Goal: Task Accomplishment & Management: Manage account settings

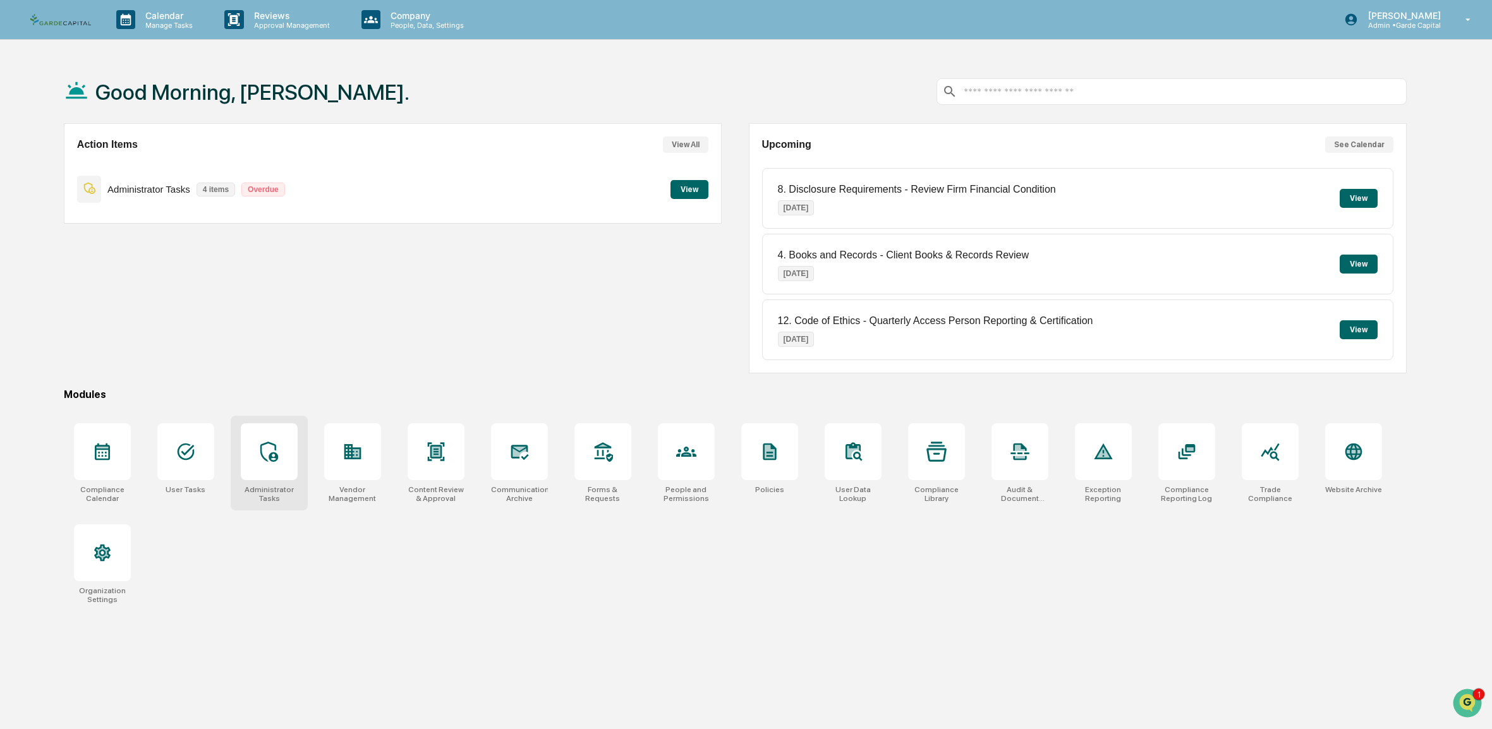
click at [279, 462] on icon at bounding box center [269, 452] width 20 height 20
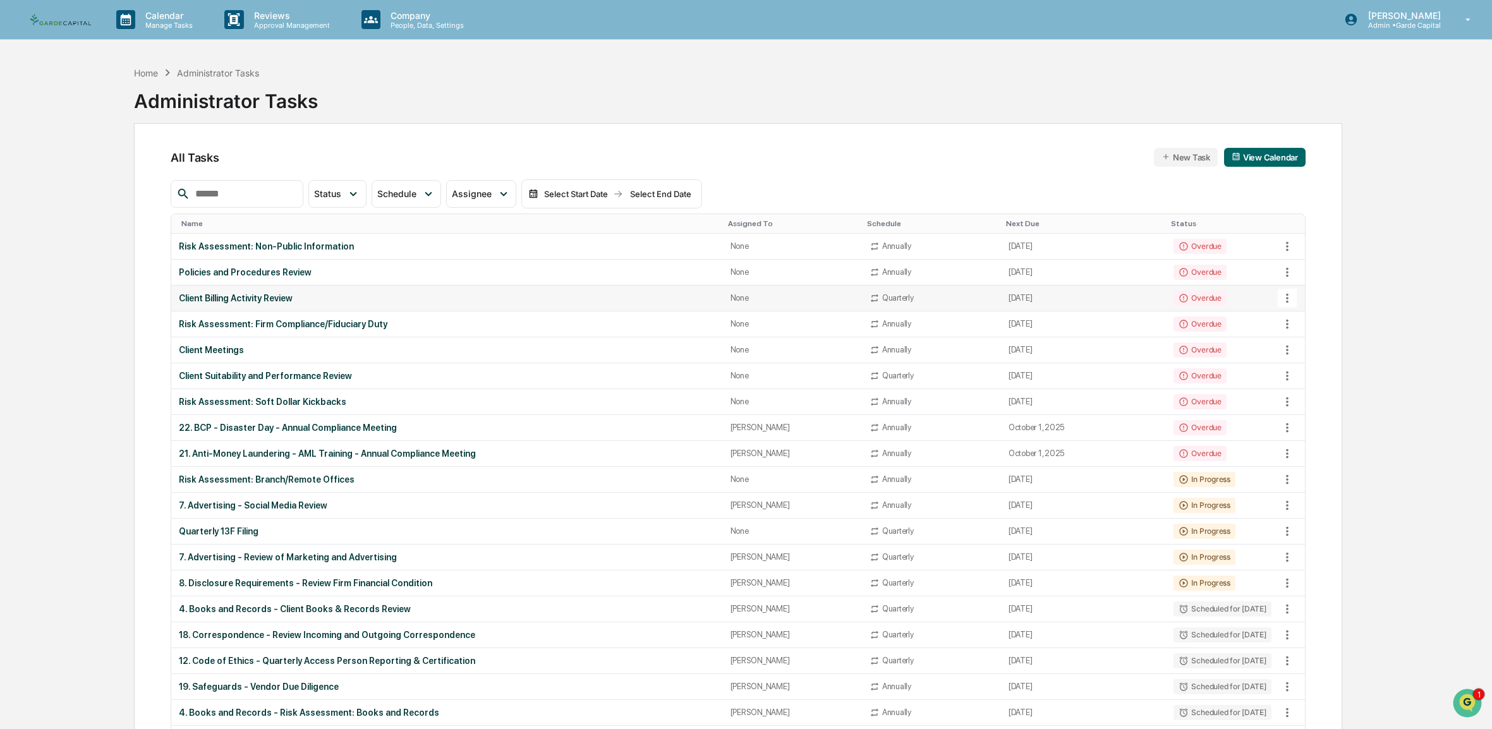
click at [269, 298] on div "Client Billing Activity Review" at bounding box center [447, 298] width 536 height 10
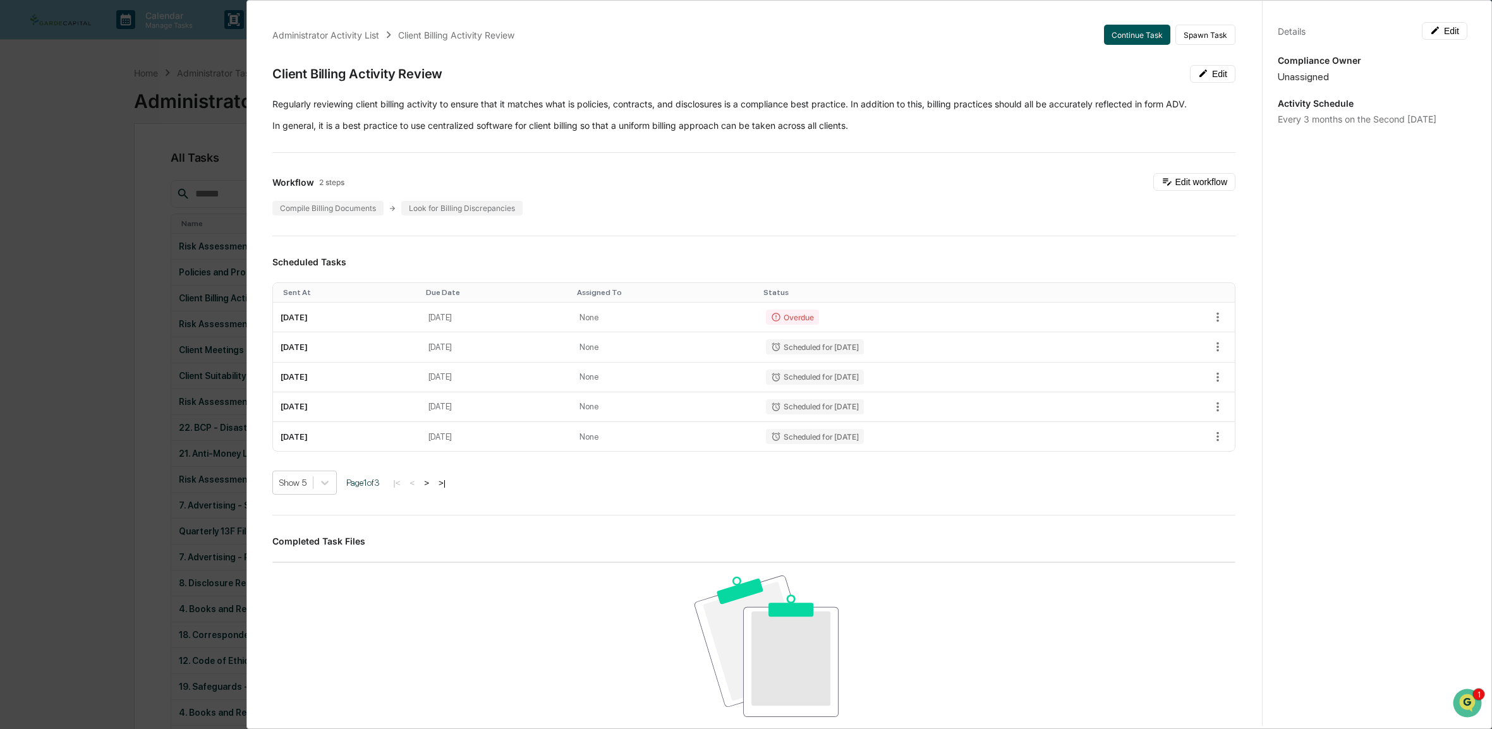
click at [1125, 42] on button "Continue Task" at bounding box center [1137, 35] width 66 height 20
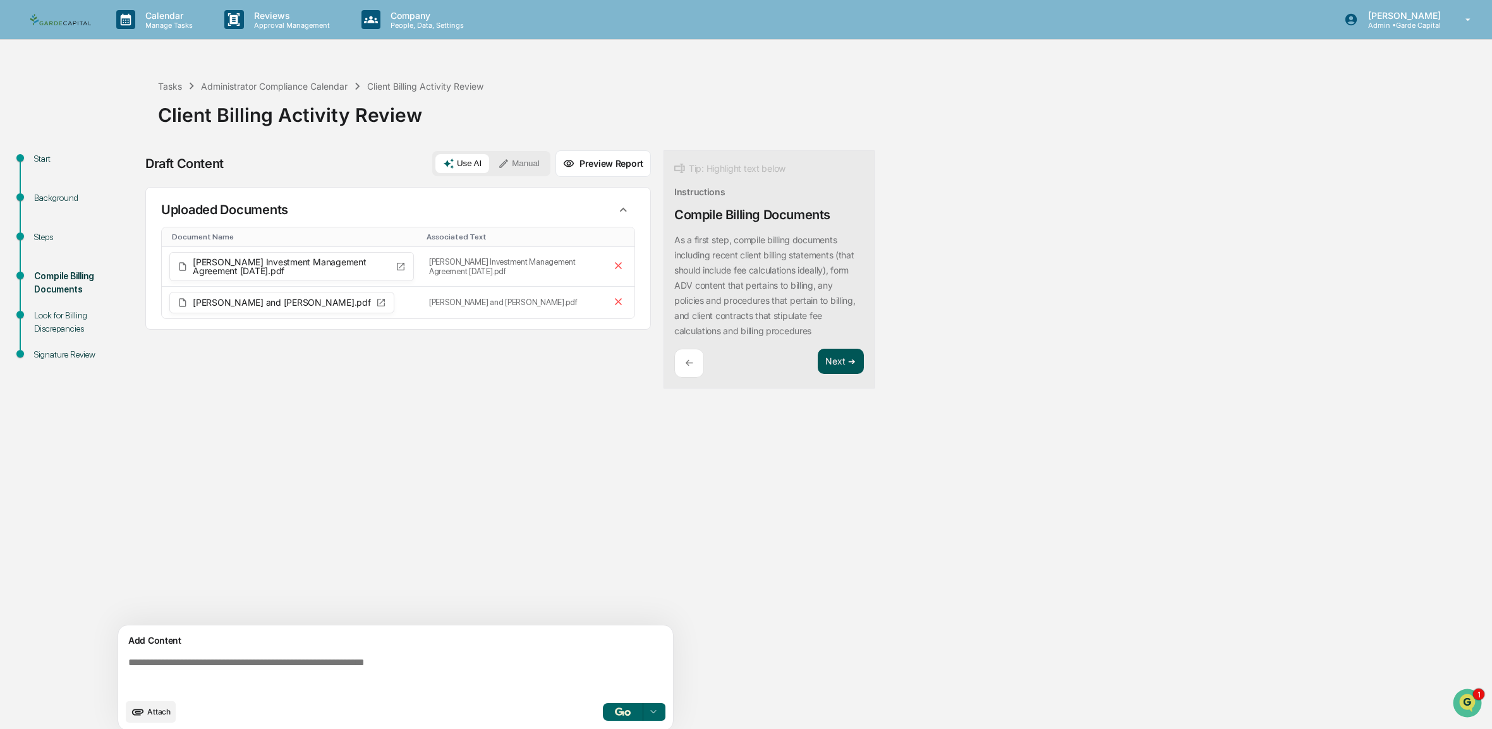
click at [845, 368] on button "Next ➔" at bounding box center [841, 362] width 46 height 26
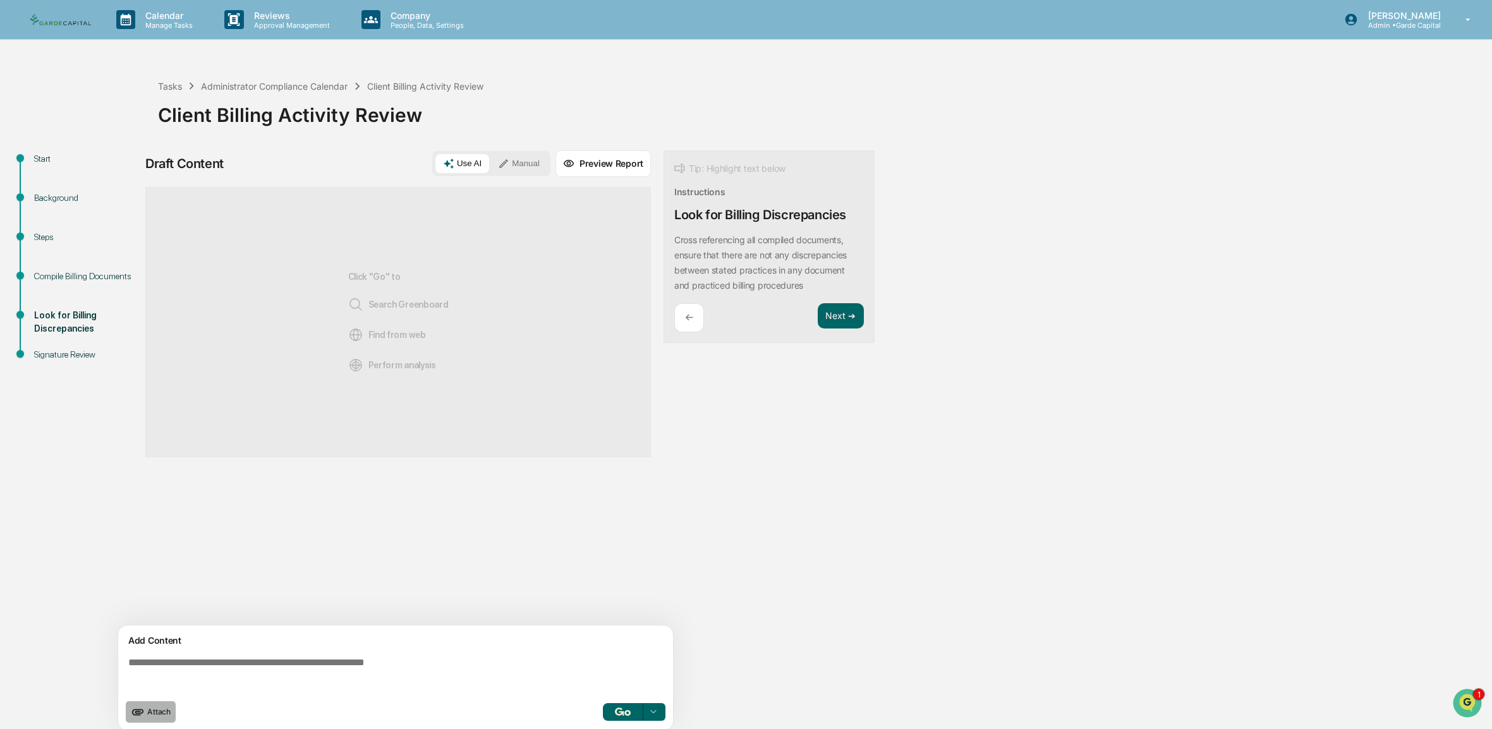
click at [156, 716] on span "Attach" at bounding box center [158, 711] width 23 height 9
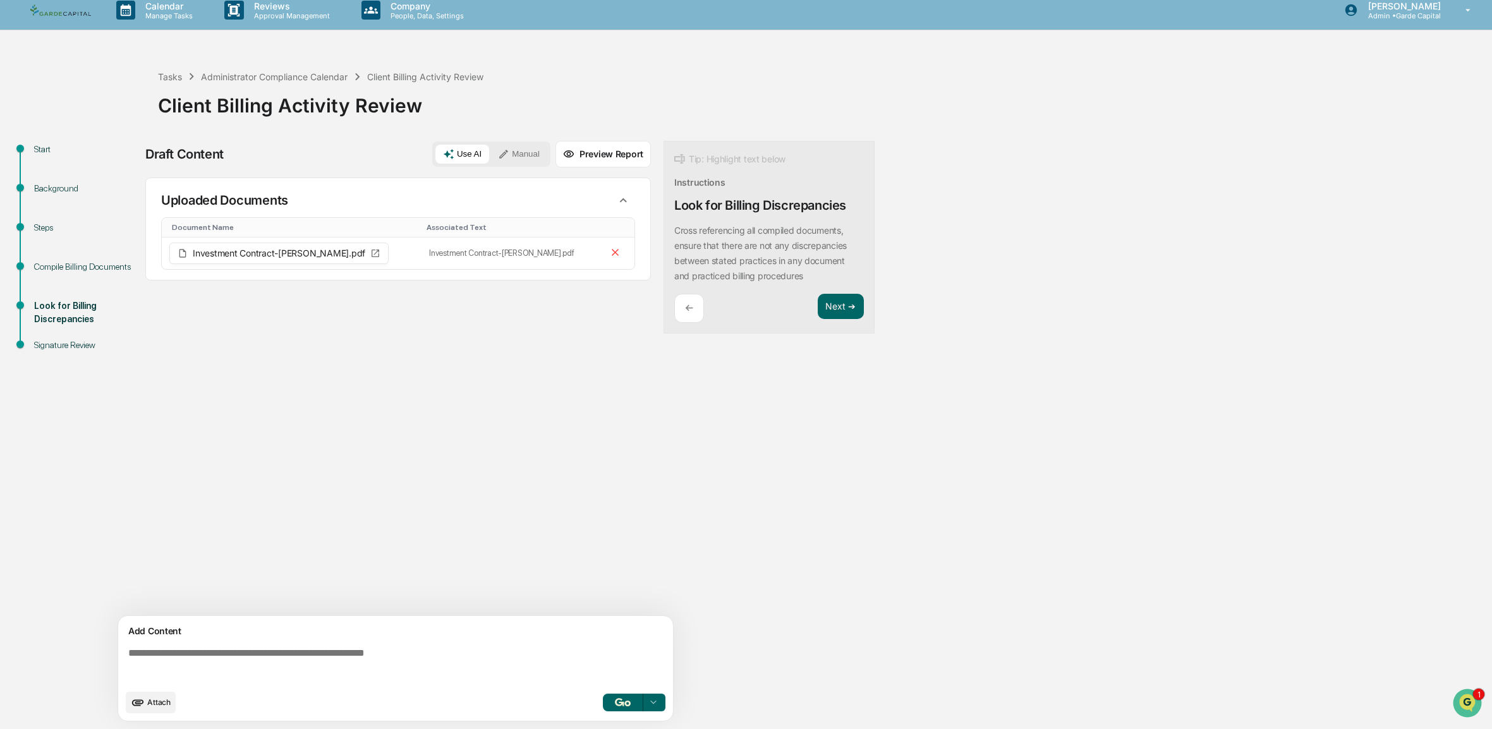
click at [163, 700] on span "Attach" at bounding box center [158, 702] width 23 height 9
click at [524, 150] on button "Manual" at bounding box center [518, 154] width 57 height 19
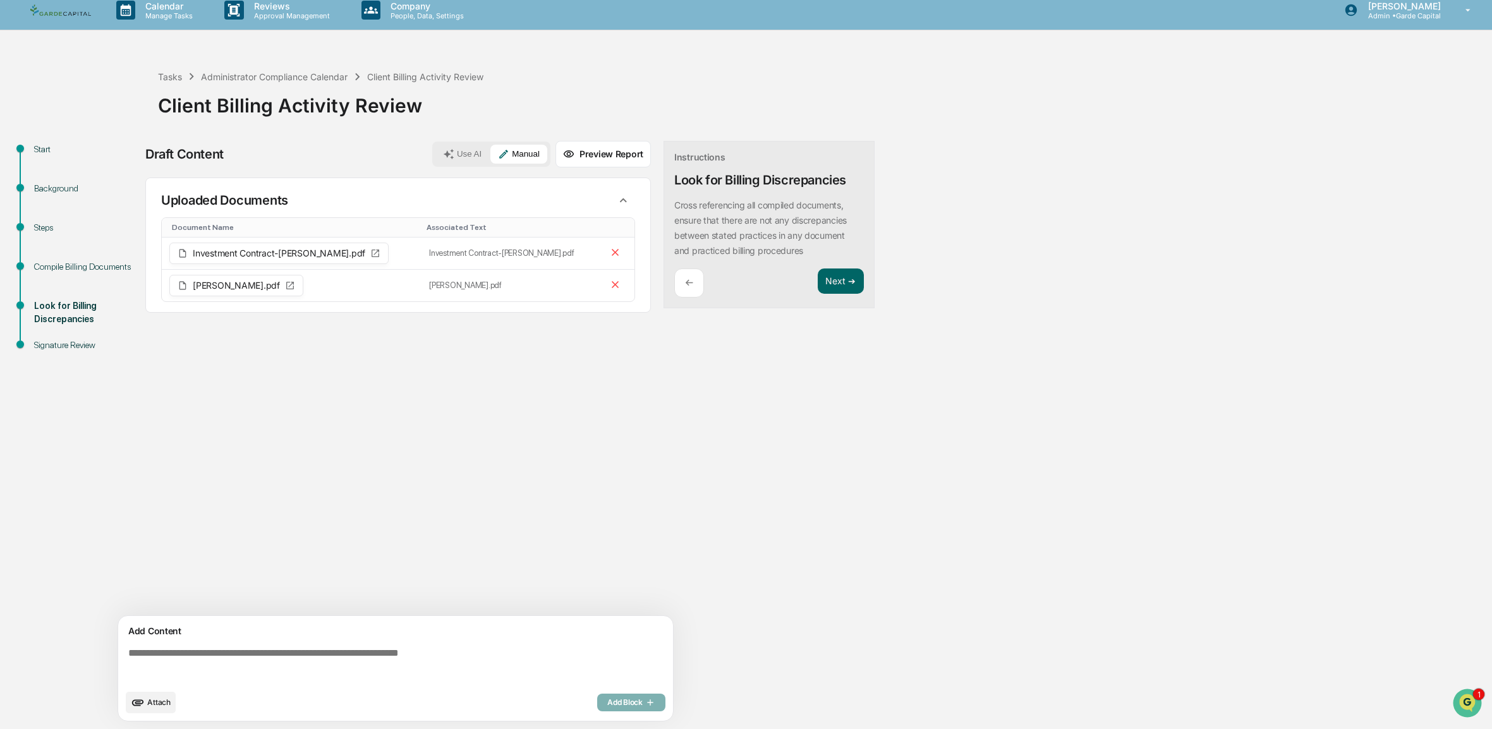
drag, startPoint x: 832, startPoint y: 282, endPoint x: 631, endPoint y: 341, distance: 209.5
click at [832, 282] on button "Next ➔" at bounding box center [841, 282] width 46 height 26
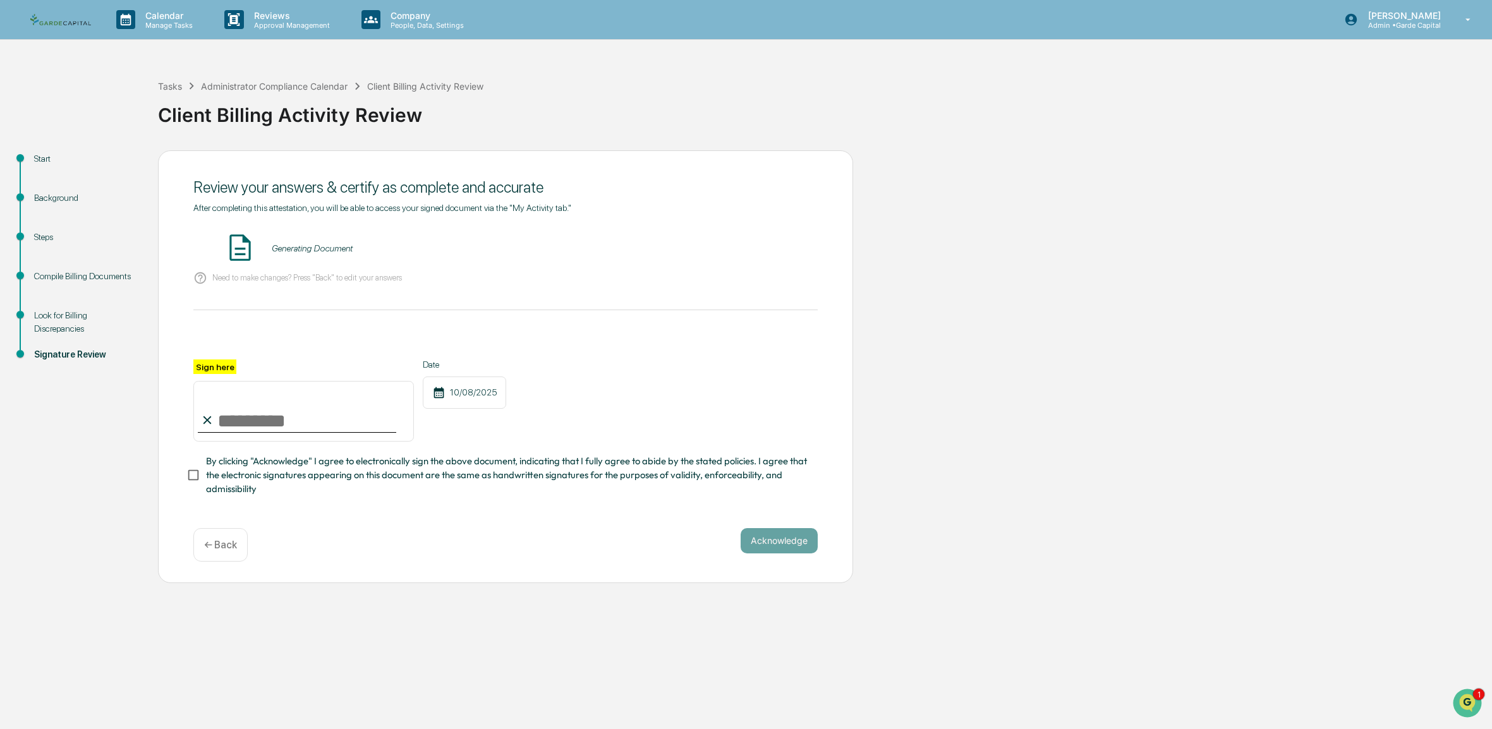
scroll to position [0, 0]
click at [207, 551] on div "← Back" at bounding box center [220, 544] width 54 height 33
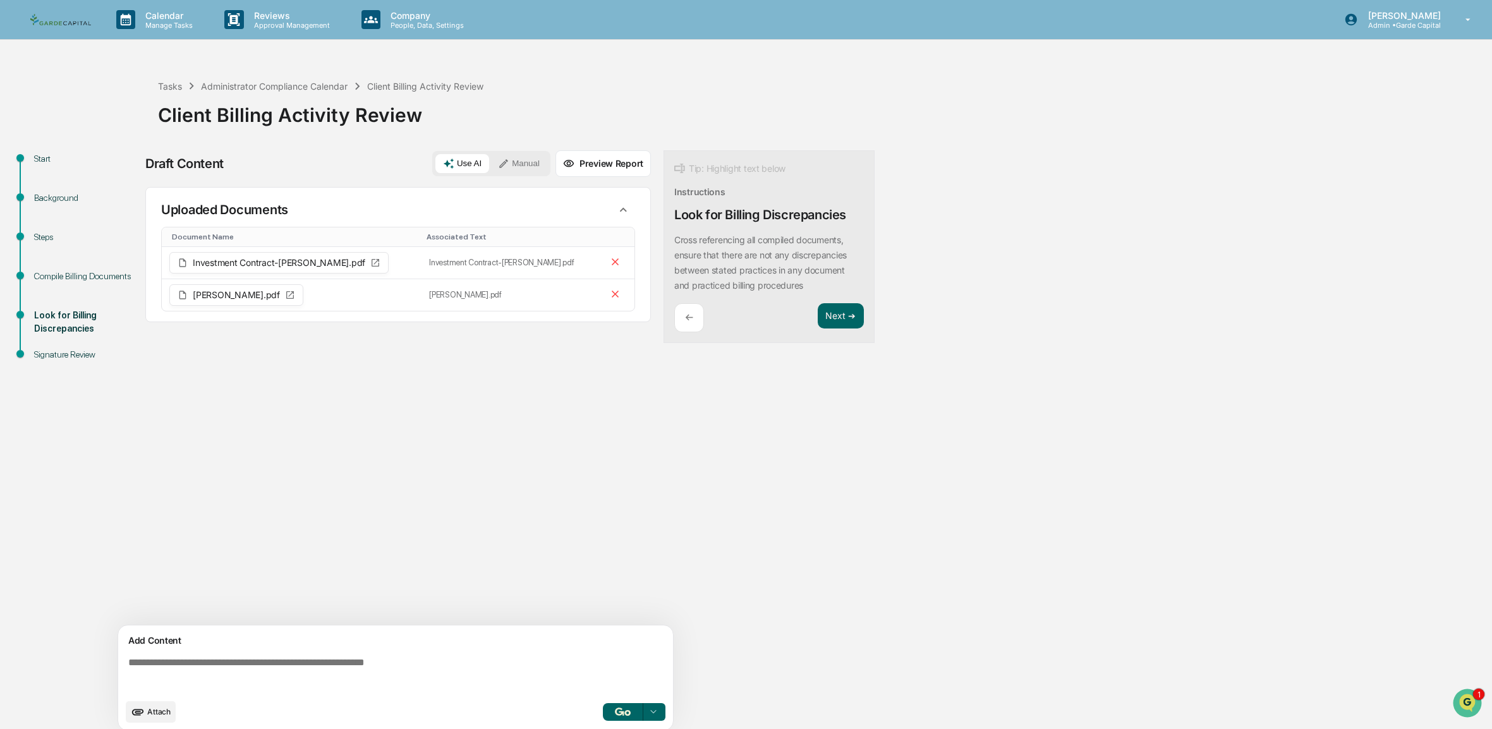
click at [624, 162] on button "Preview Report" at bounding box center [602, 163] width 95 height 27
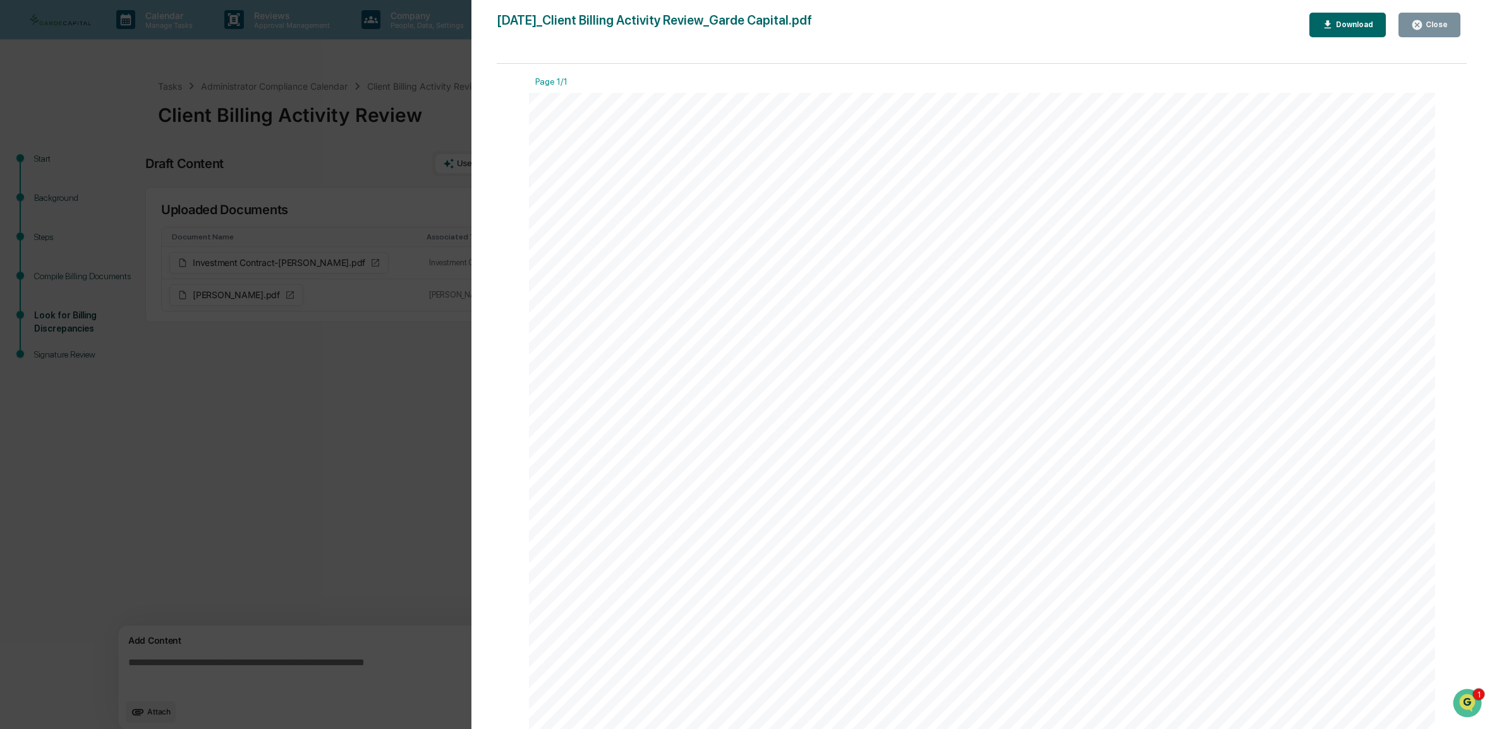
click at [1435, 28] on div "Close" at bounding box center [1429, 25] width 37 height 12
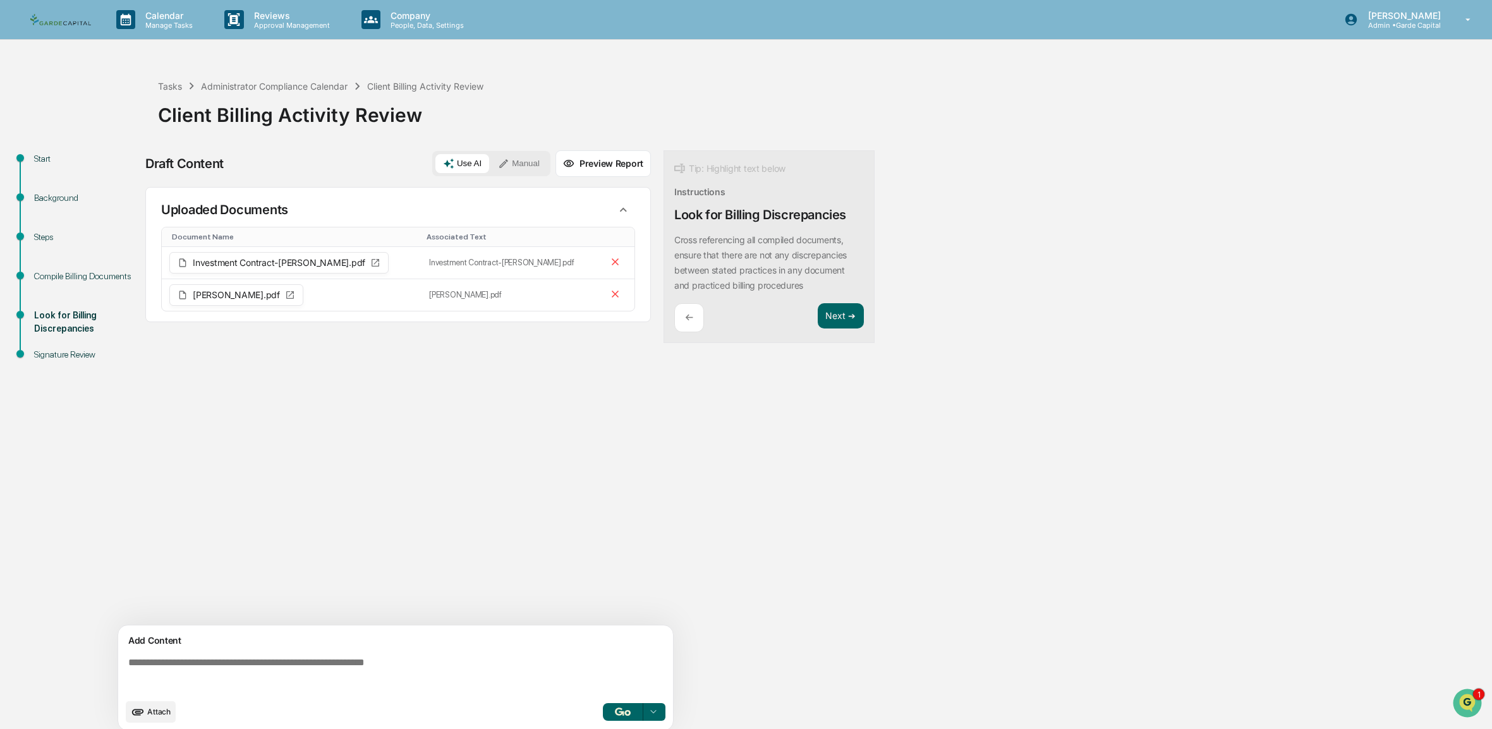
drag, startPoint x: 308, startPoint y: 460, endPoint x: 311, endPoint y: 445, distance: 15.0
click at [308, 459] on div "Sources Uploaded Documents Document Name Associated Text Investment Contract-[P…" at bounding box center [397, 406] width 505 height 438
click at [632, 715] on button "button" at bounding box center [623, 712] width 40 height 18
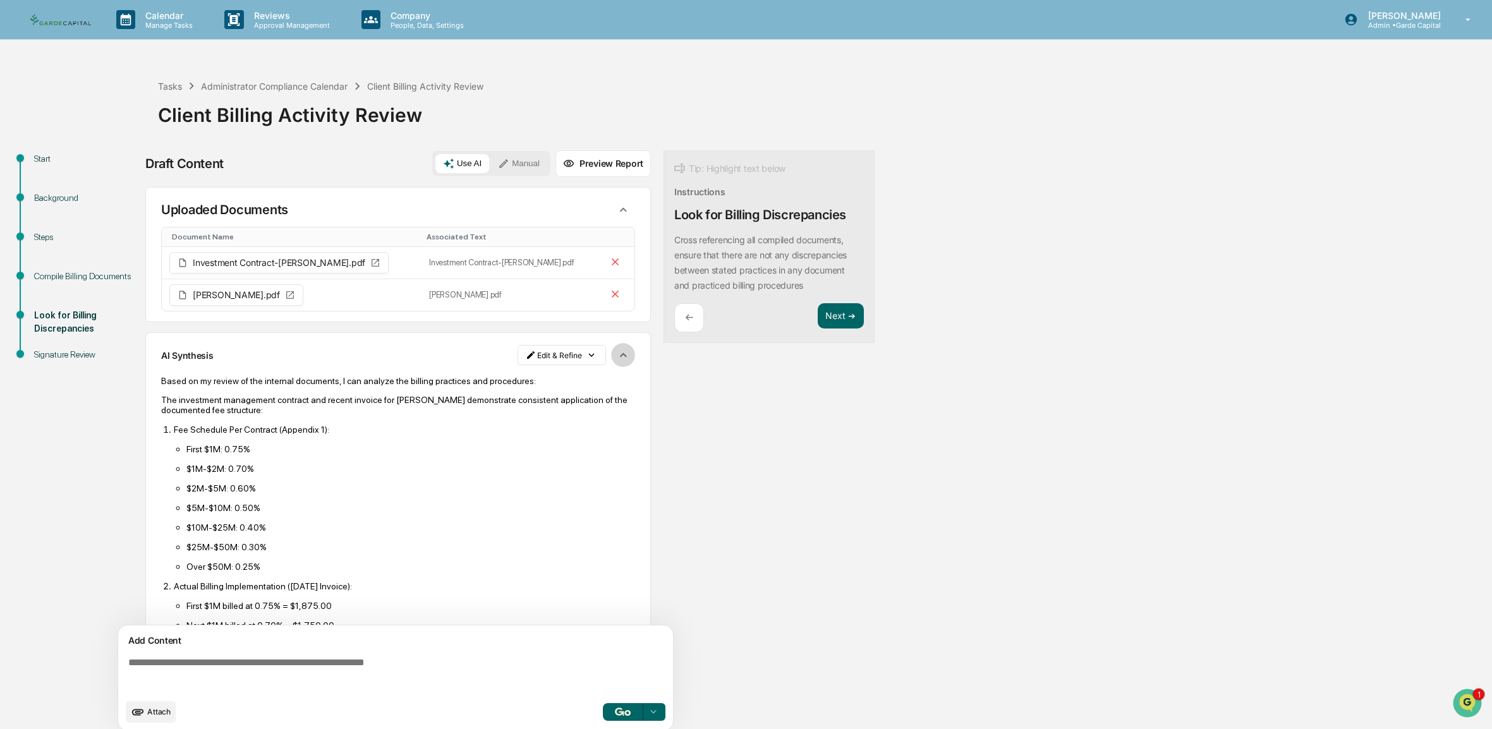
click at [619, 353] on icon "button" at bounding box center [623, 355] width 14 height 14
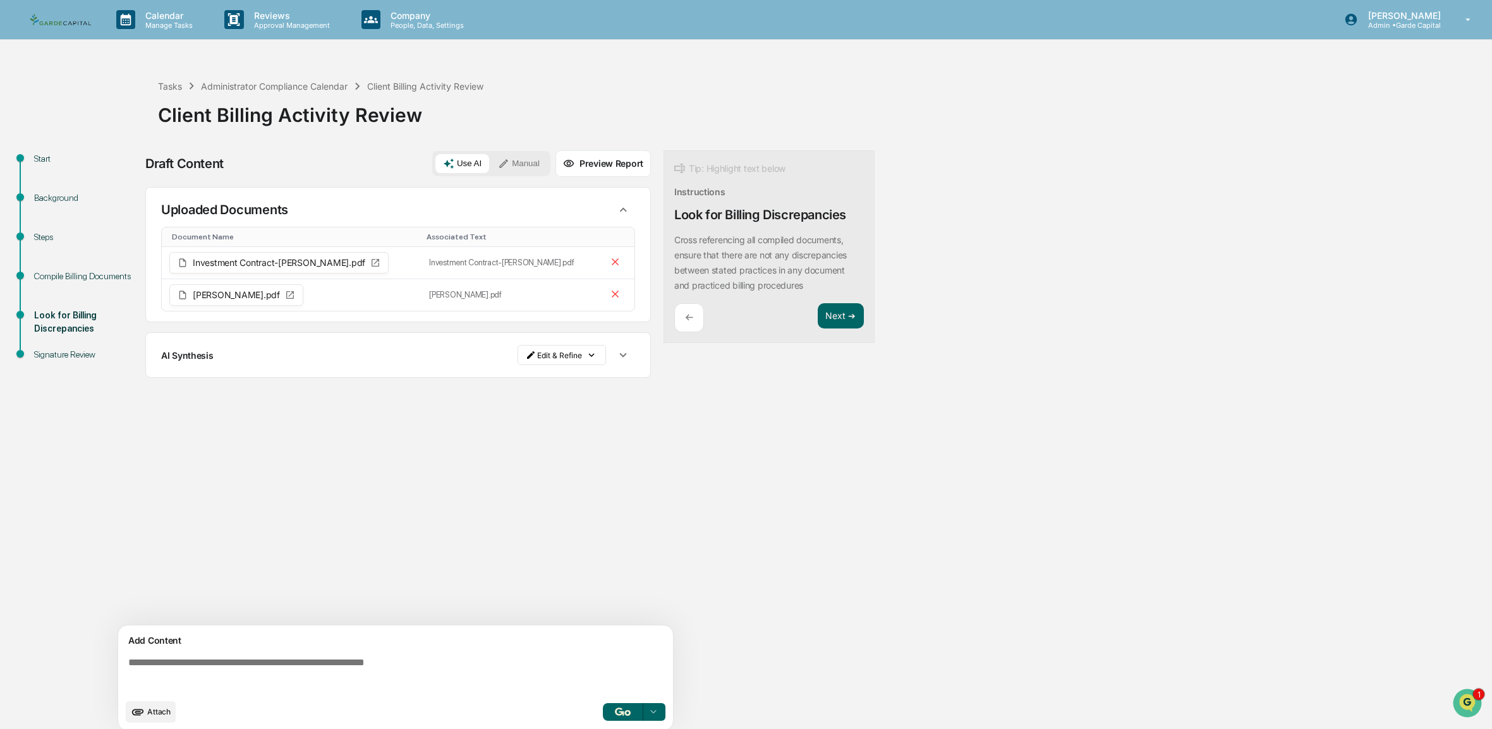
click at [148, 713] on span "Attach" at bounding box center [158, 711] width 23 height 9
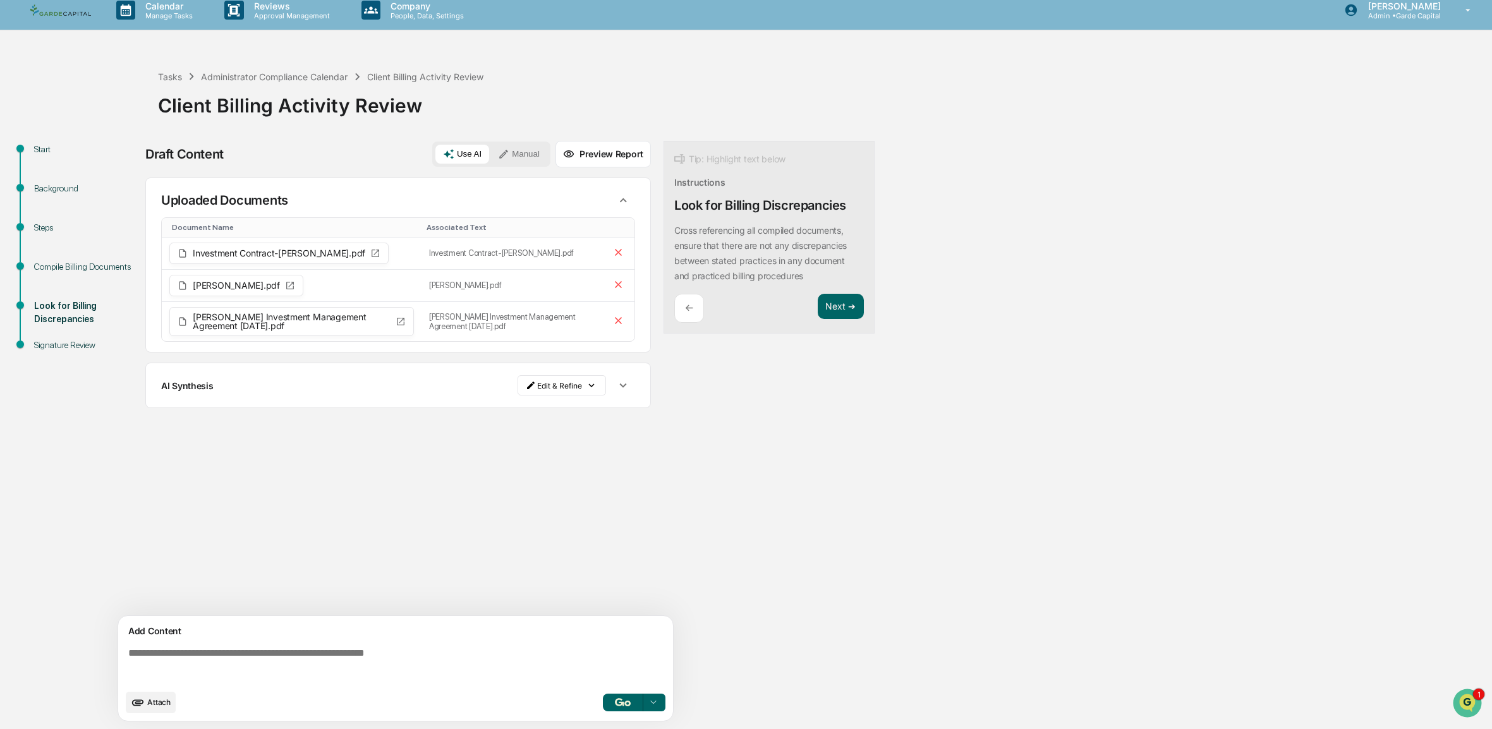
click at [157, 703] on span "Attach" at bounding box center [158, 702] width 23 height 9
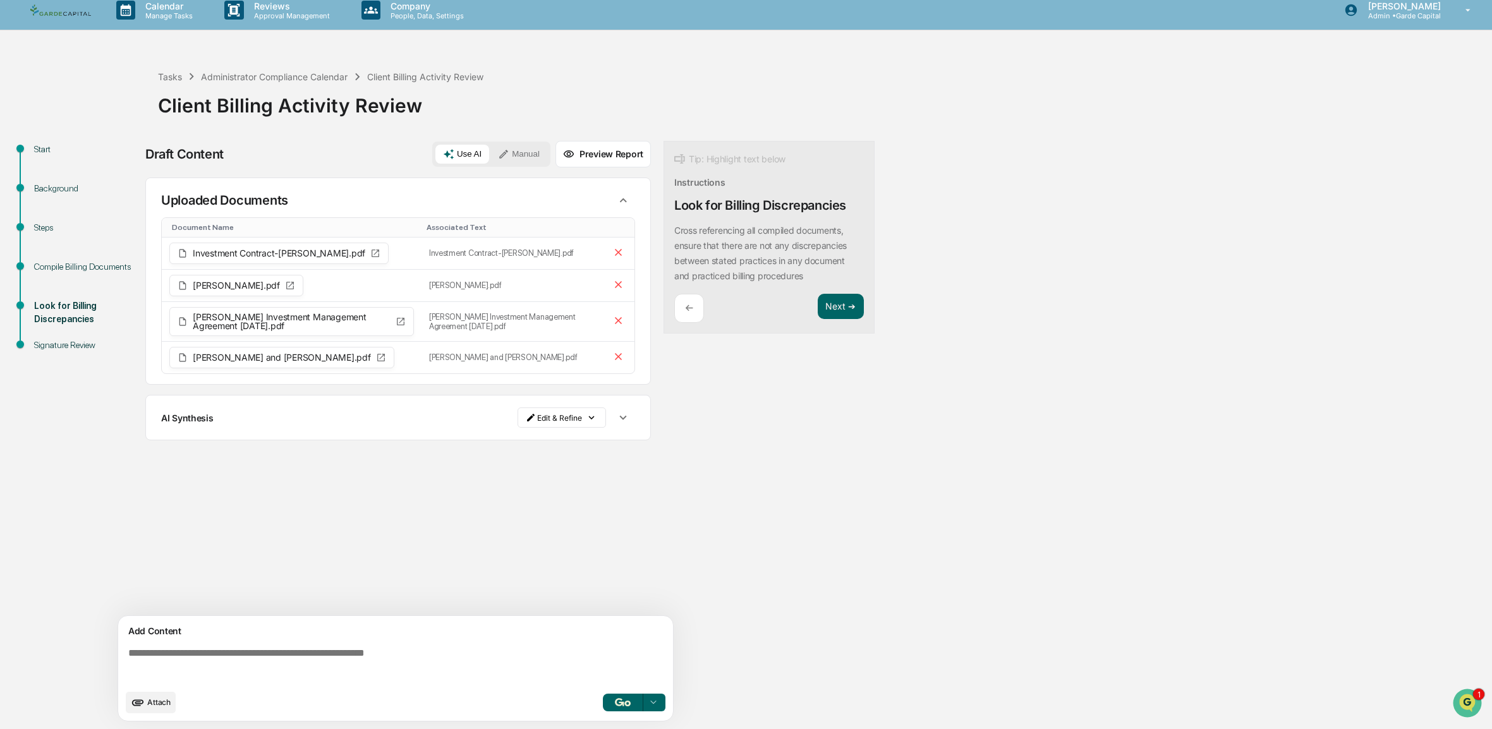
click at [157, 699] on span "Attach" at bounding box center [158, 702] width 23 height 9
drag, startPoint x: 1330, startPoint y: 215, endPoint x: 1324, endPoint y: 212, distance: 7.1
click at [1327, 214] on div "Start Background Steps Compile Billing Documents Look for Billing Discrepancies…" at bounding box center [745, 435] width 1479 height 588
click at [148, 696] on button "Attach" at bounding box center [151, 702] width 50 height 21
click at [163, 699] on span "Attach" at bounding box center [158, 702] width 23 height 9
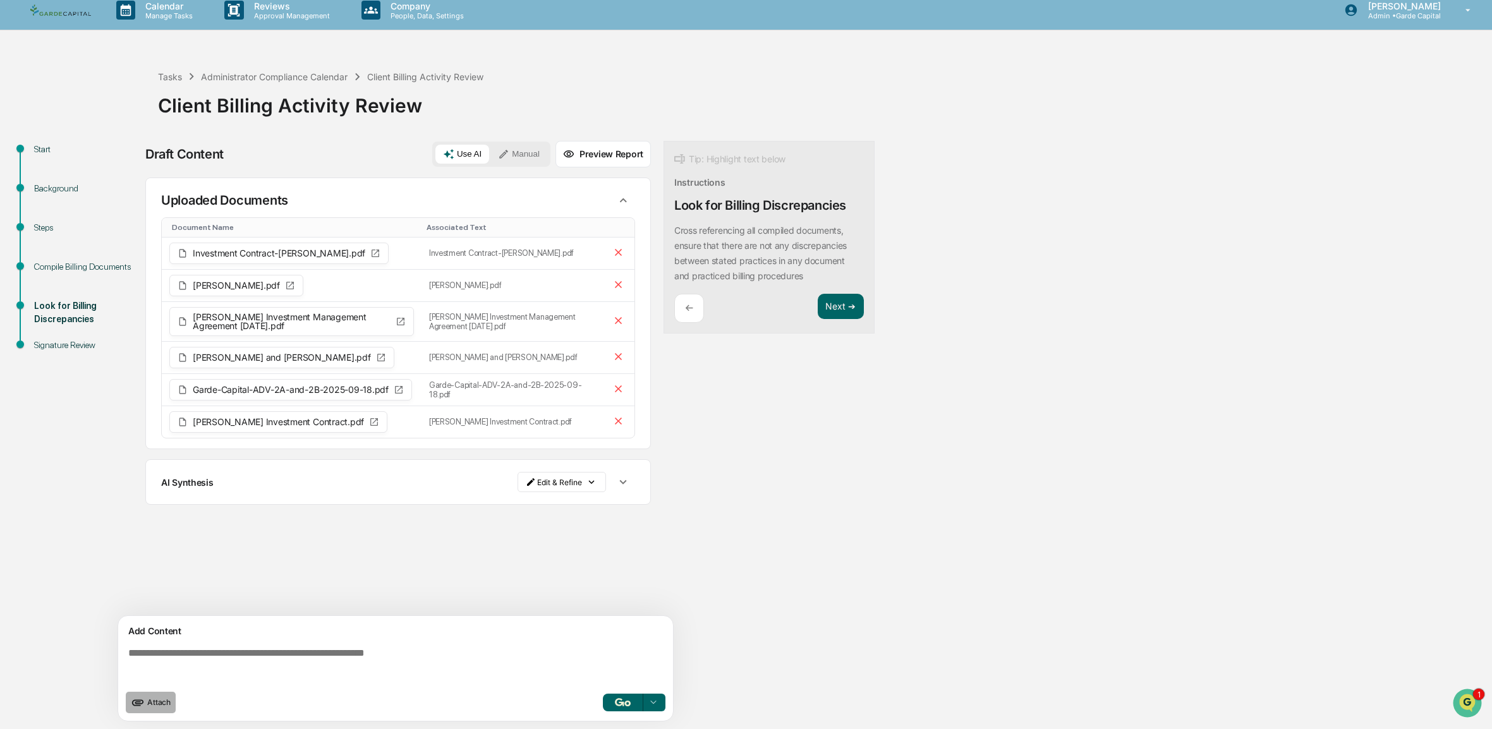
click at [153, 697] on button "Attach" at bounding box center [151, 702] width 50 height 21
click at [157, 701] on span "Attach" at bounding box center [158, 702] width 23 height 9
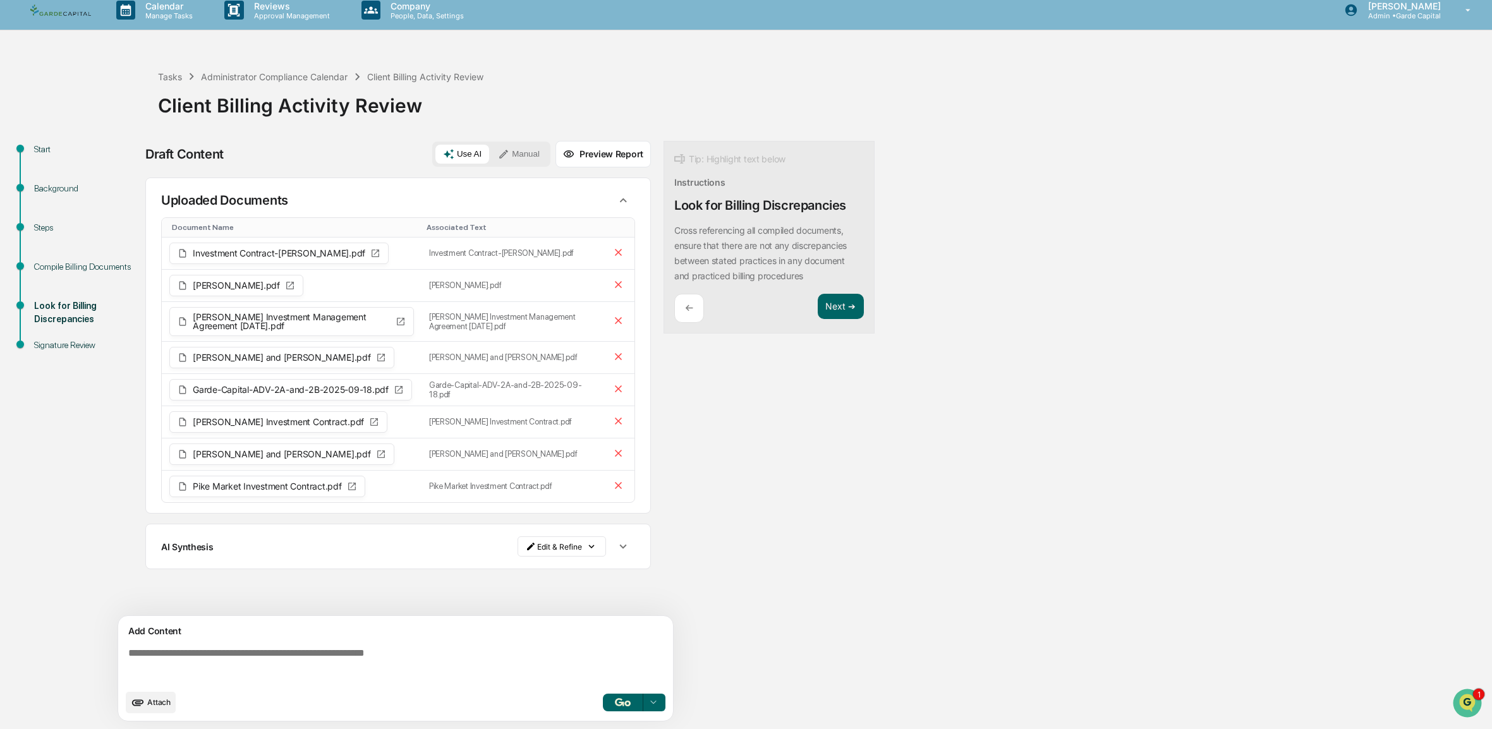
click at [162, 699] on span "Attach" at bounding box center [158, 702] width 23 height 9
click at [147, 701] on span "Attach" at bounding box center [158, 702] width 23 height 9
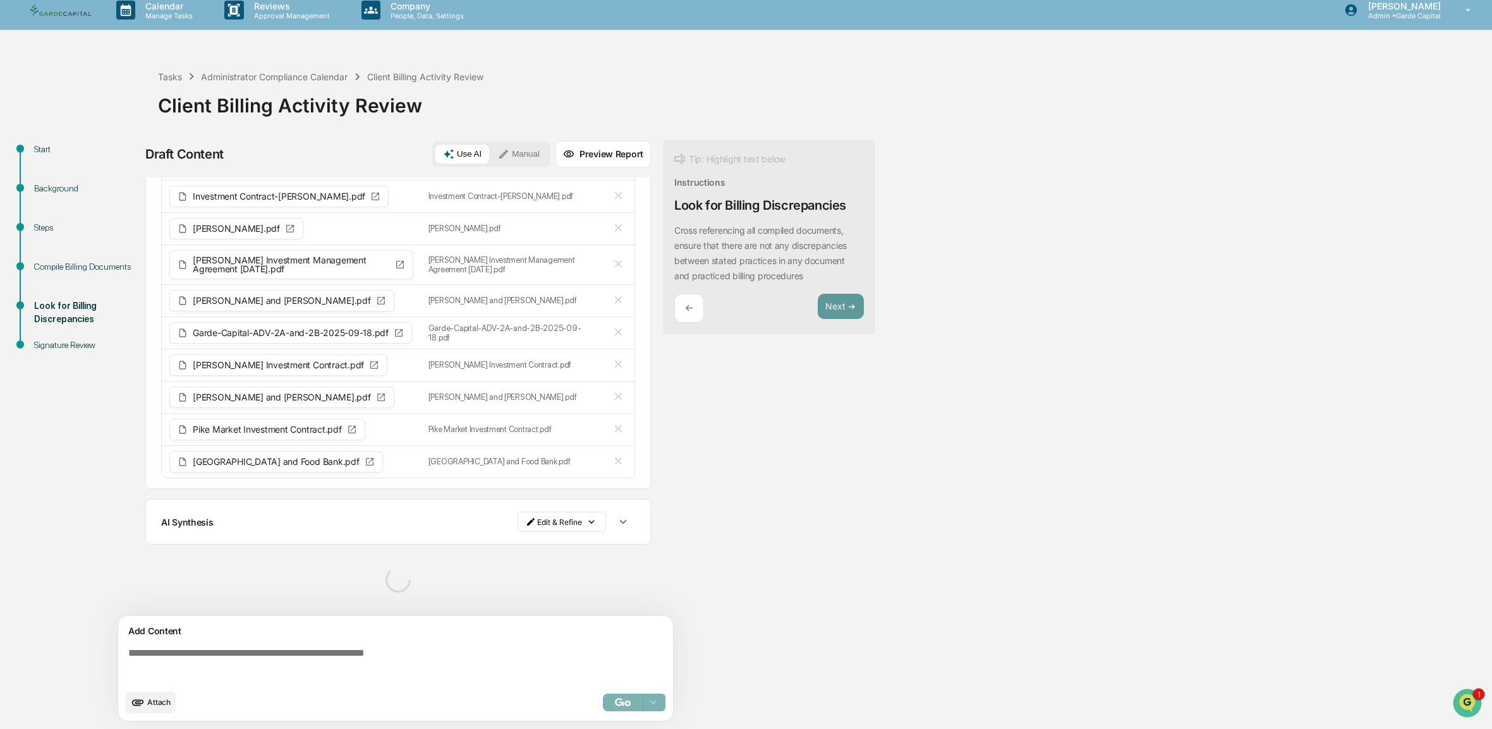
scroll to position [35, 0]
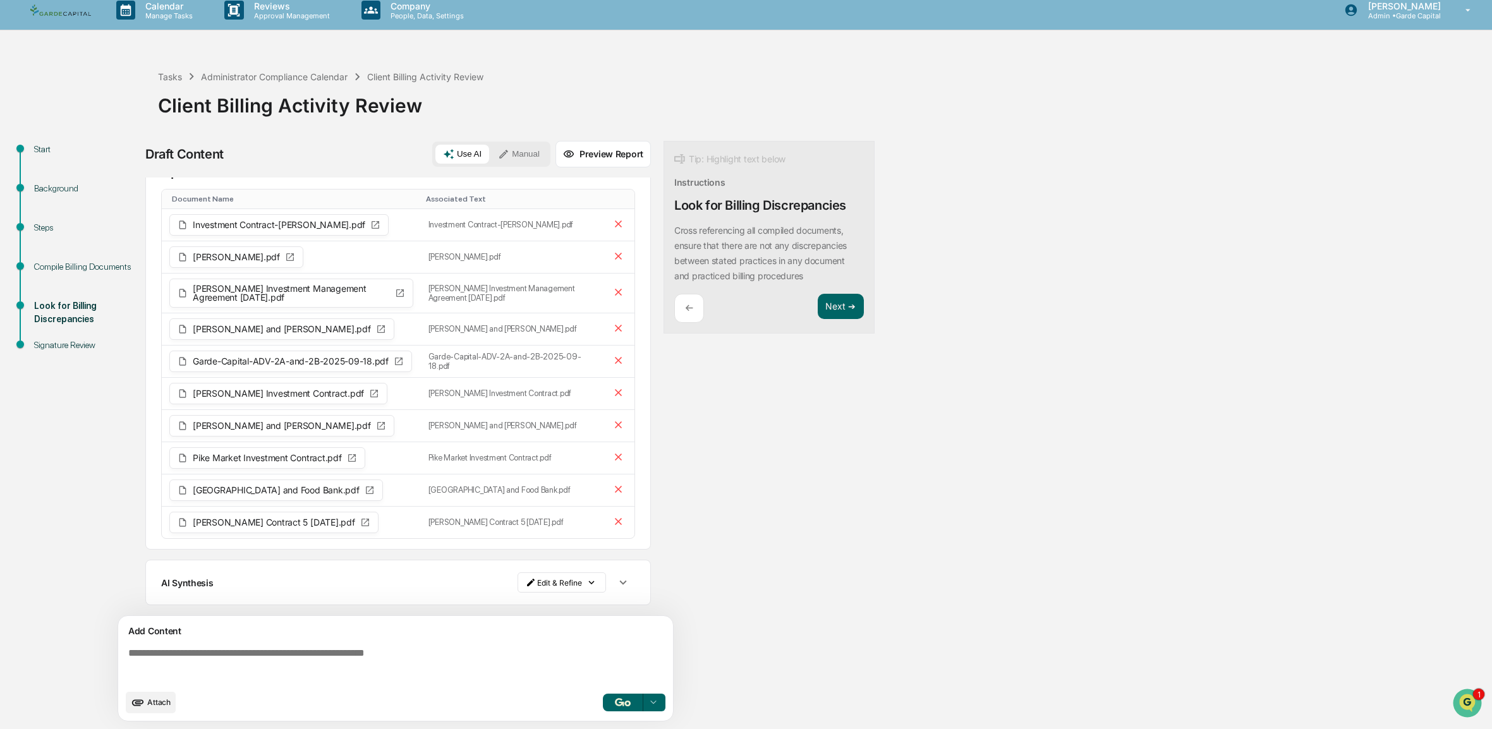
click at [152, 696] on button "Attach" at bounding box center [151, 702] width 50 height 21
click at [140, 703] on icon "upload document" at bounding box center [138, 702] width 12 height 6
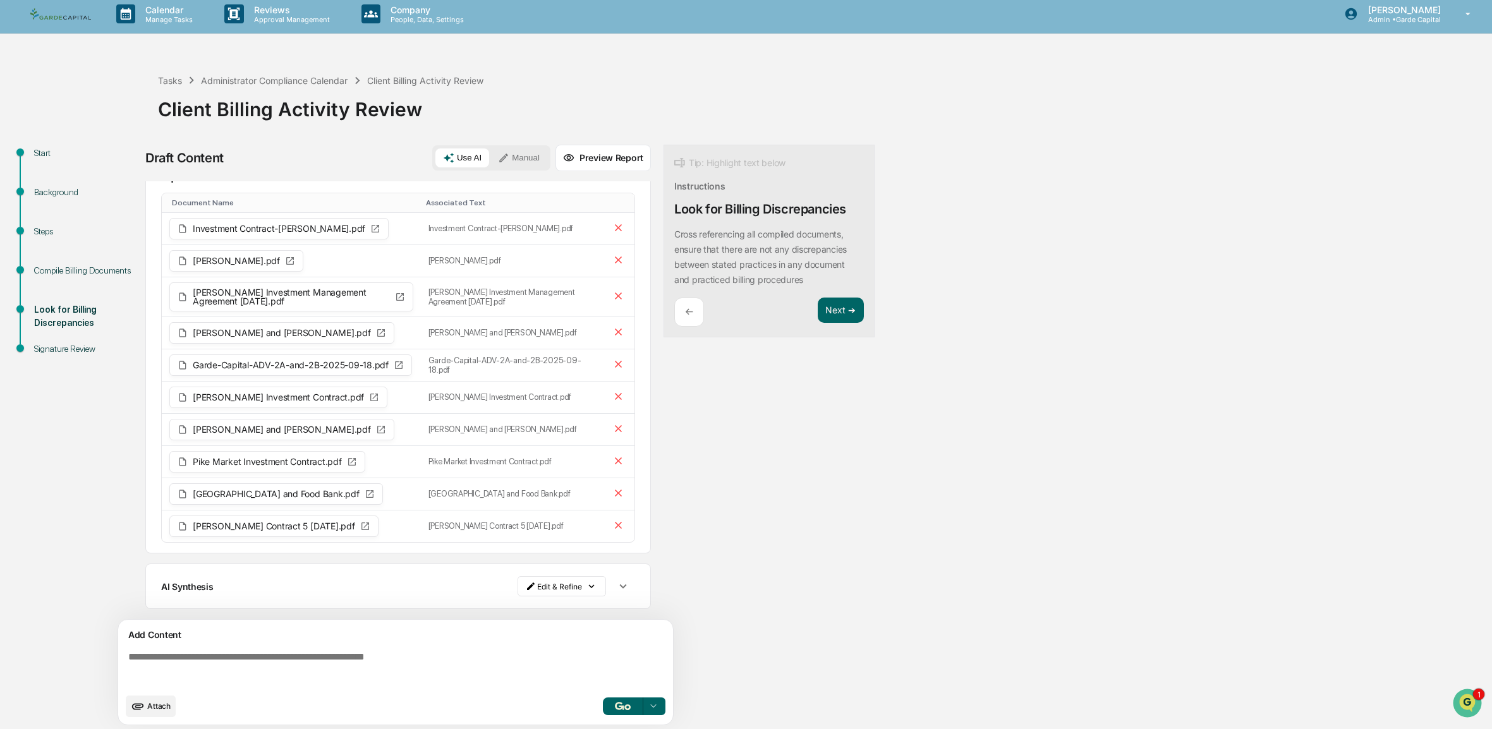
scroll to position [10, 0]
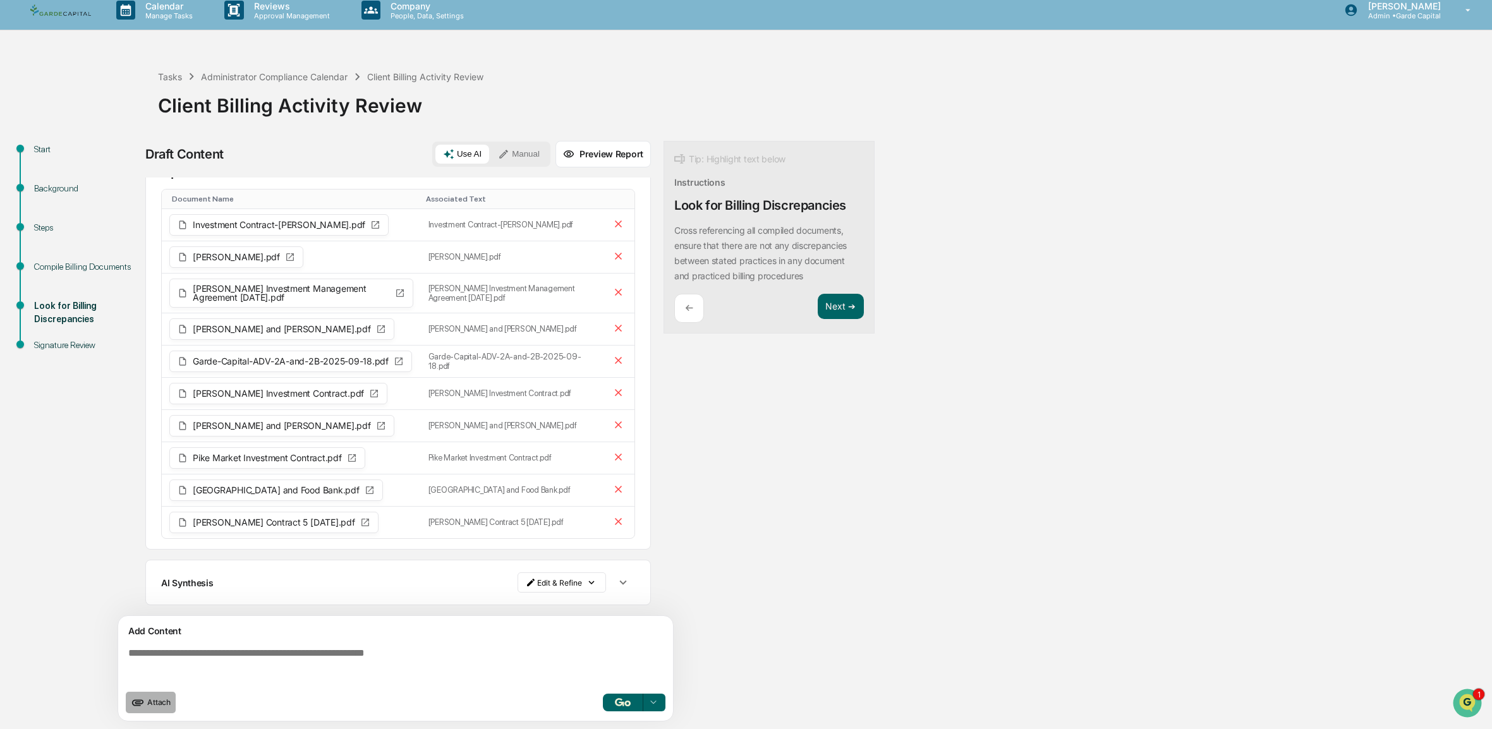
click at [154, 703] on span "Attach" at bounding box center [158, 702] width 23 height 9
click at [1466, 708] on icon "Open customer support" at bounding box center [1467, 719] width 32 height 32
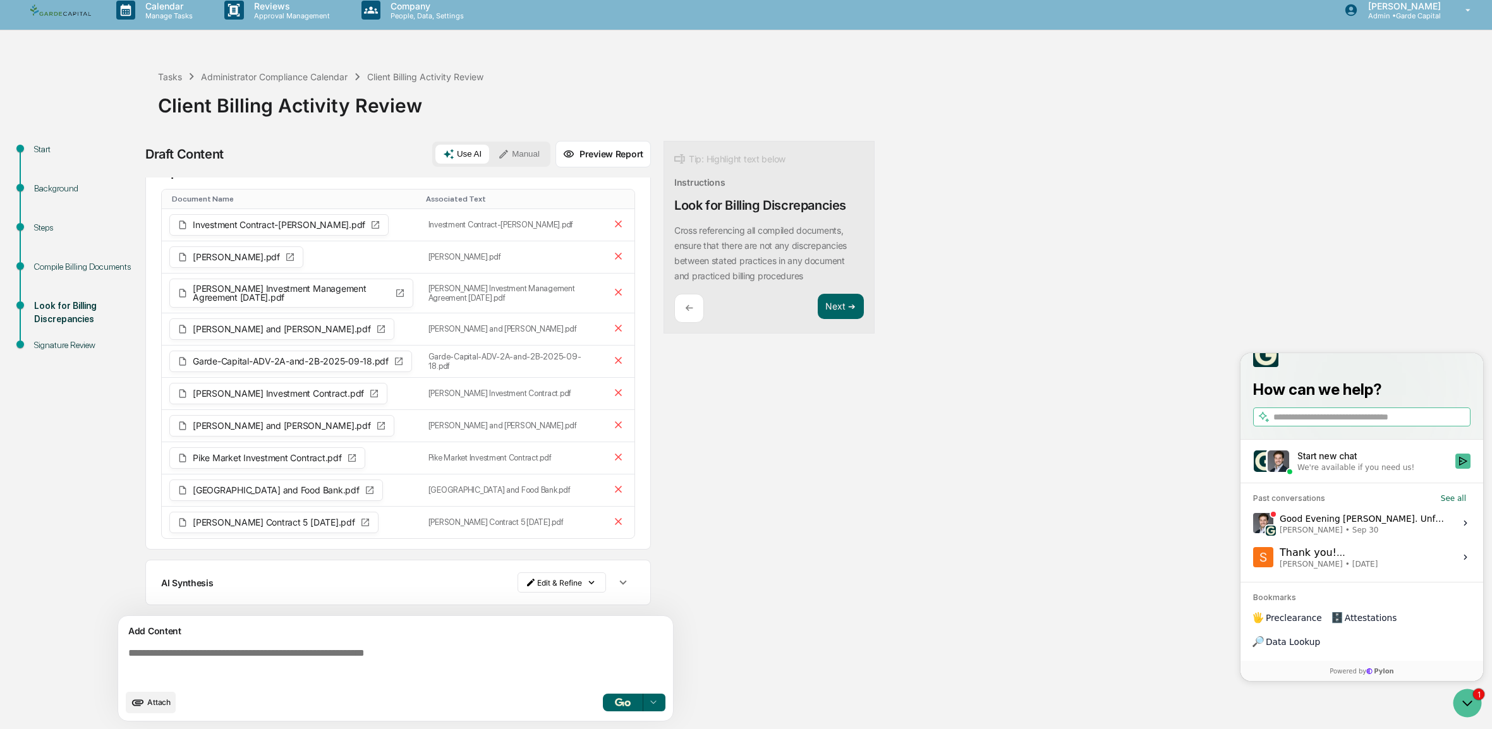
click at [1366, 473] on div "We're available if you need us!" at bounding box center [1355, 467] width 117 height 10
click at [1455, 469] on button "Start new chat We're available if you need us!" at bounding box center [1462, 461] width 15 height 15
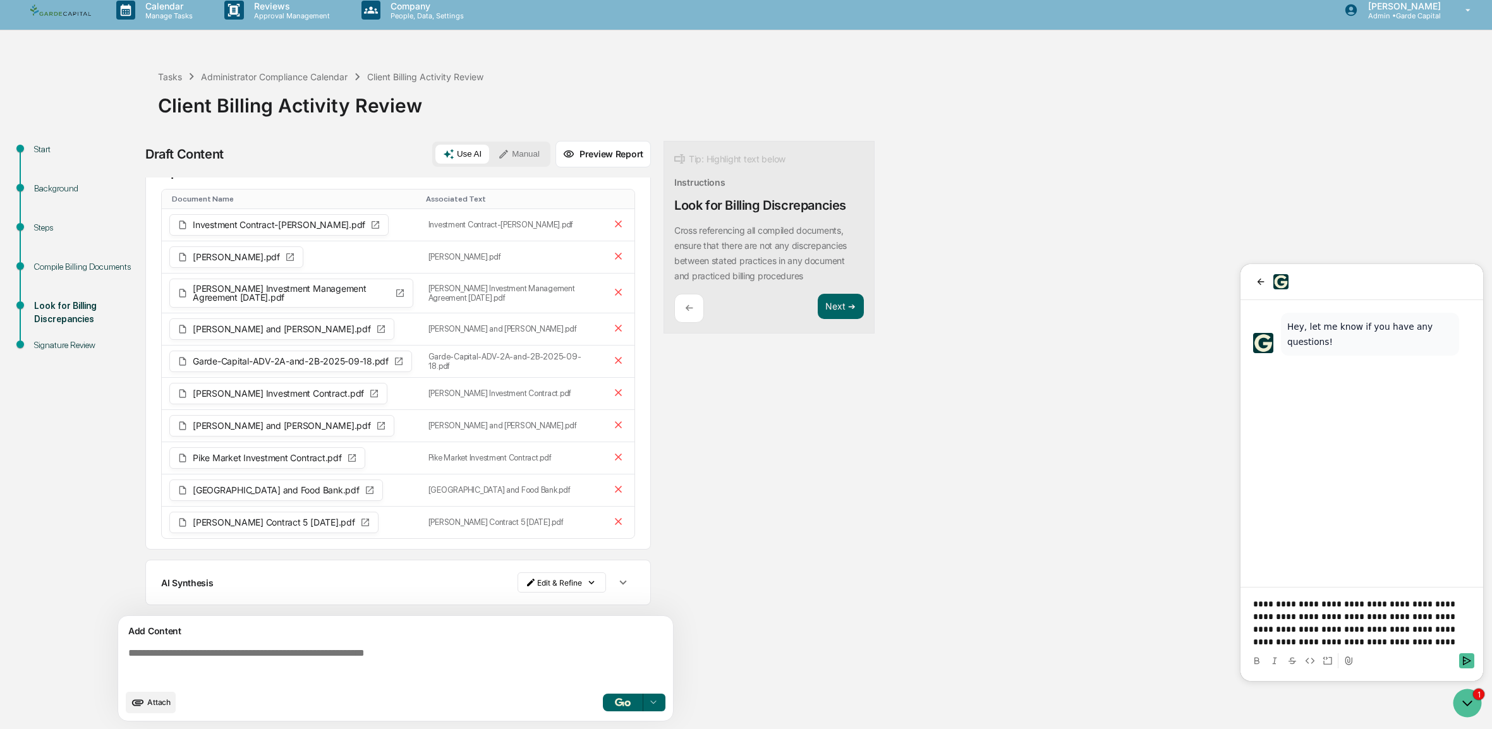
click at [1415, 602] on p "**********" at bounding box center [1361, 623] width 217 height 51
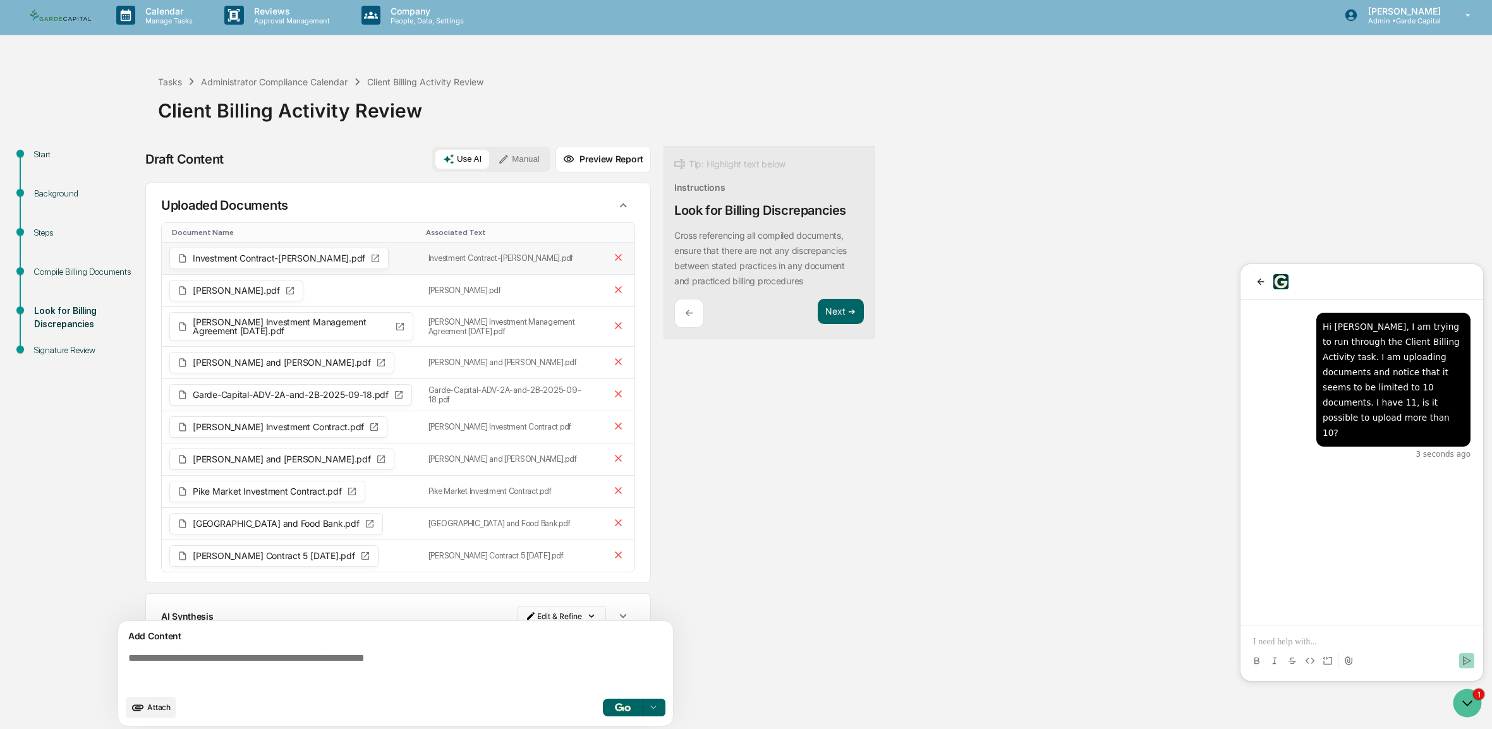
scroll to position [0, 0]
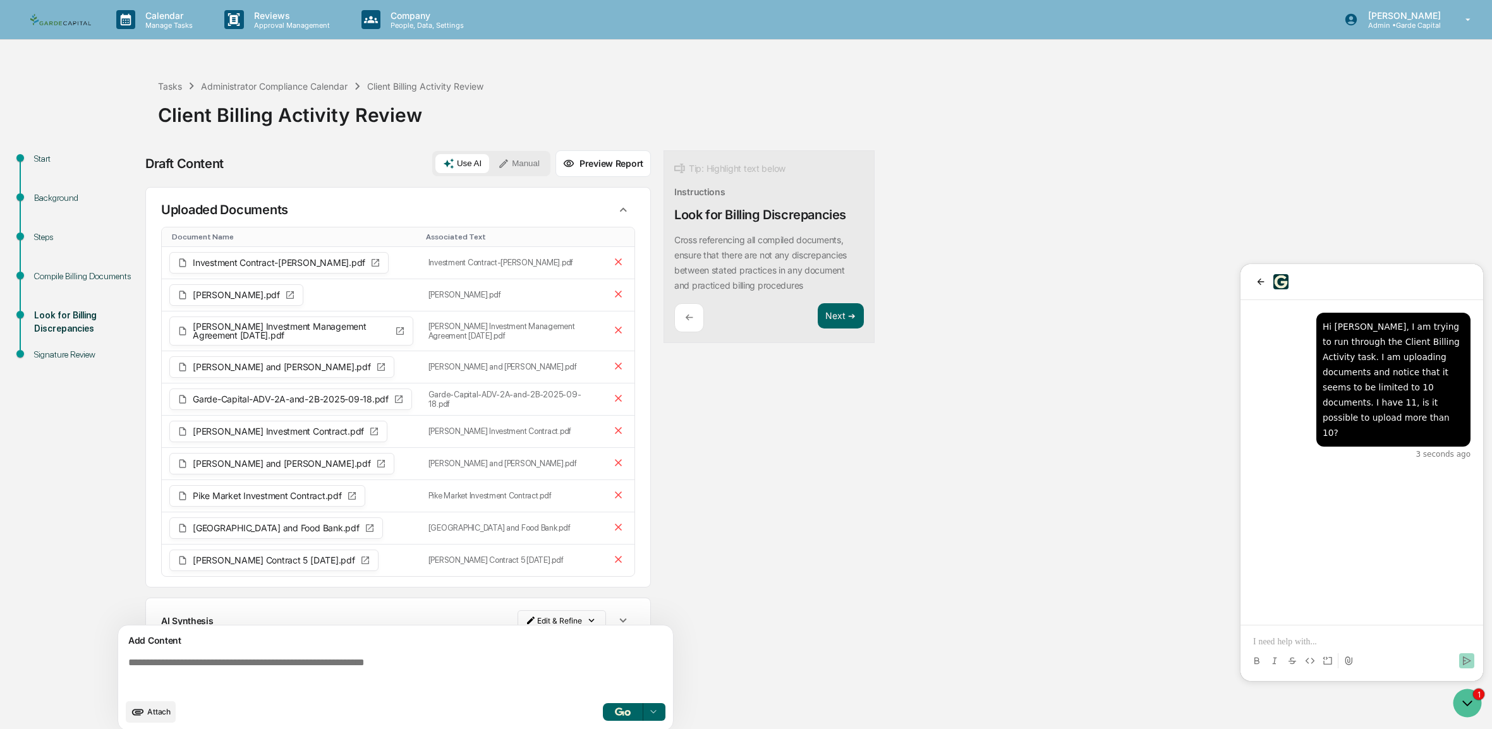
click at [521, 157] on button "Manual" at bounding box center [518, 163] width 57 height 19
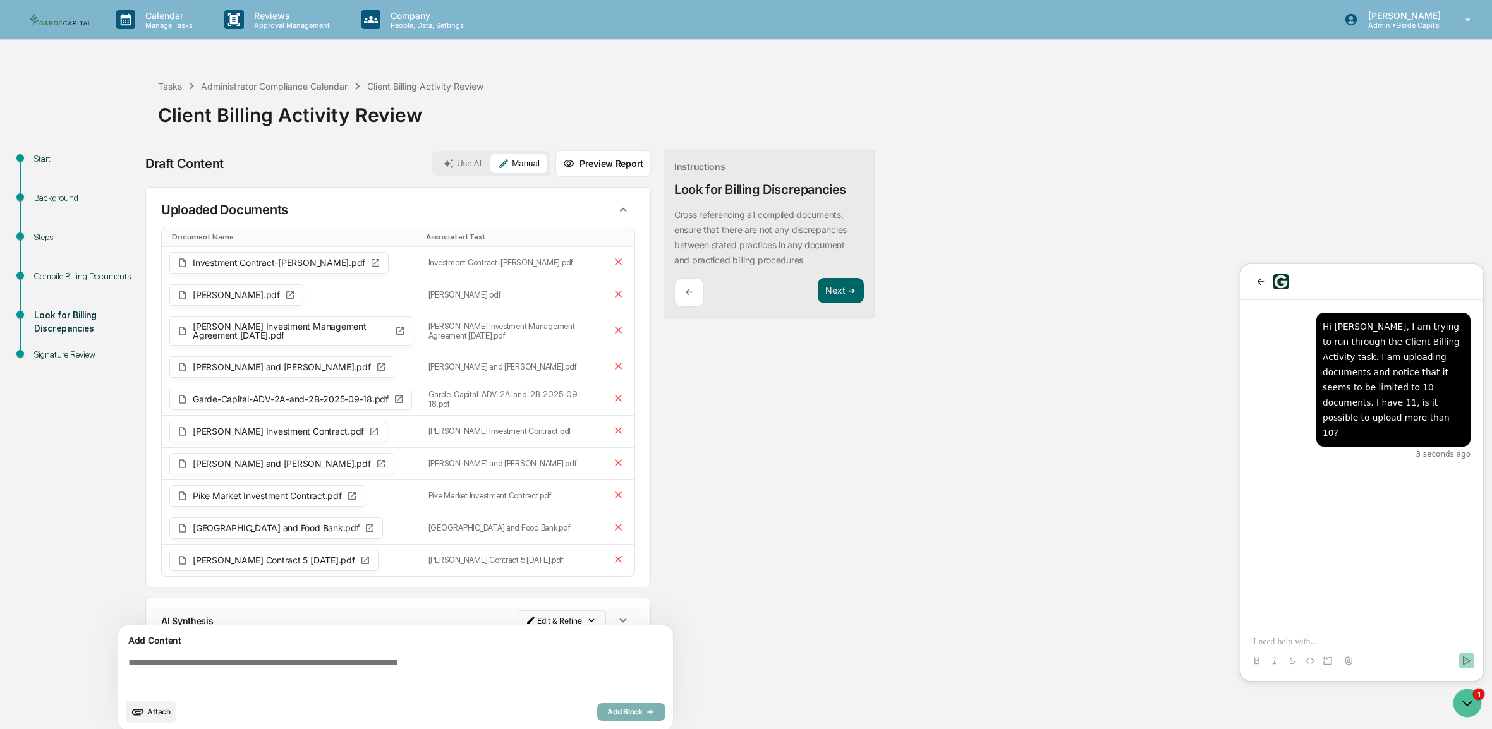
click at [469, 164] on button "Use AI" at bounding box center [462, 163] width 54 height 19
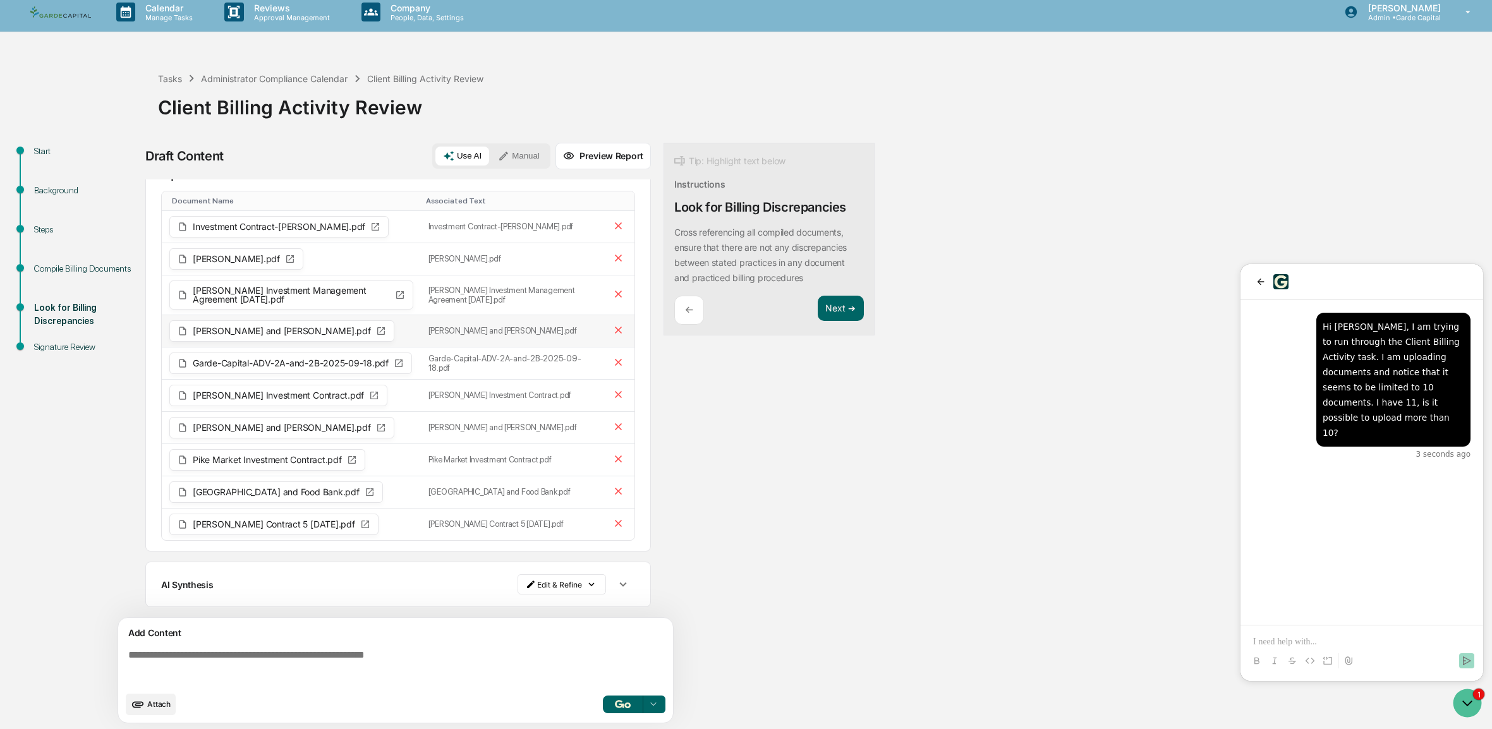
scroll to position [10, 0]
click at [619, 583] on icon "button" at bounding box center [622, 583] width 7 height 4
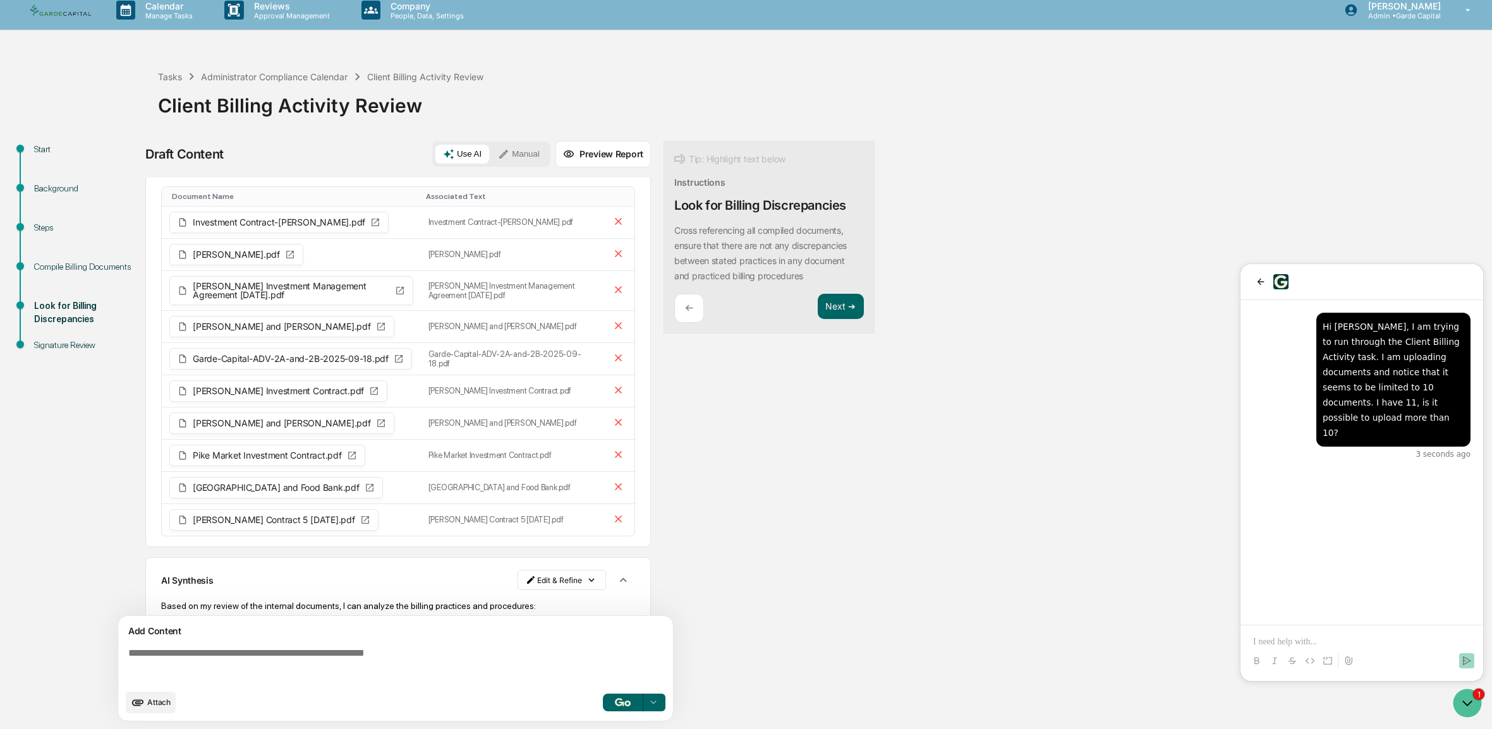
scroll to position [42, 0]
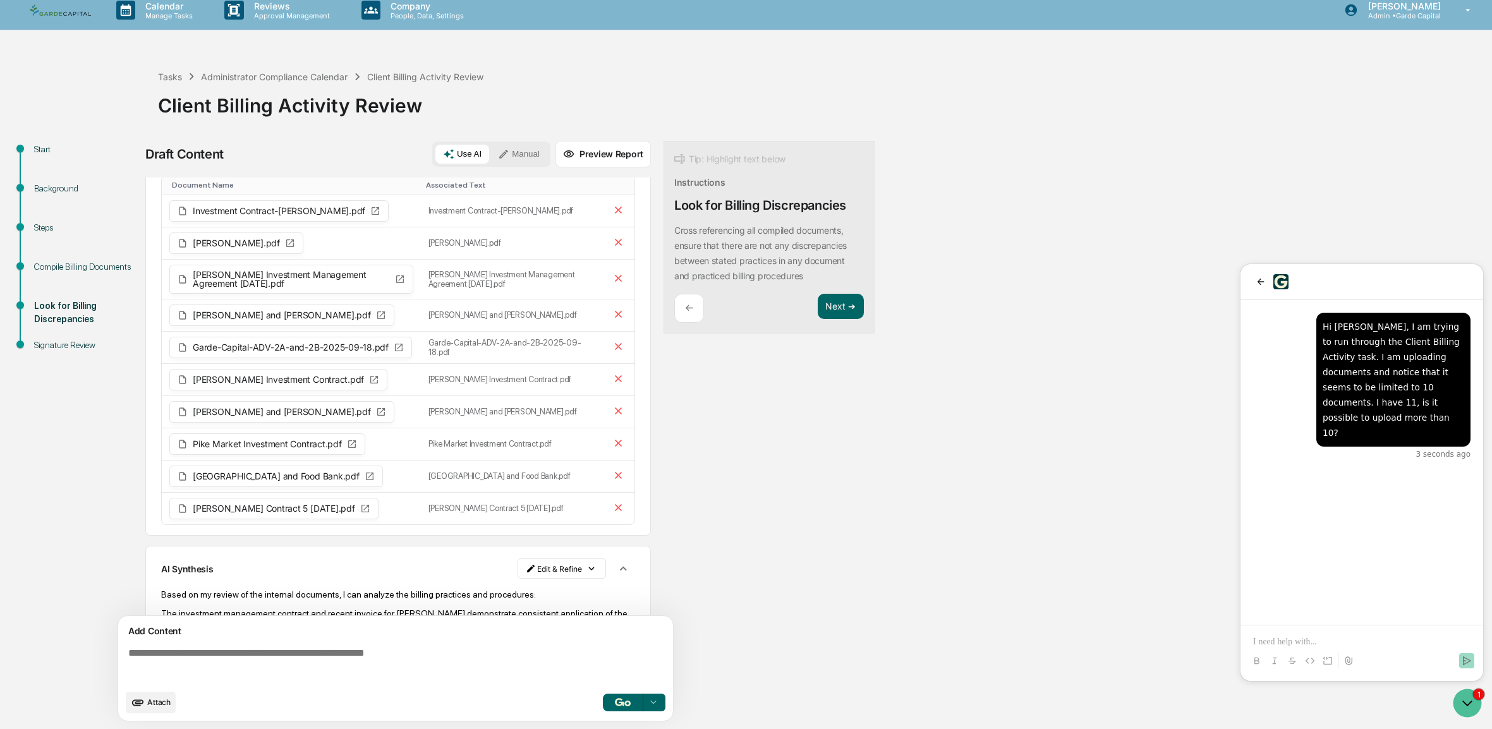
click at [620, 576] on icon "button" at bounding box center [623, 569] width 14 height 14
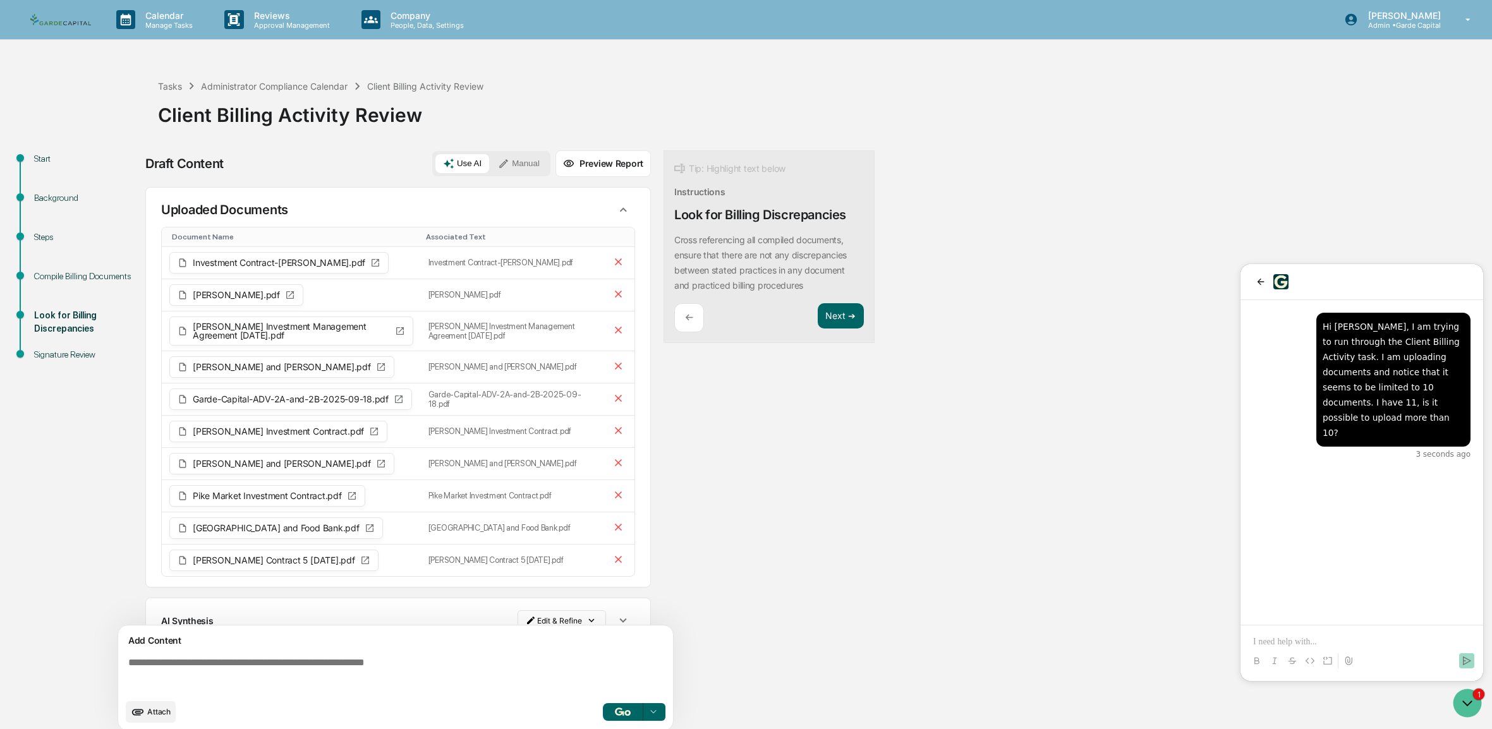
scroll to position [0, 0]
click at [614, 565] on icon at bounding box center [618, 559] width 12 height 12
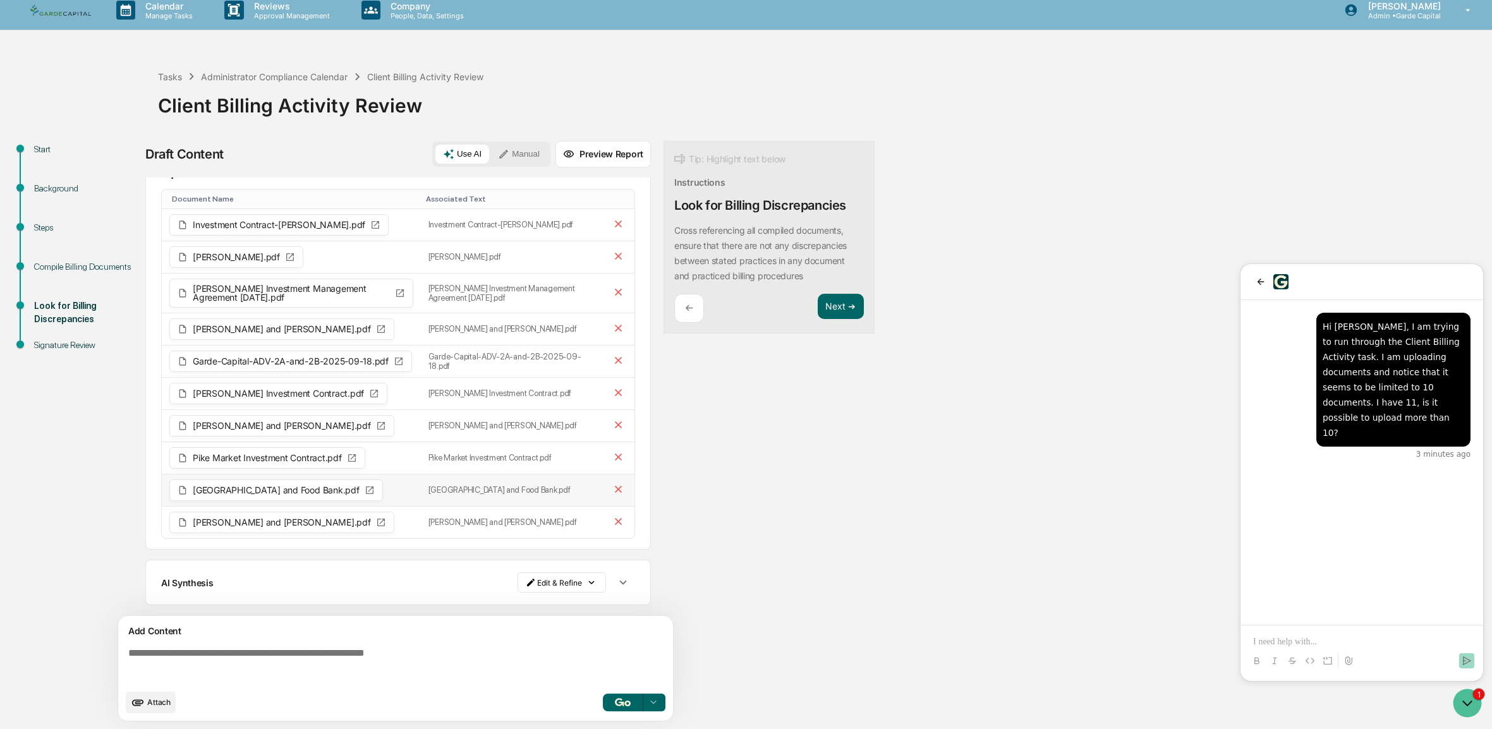
scroll to position [10, 0]
click at [155, 701] on span "Attach" at bounding box center [158, 702] width 23 height 9
click at [620, 698] on img "button" at bounding box center [622, 702] width 15 height 8
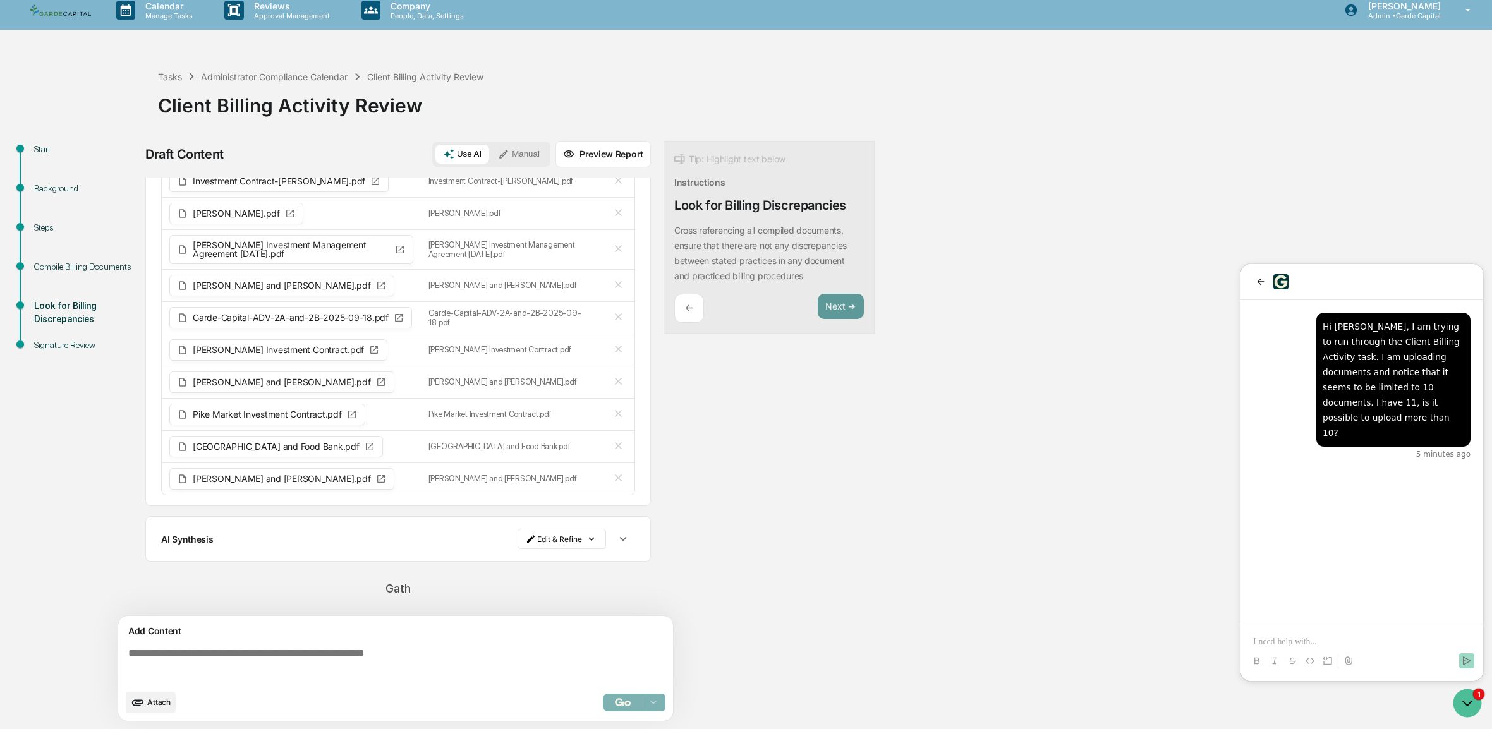
scroll to position [80, 0]
click at [1351, 642] on p at bounding box center [1361, 642] width 217 height 13
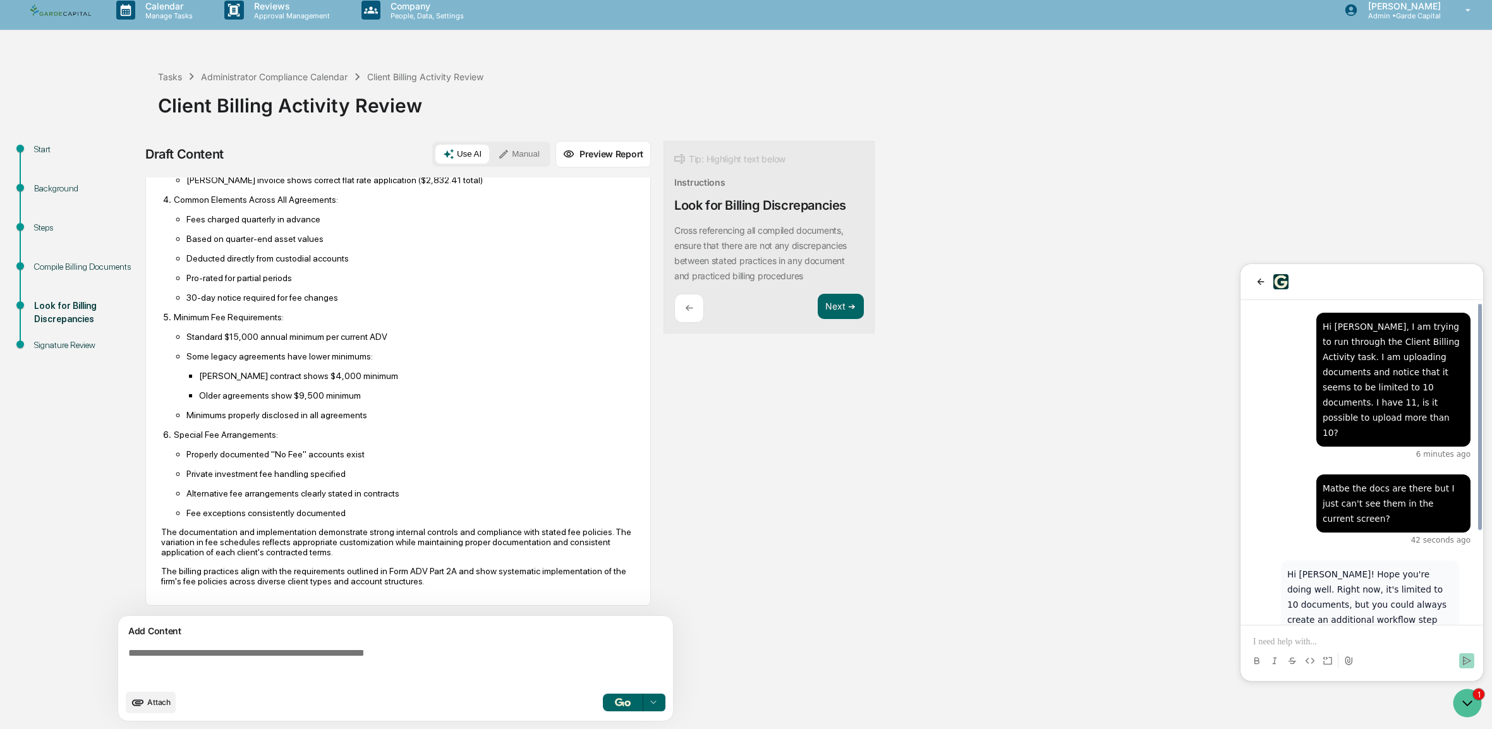
scroll to position [130, 0]
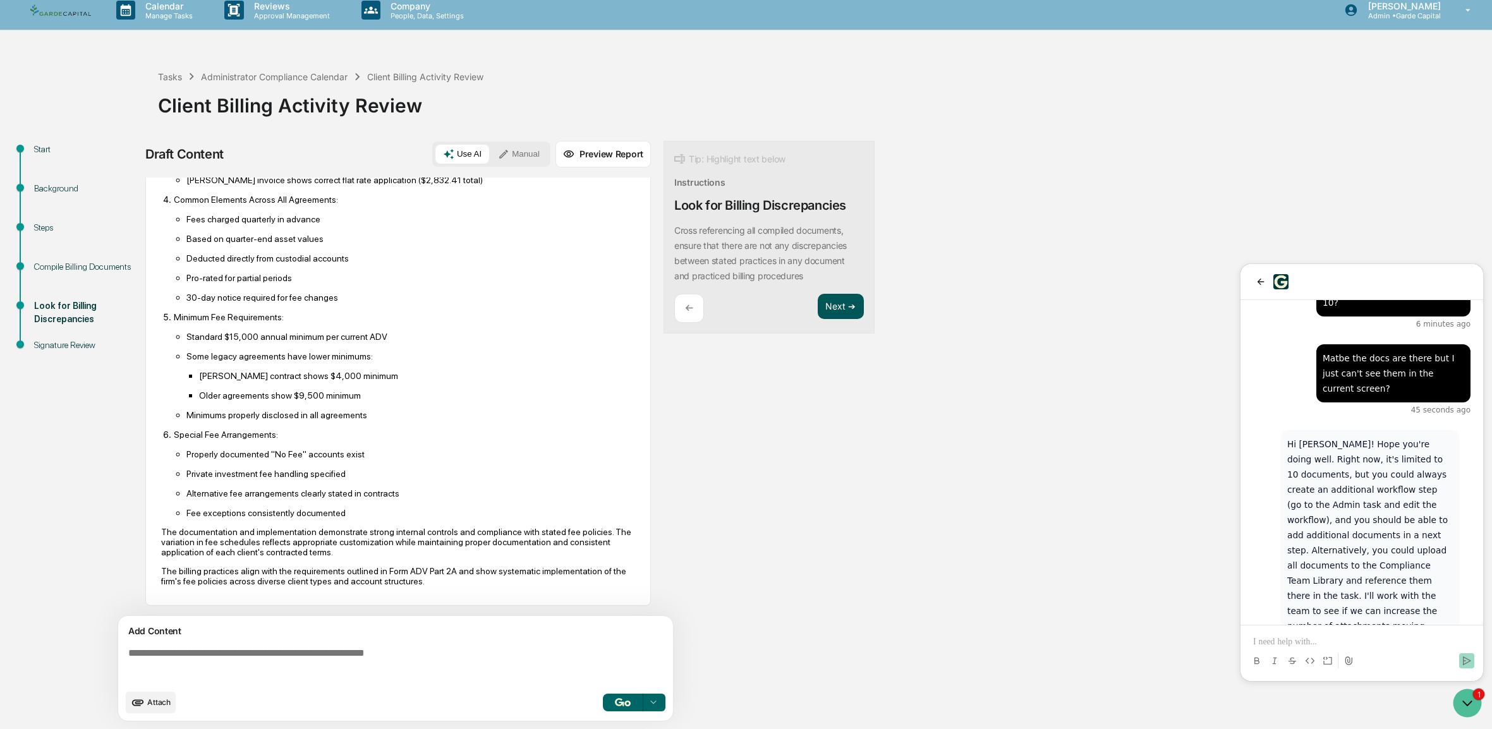
click at [852, 298] on button "Next ➔" at bounding box center [841, 307] width 46 height 26
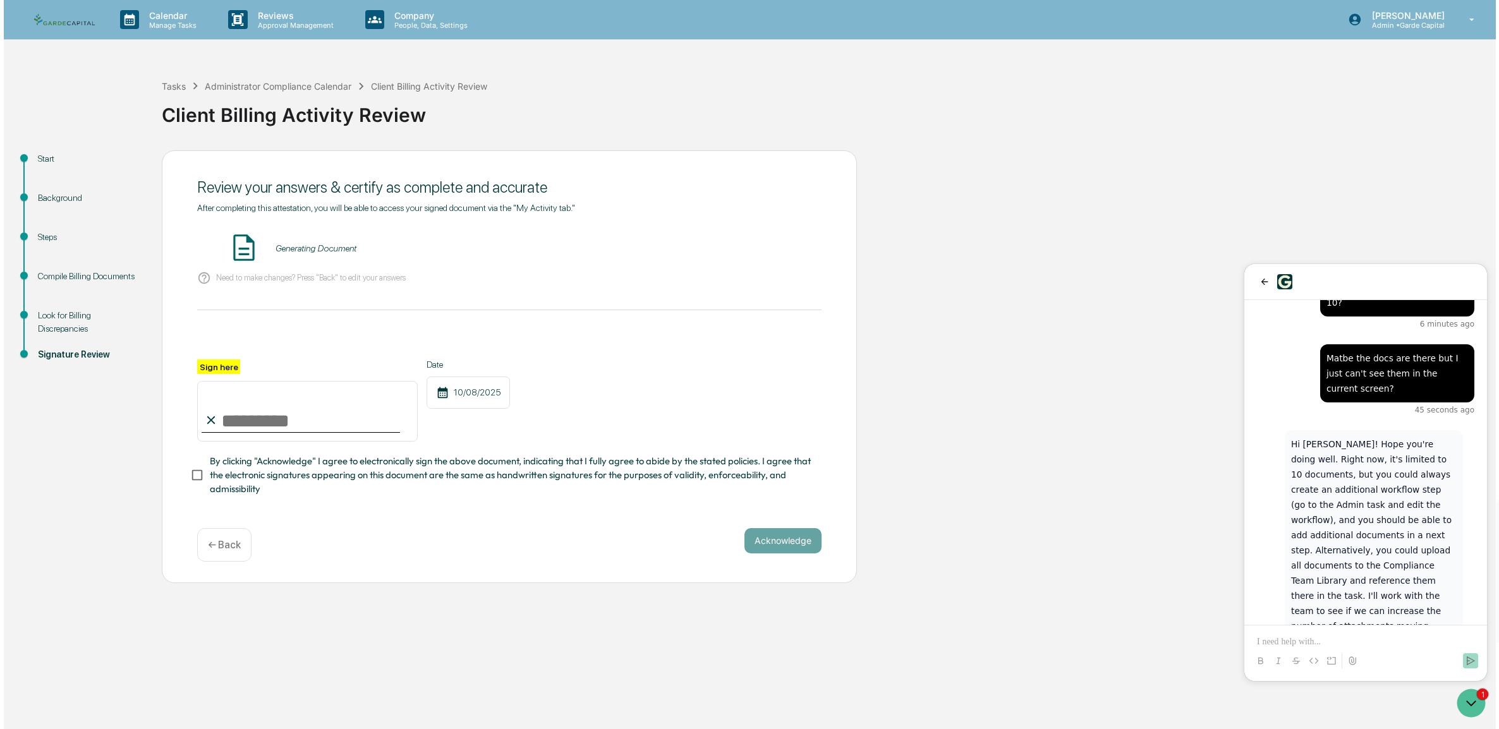
scroll to position [0, 0]
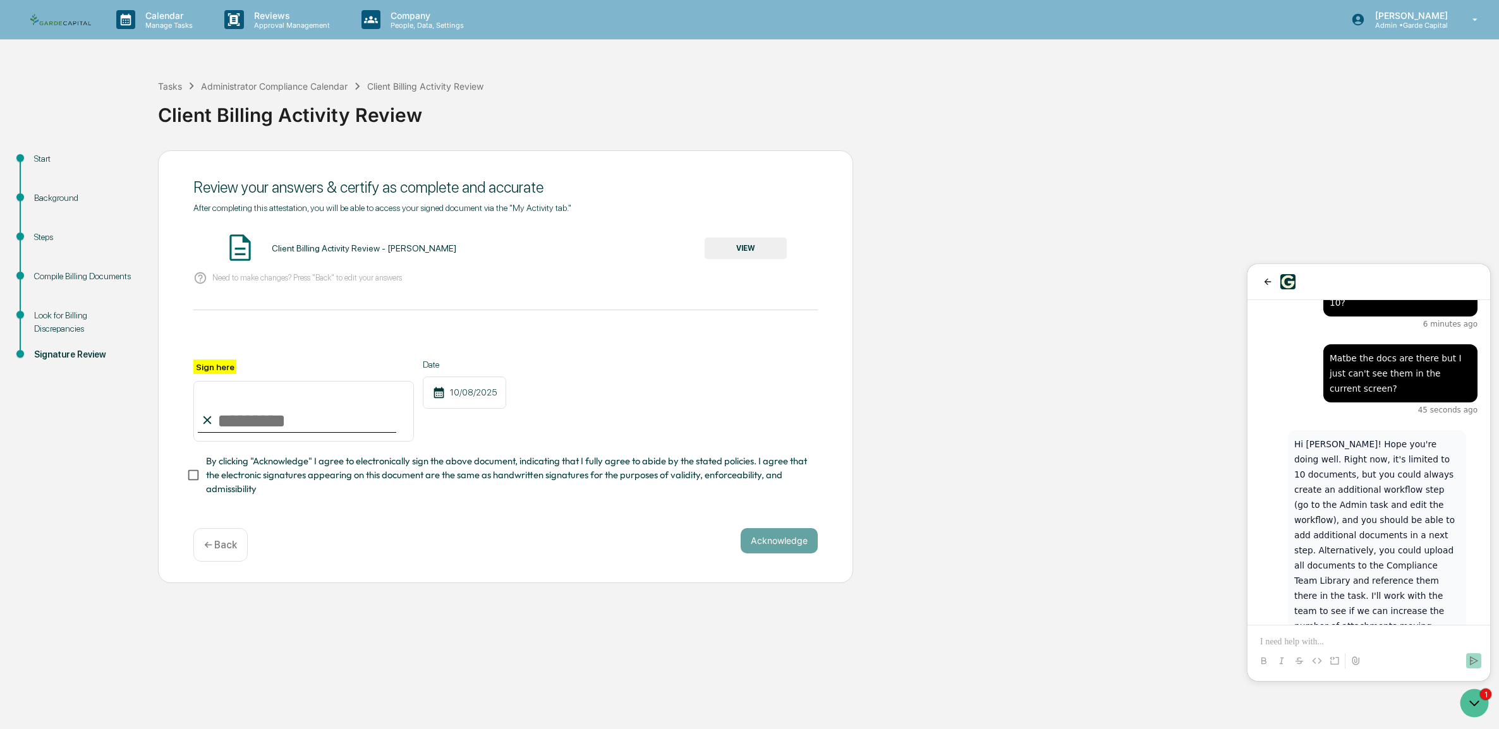
drag, startPoint x: 222, startPoint y: 401, endPoint x: 227, endPoint y: 409, distance: 10.0
click at [222, 401] on input "Sign here" at bounding box center [303, 411] width 221 height 61
type input "**********"
click at [787, 543] on button "Acknowledge" at bounding box center [778, 540] width 77 height 25
click at [346, 250] on div "Client Billing Activity Review - [PERSON_NAME]" at bounding box center [364, 248] width 184 height 10
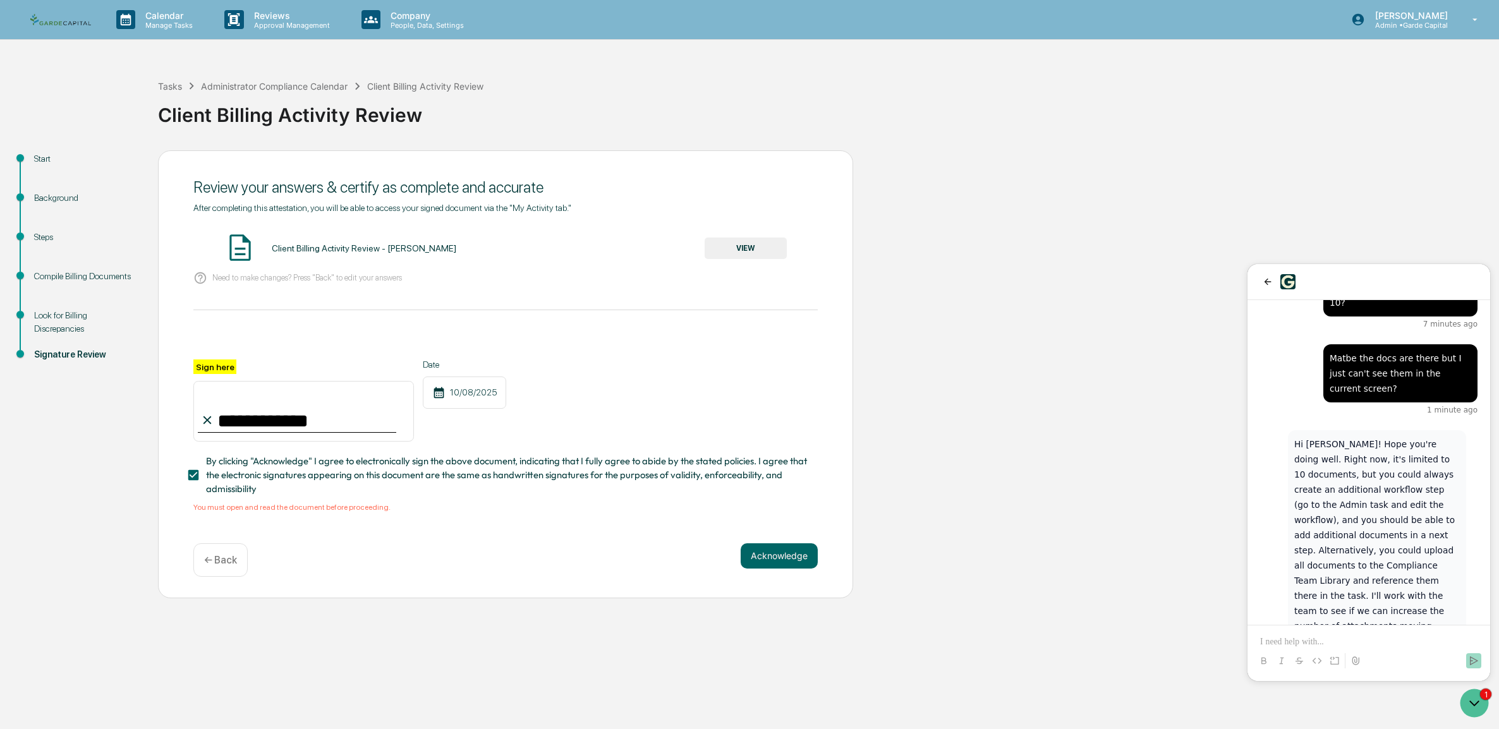
click at [726, 248] on button "VIEW" at bounding box center [745, 248] width 82 height 21
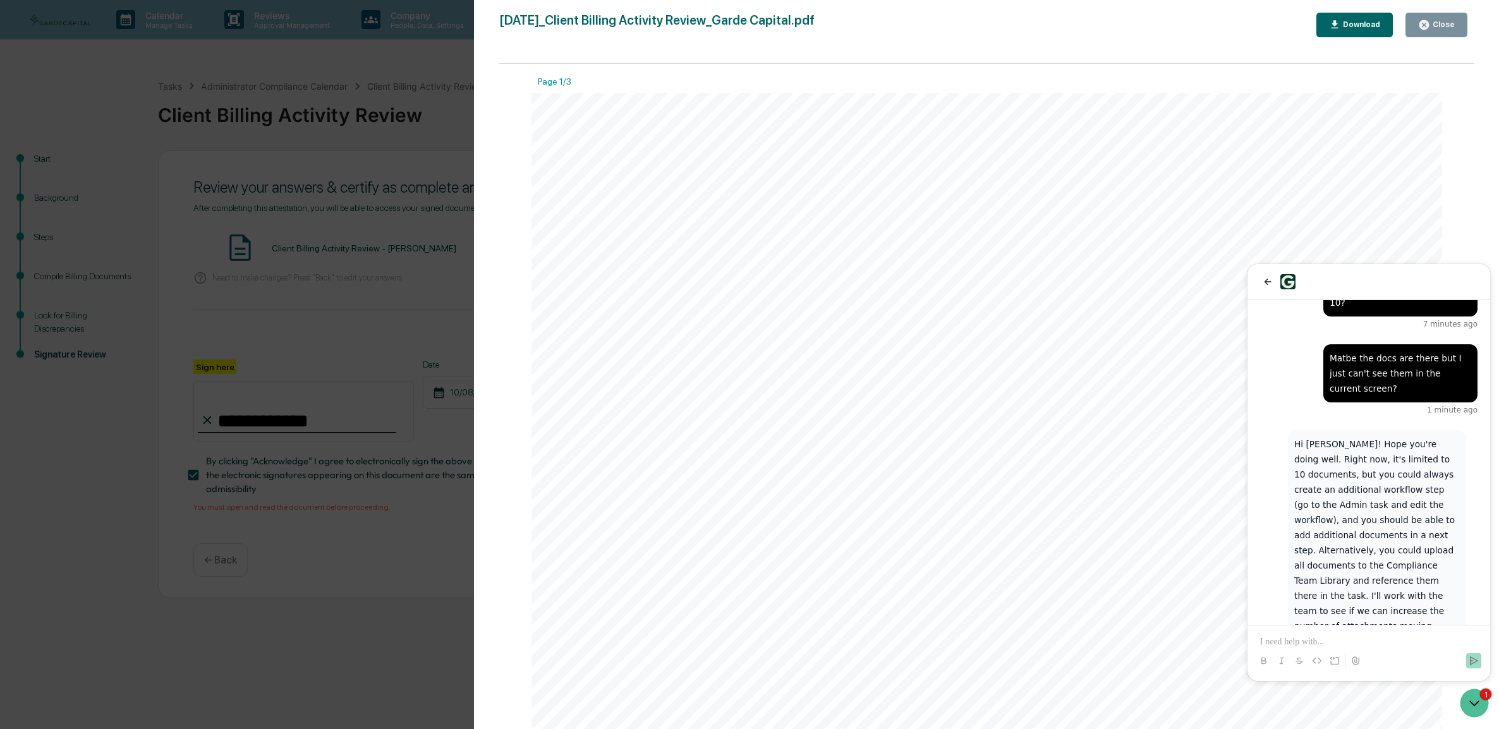
click at [1315, 645] on p at bounding box center [1368, 642] width 217 height 13
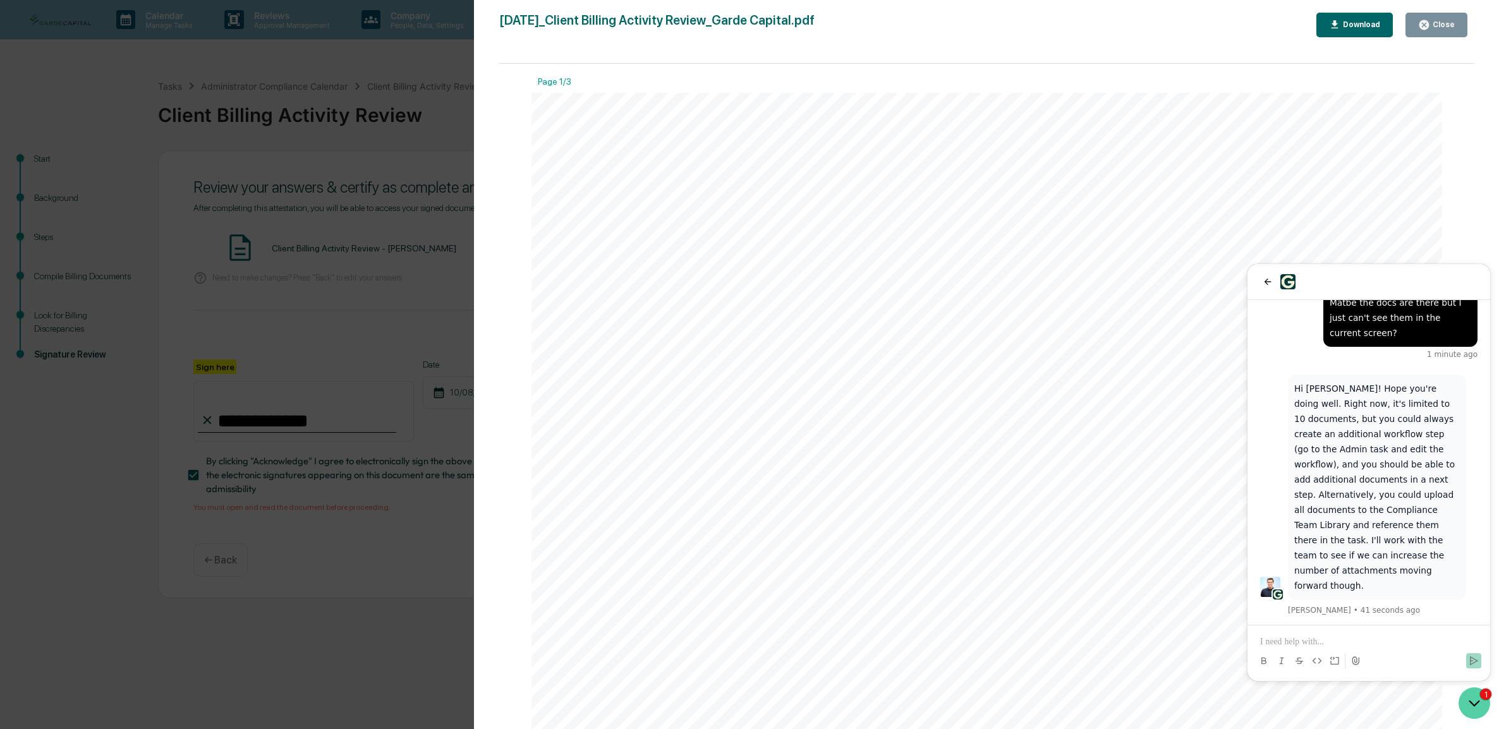
click at [1477, 703] on icon "Open customer support" at bounding box center [1474, 703] width 32 height 32
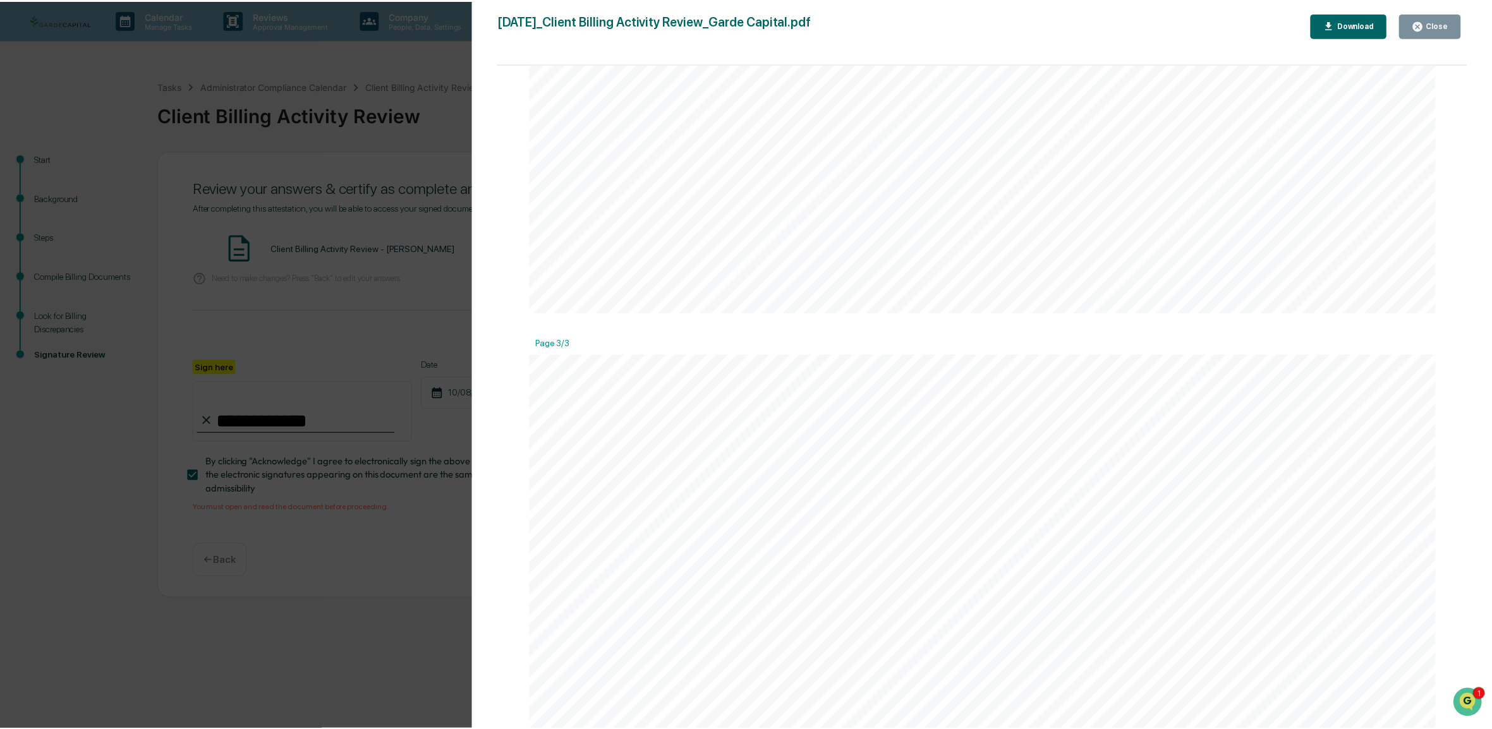
scroll to position [2062, 0]
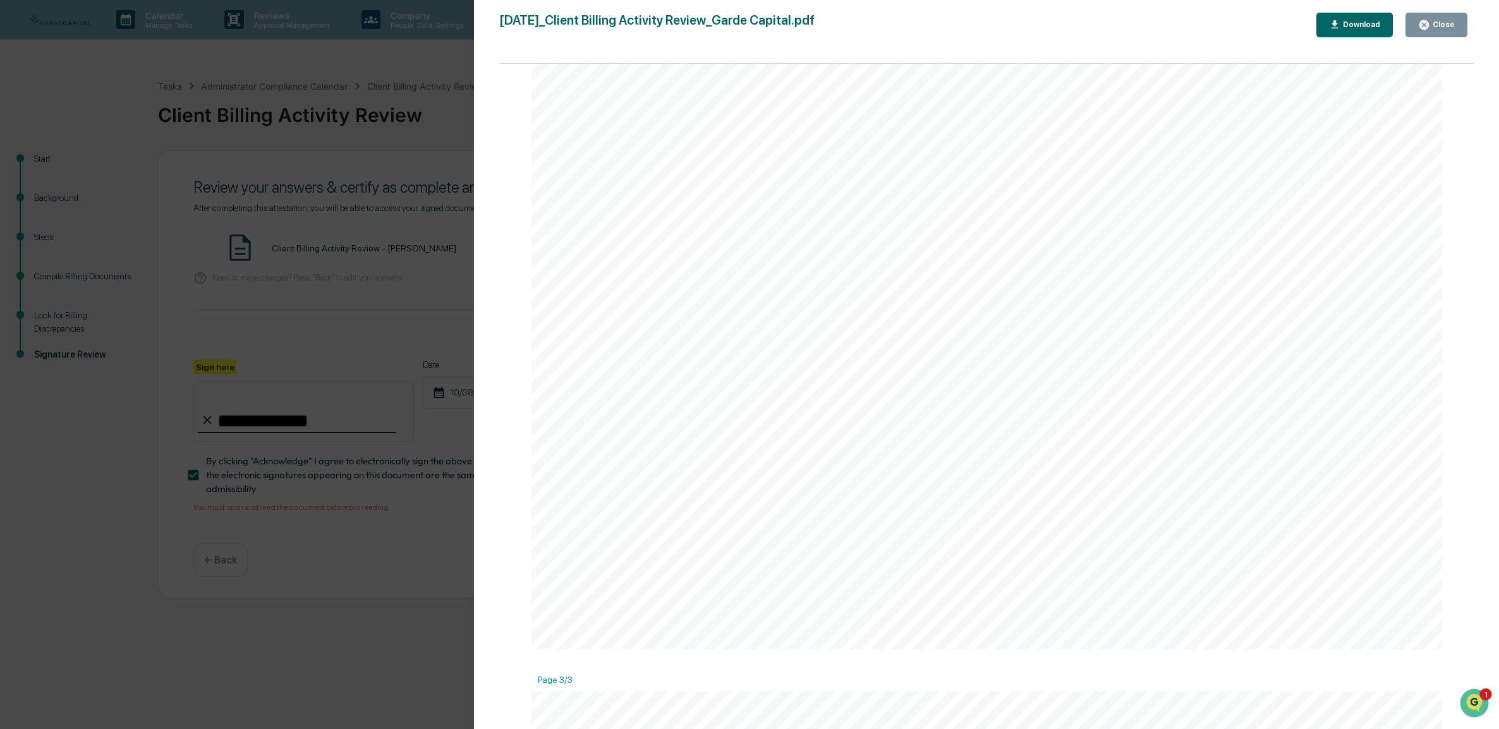
click at [1431, 21] on div "Close" at bounding box center [1442, 24] width 25 height 9
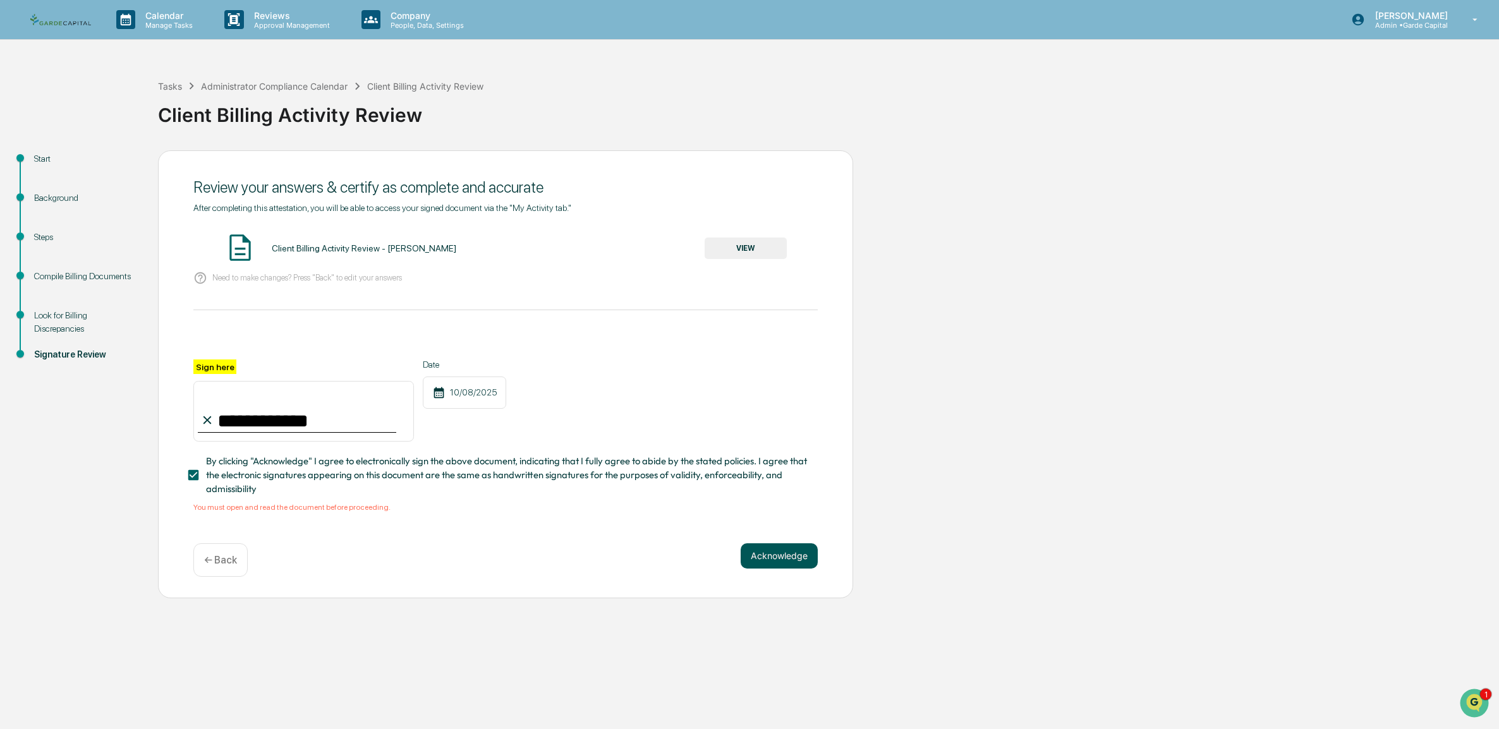
click at [785, 553] on button "Acknowledge" at bounding box center [778, 555] width 77 height 25
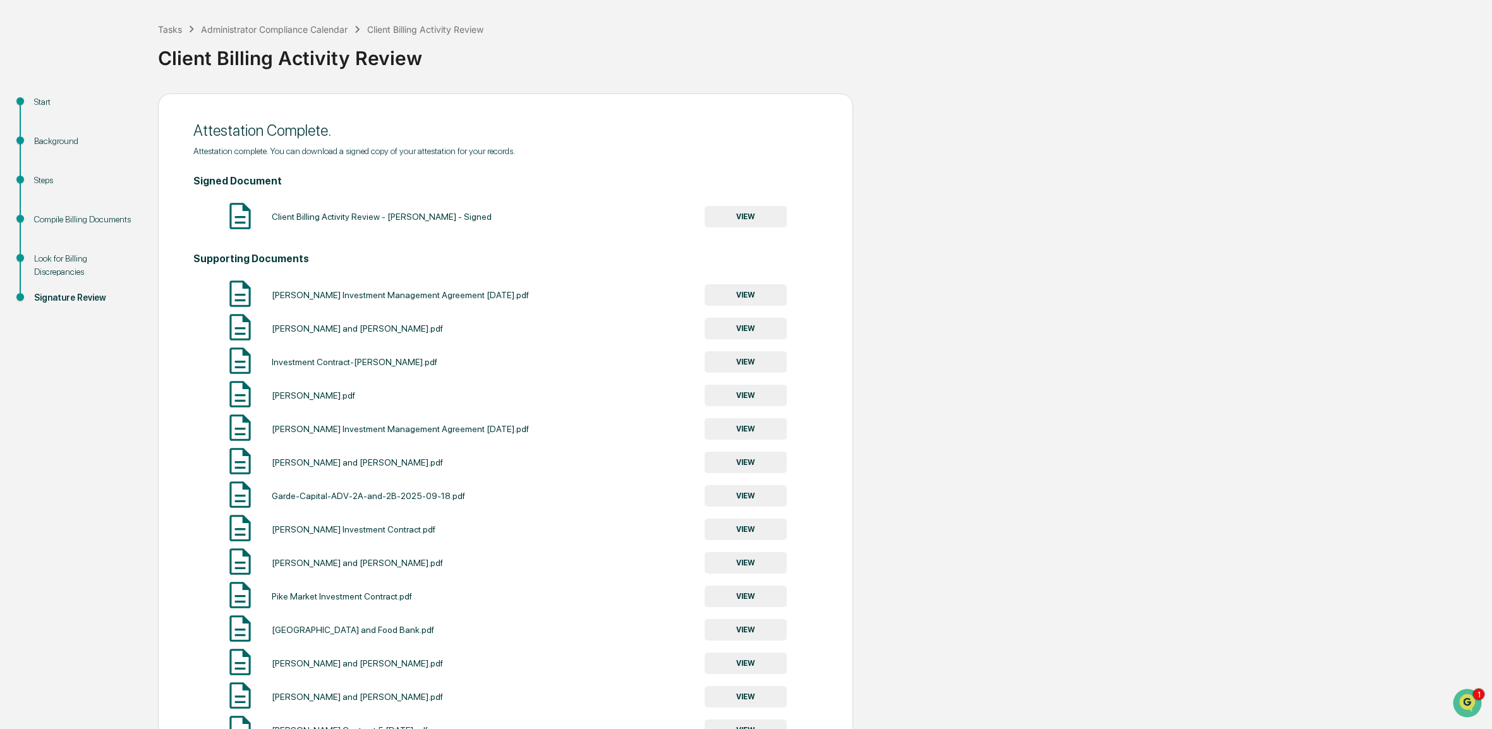
scroll to position [0, 0]
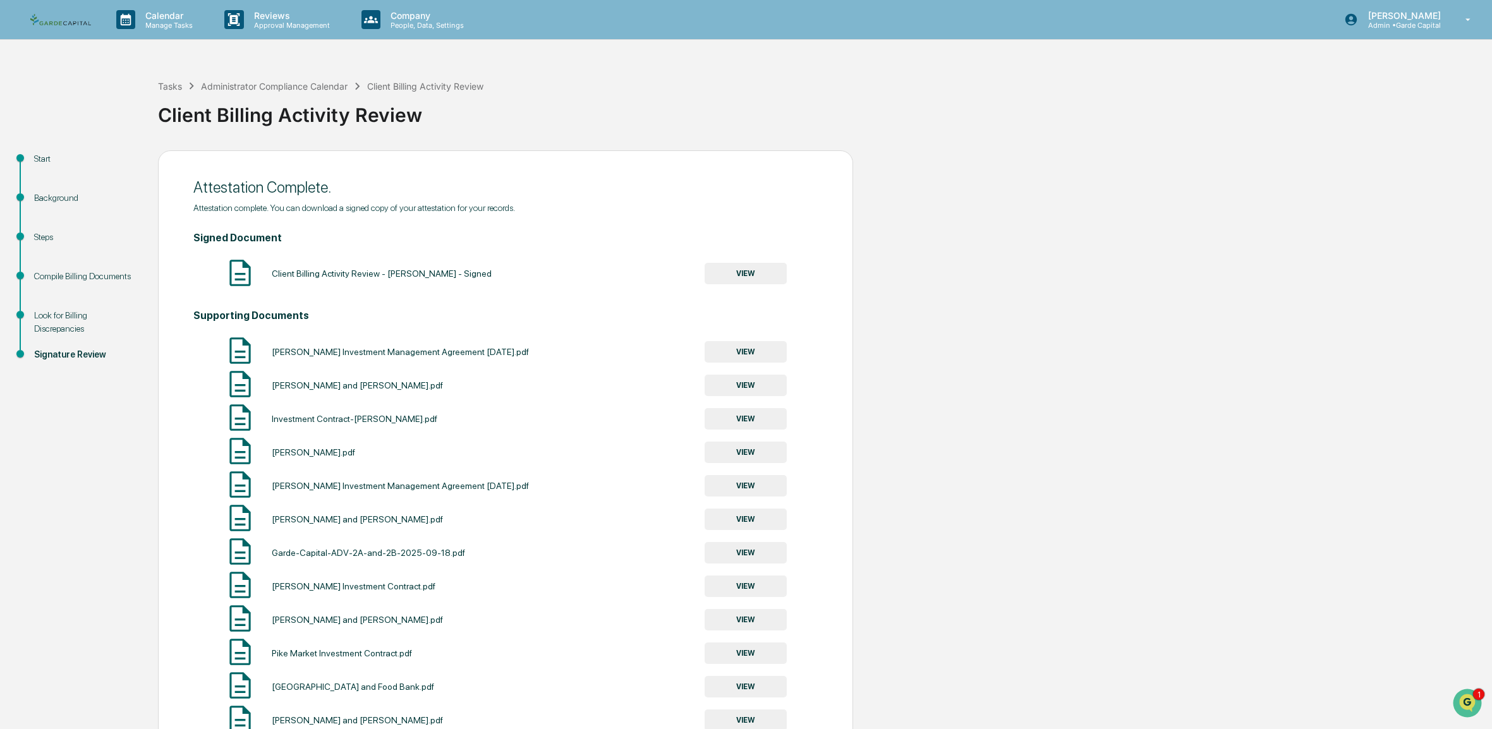
click at [748, 262] on div "Client Billing Activity Review - [PERSON_NAME] - Signed VIEW" at bounding box center [505, 273] width 624 height 33
click at [741, 279] on button "VIEW" at bounding box center [745, 273] width 82 height 21
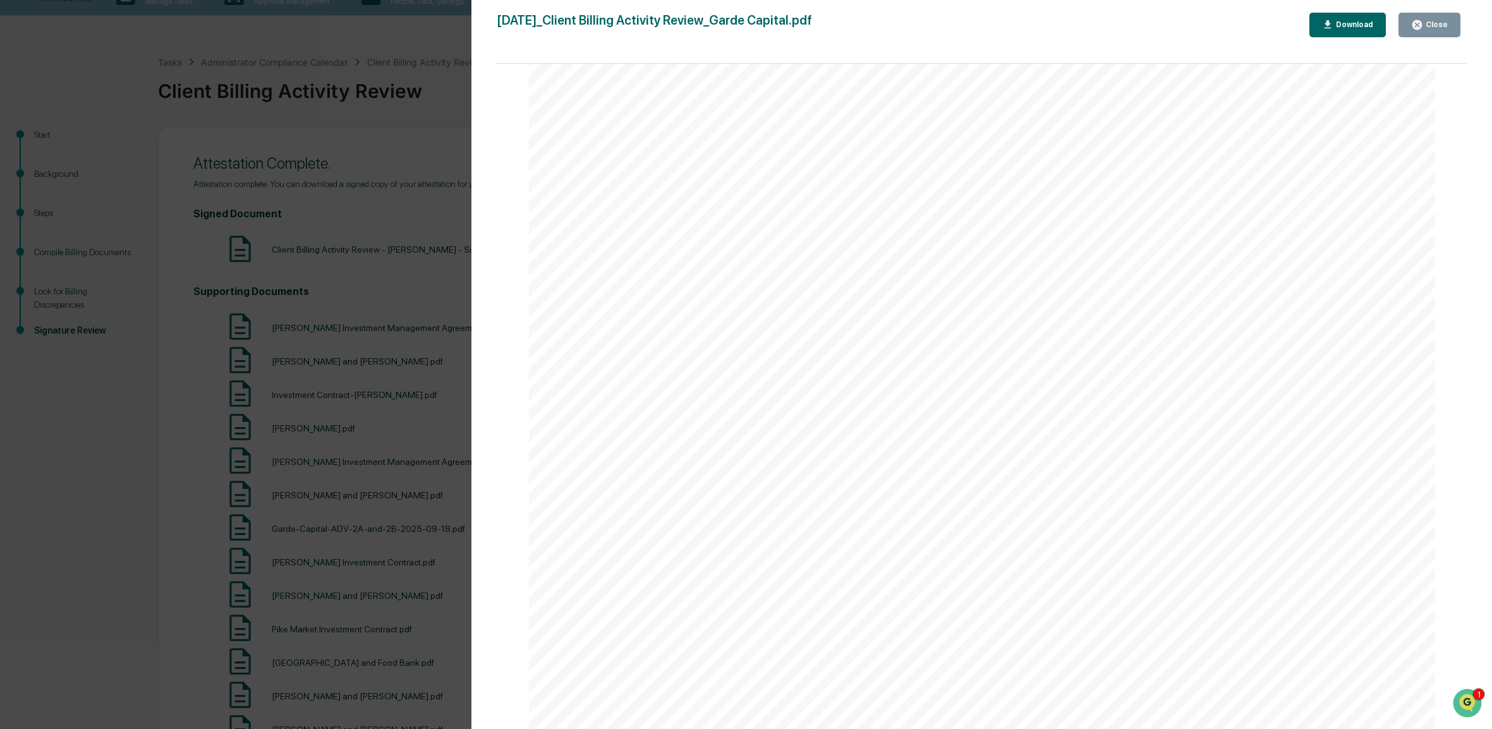
scroll to position [4390, 0]
click at [1420, 25] on icon "button" at bounding box center [1417, 25] width 12 height 12
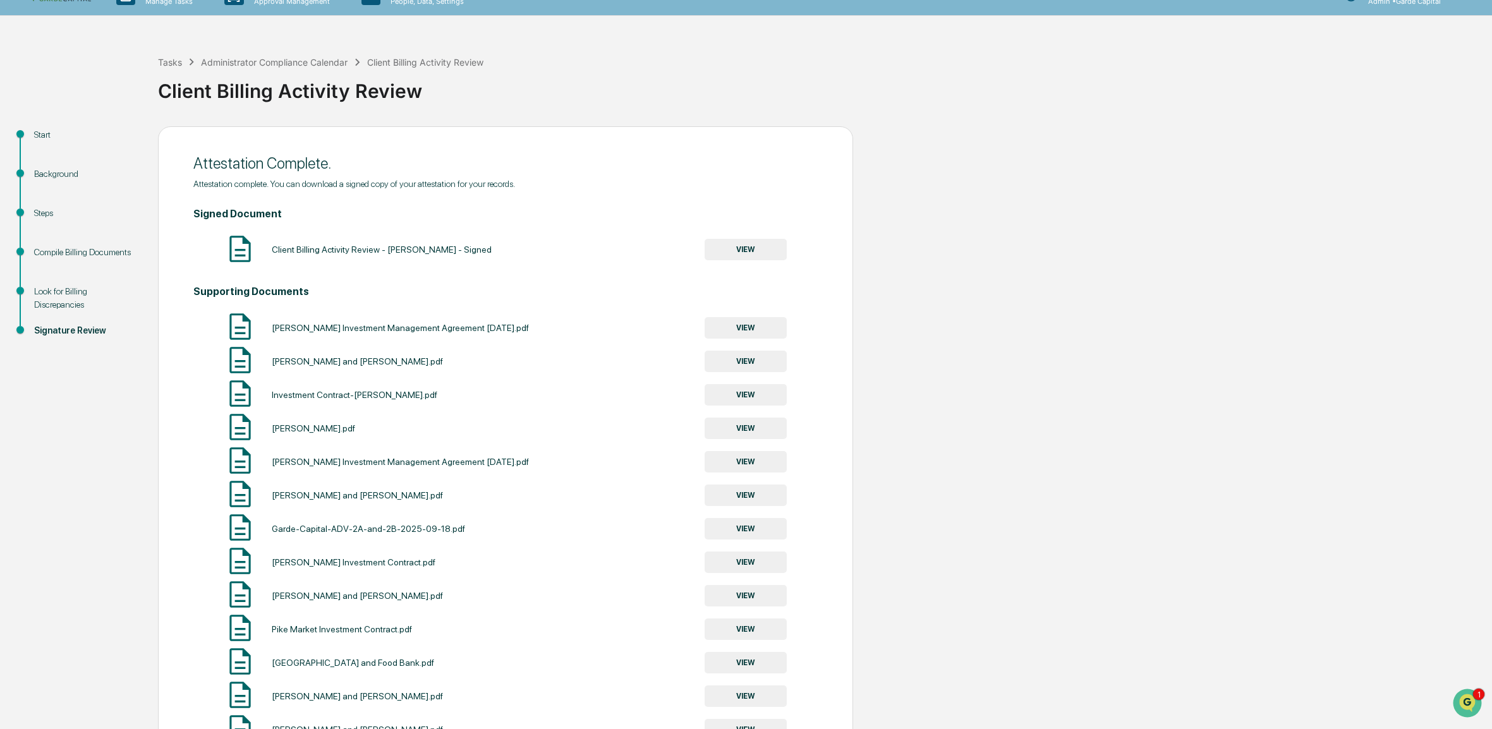
click at [572, 373] on div "[PERSON_NAME] and [PERSON_NAME].pdf VIEW" at bounding box center [505, 360] width 624 height 33
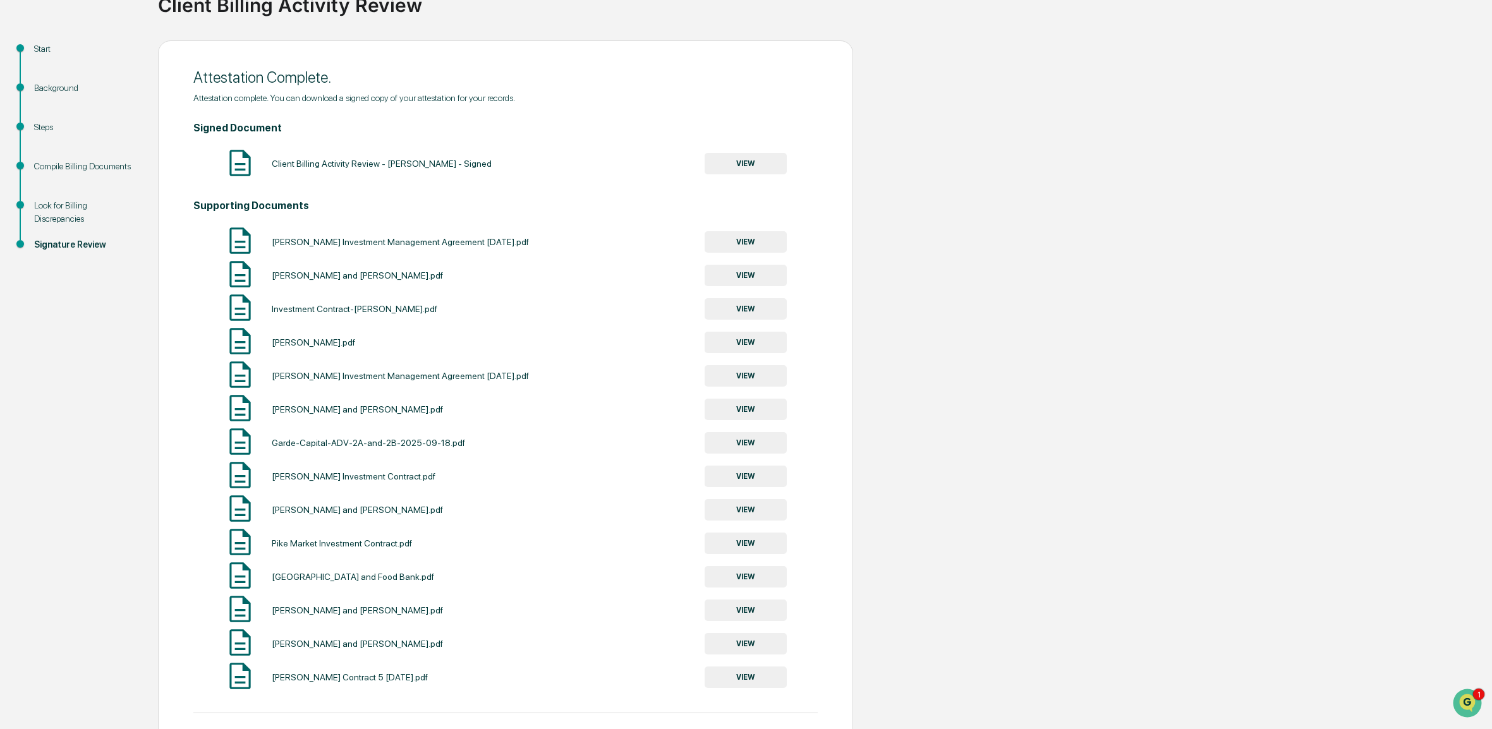
scroll to position [172, 0]
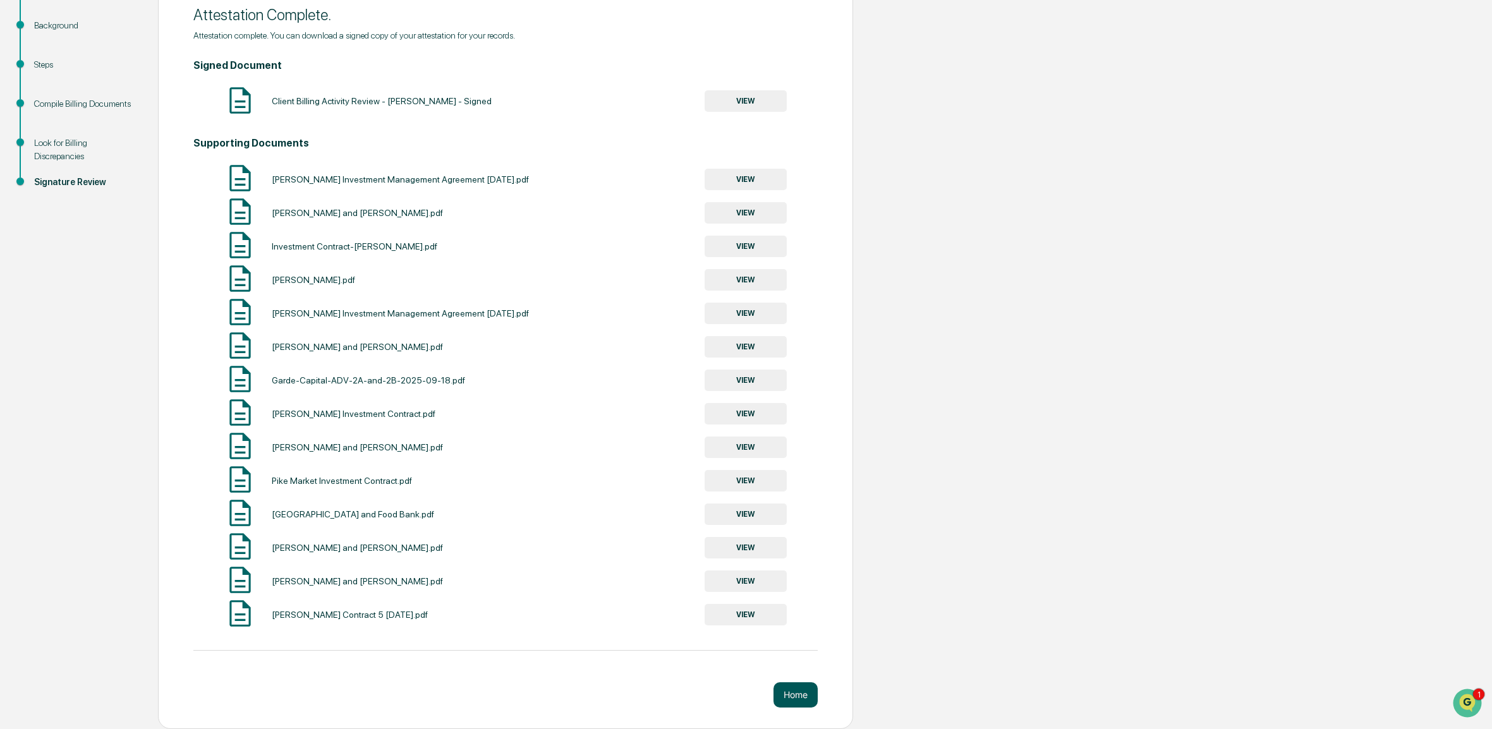
click at [801, 695] on button "Home" at bounding box center [795, 694] width 44 height 25
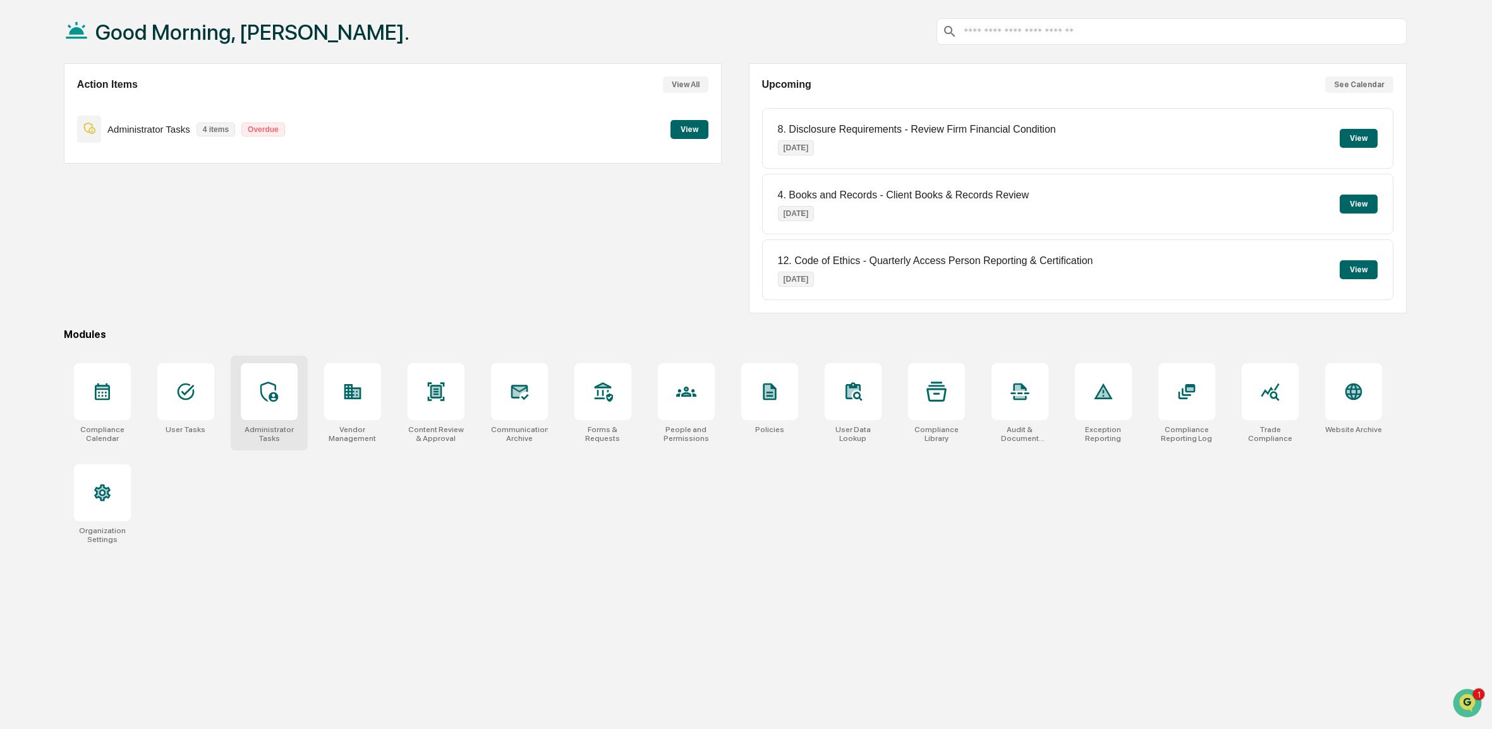
click at [264, 408] on div at bounding box center [269, 391] width 57 height 57
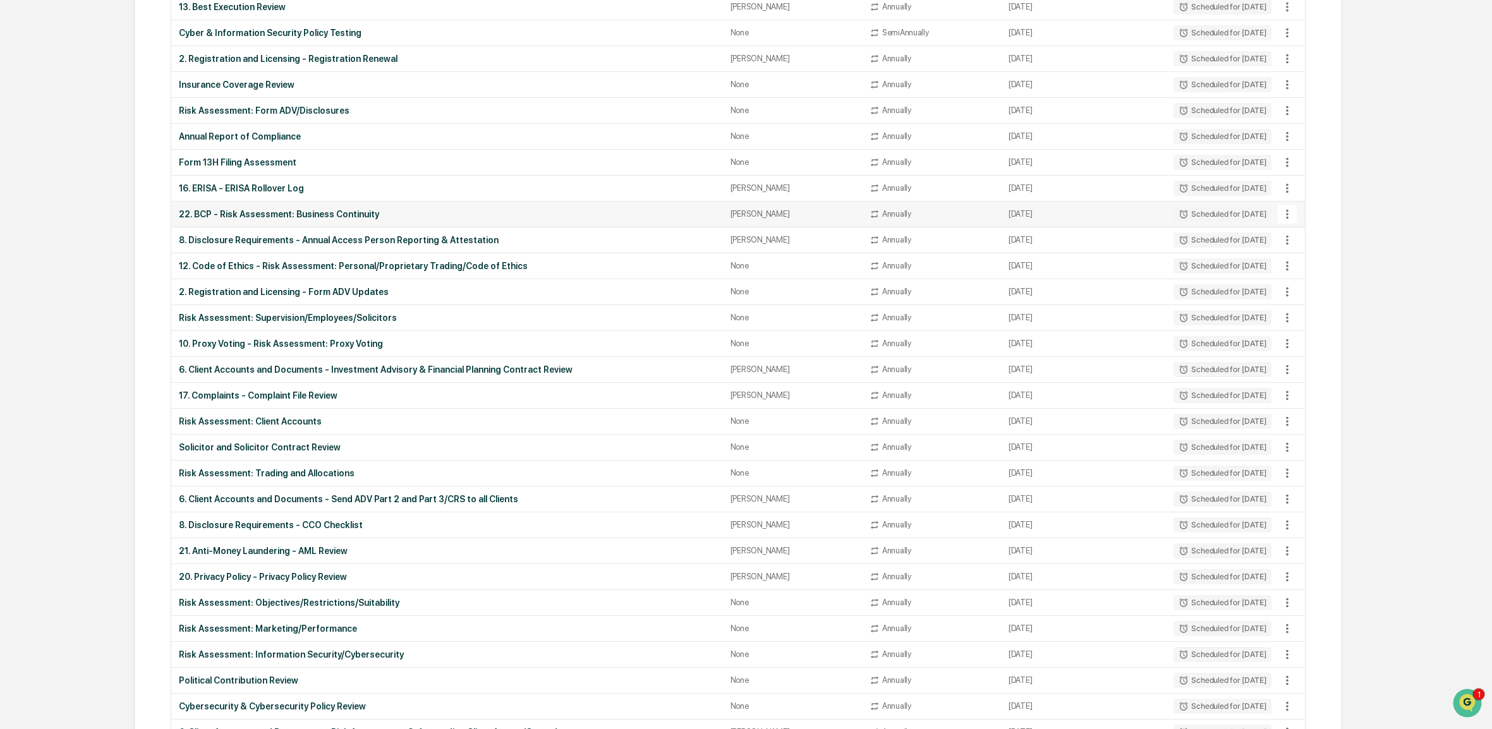
scroll to position [740, 0]
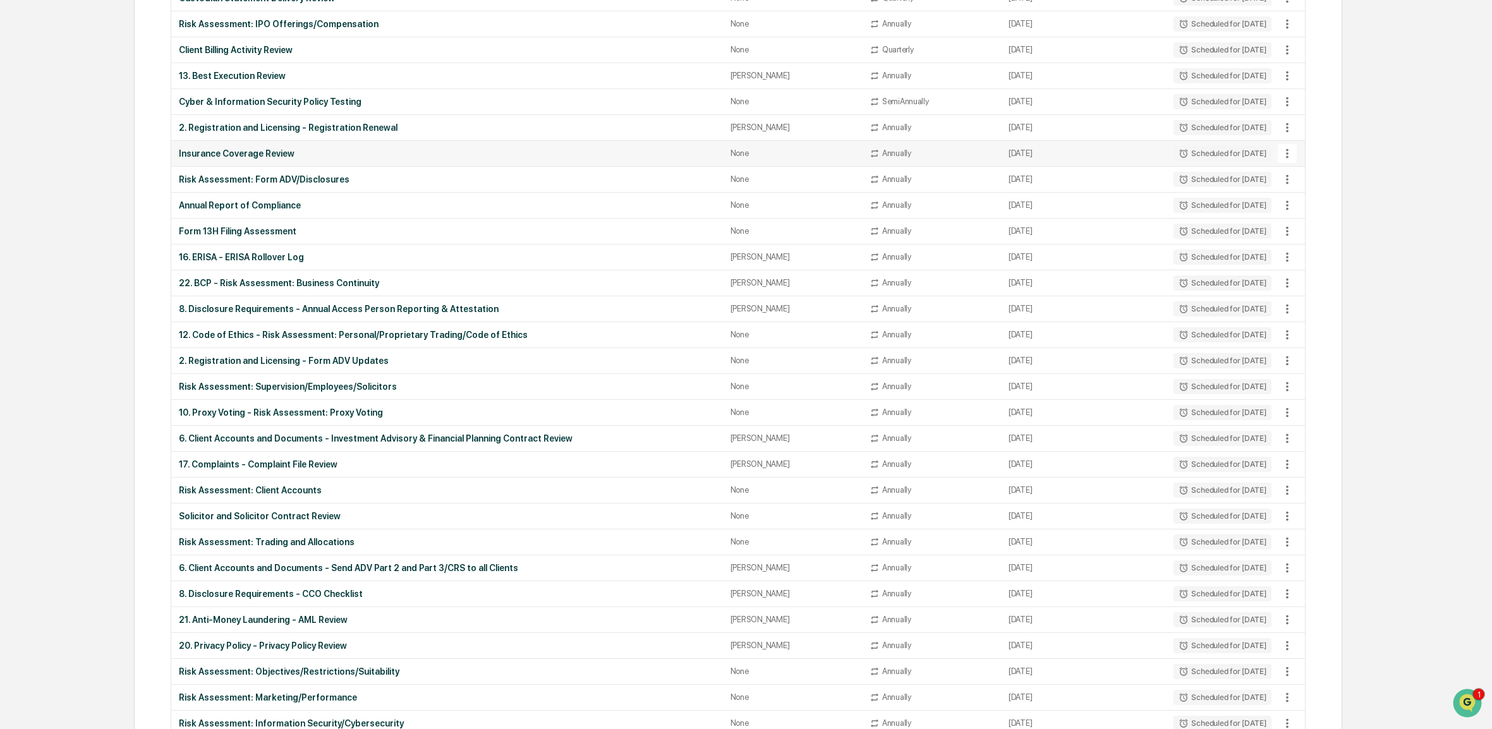
click at [287, 154] on div "Insurance Coverage Review" at bounding box center [447, 153] width 536 height 10
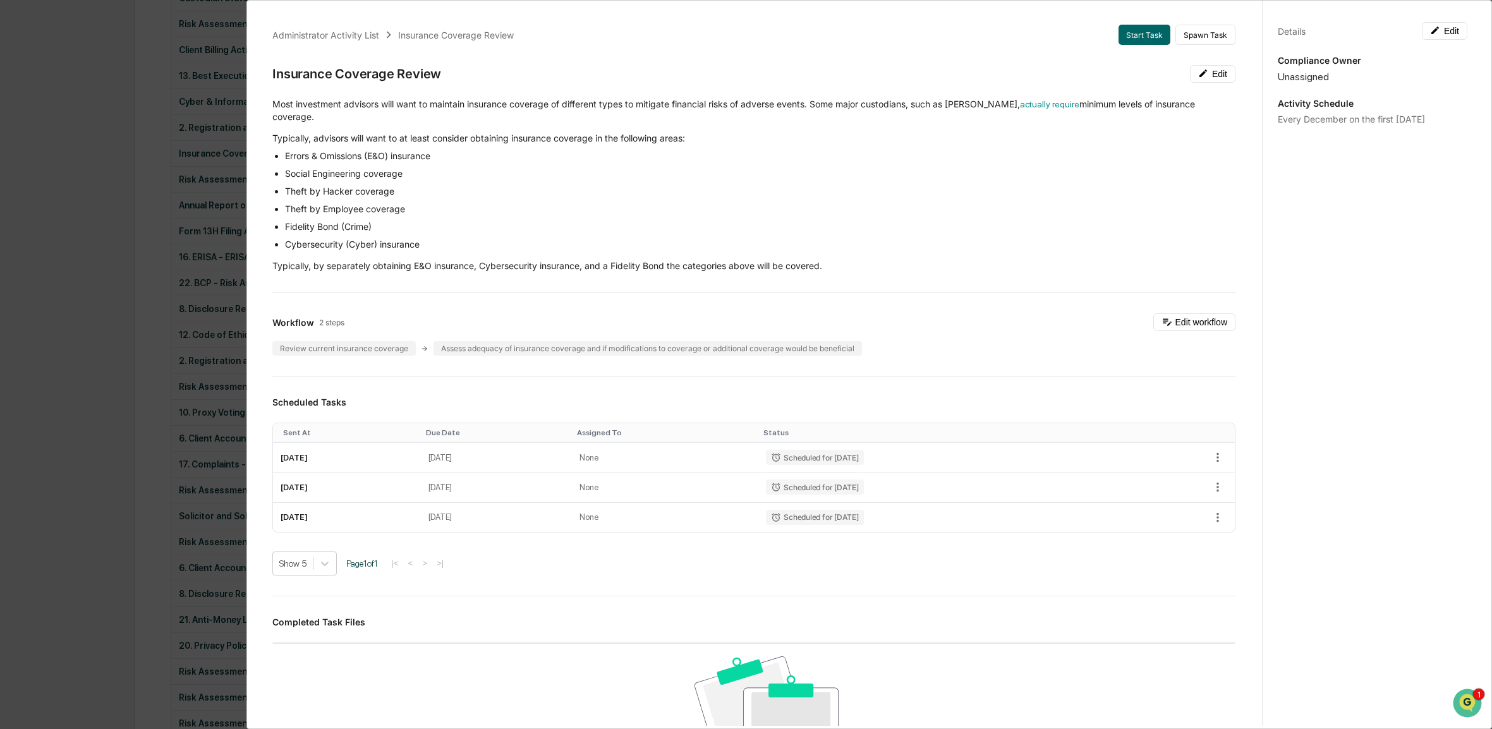
click at [152, 131] on div "Administrator Activity List Insurance Coverage Review Start Task Spawn Task Ins…" at bounding box center [746, 364] width 1492 height 729
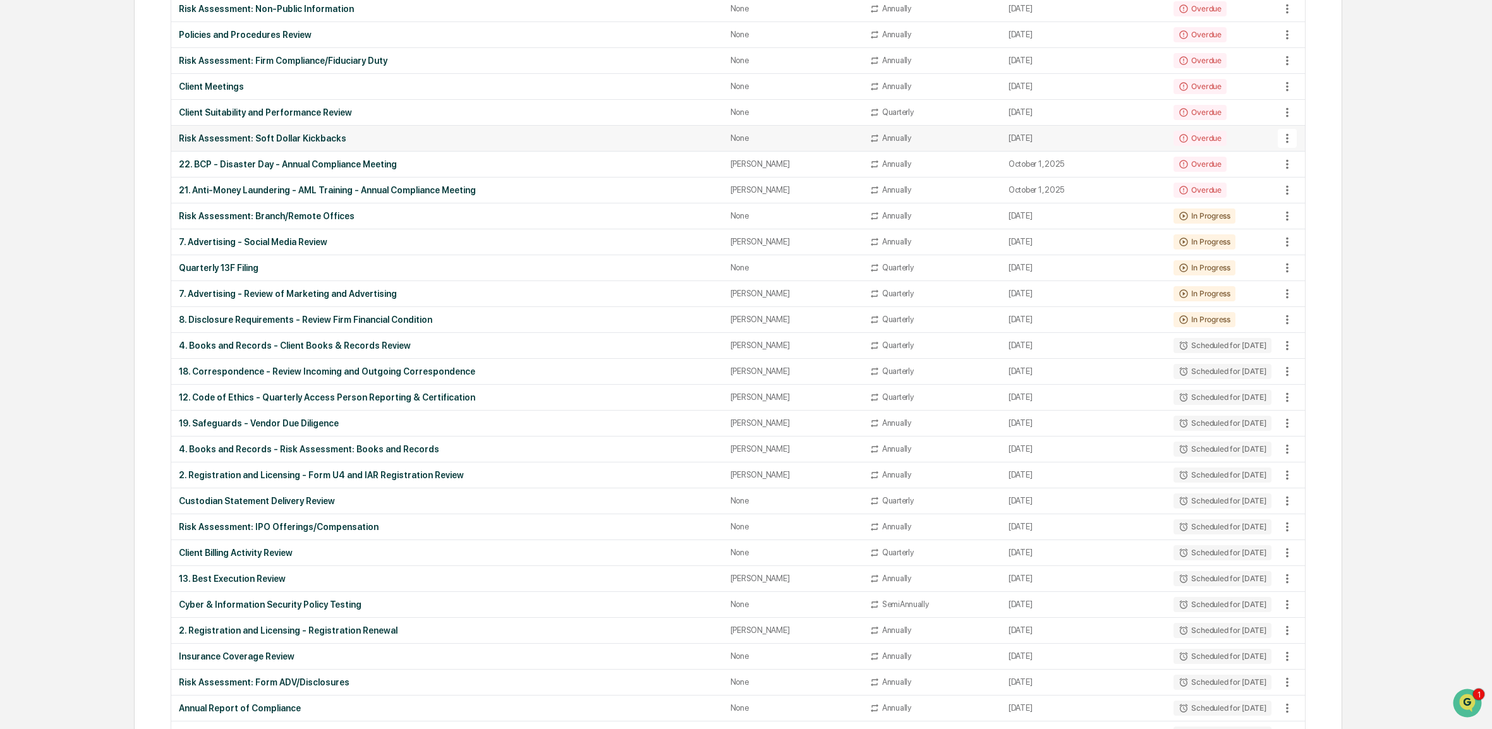
scroll to position [171, 0]
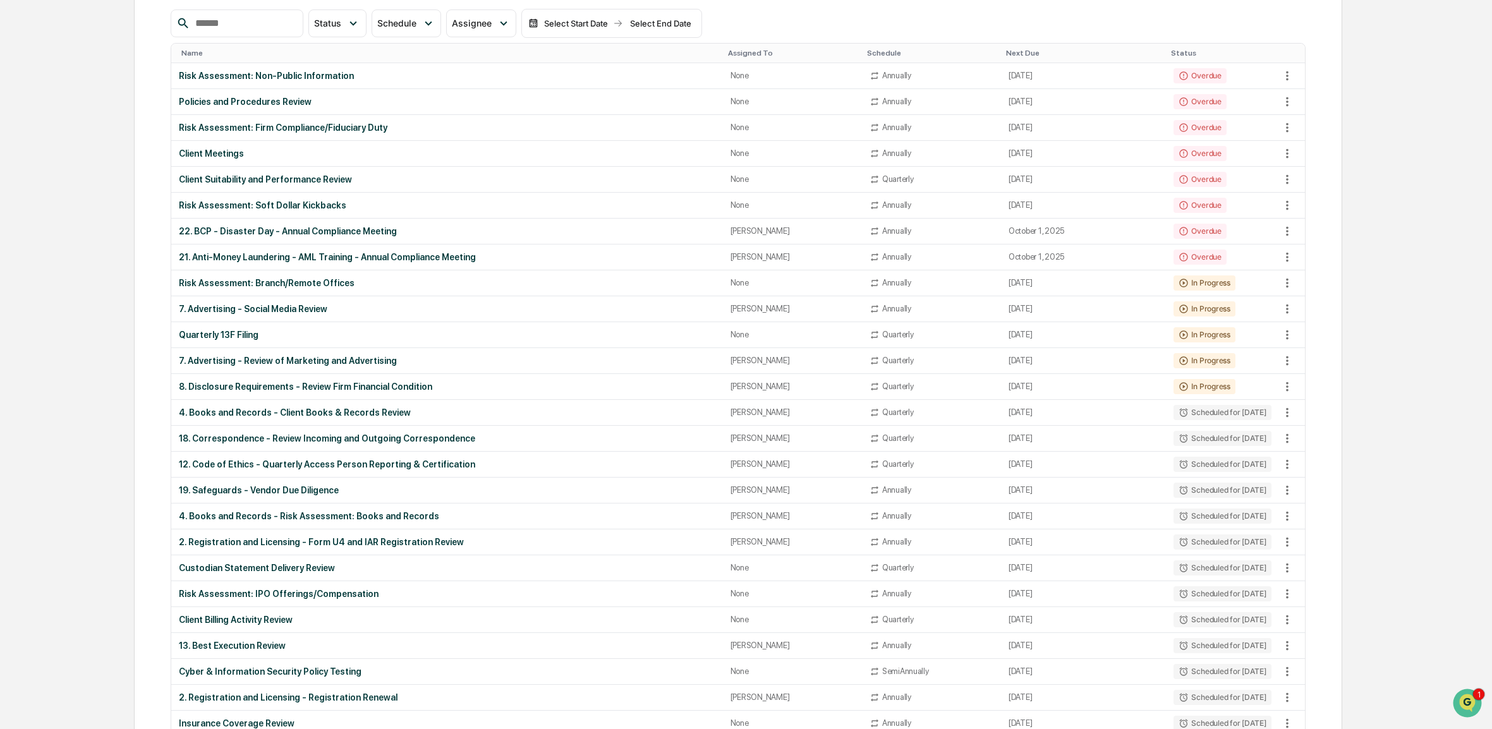
click at [324, 49] on div "Name" at bounding box center [449, 53] width 536 height 9
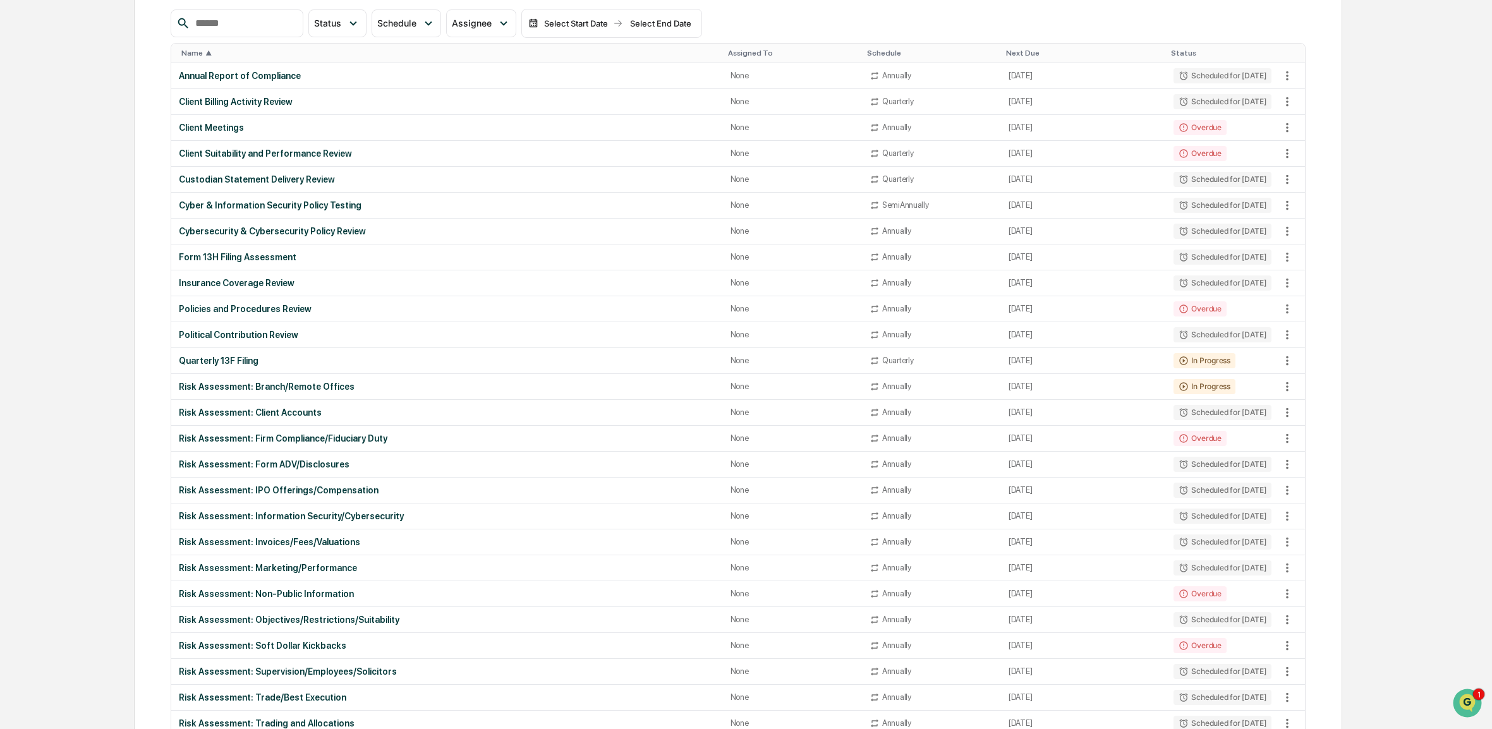
click at [324, 50] on div "Name ▲" at bounding box center [449, 53] width 536 height 9
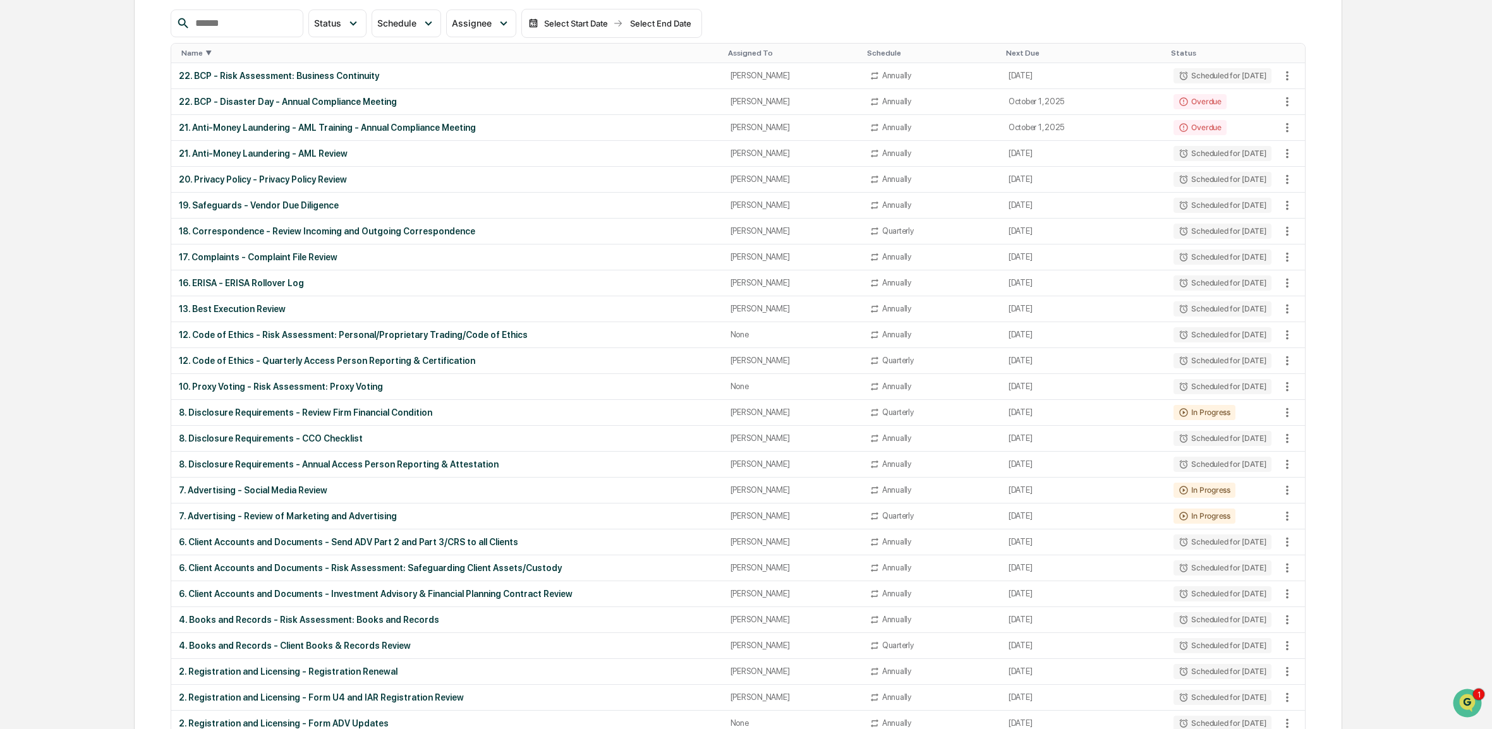
click at [324, 50] on div "Name ▼" at bounding box center [449, 53] width 536 height 9
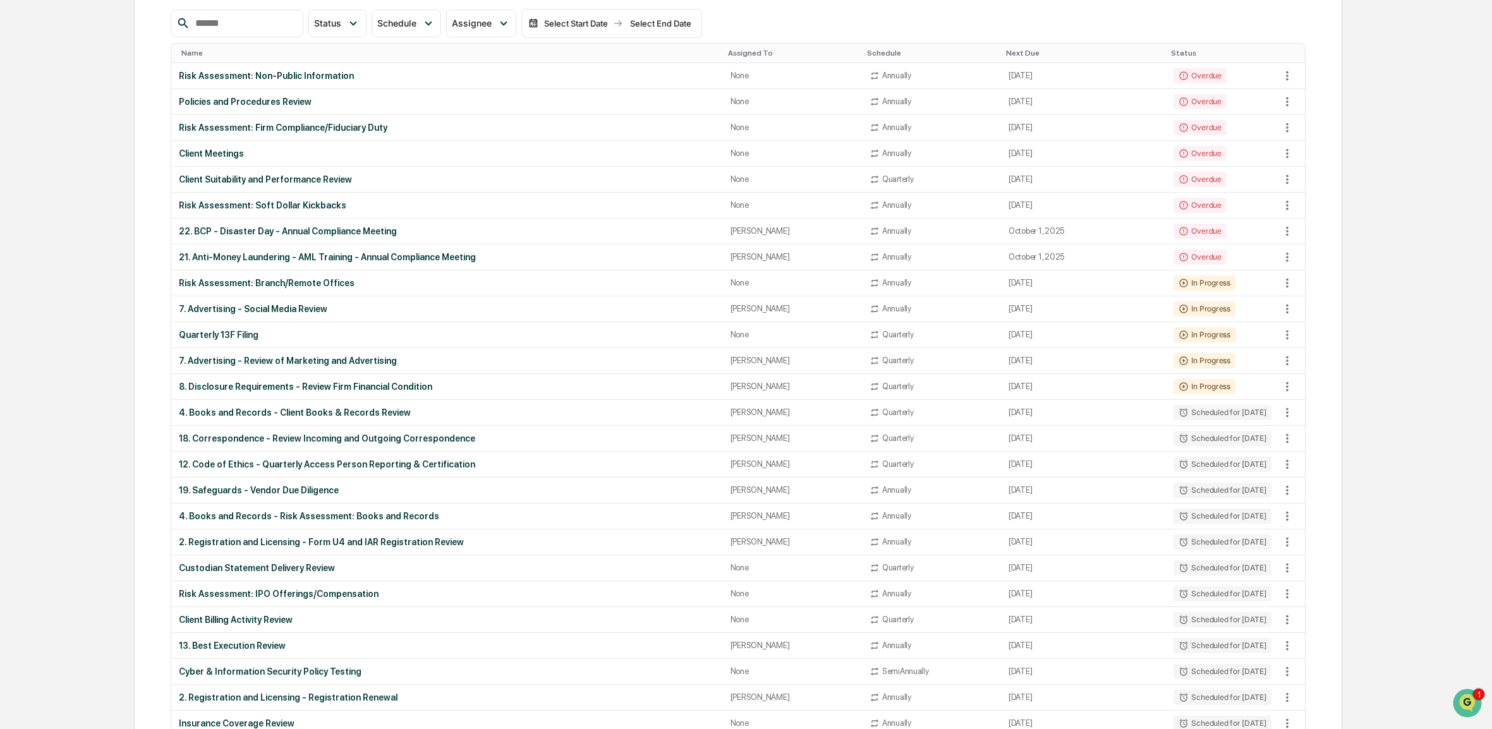
click at [324, 50] on div "Name" at bounding box center [449, 53] width 536 height 9
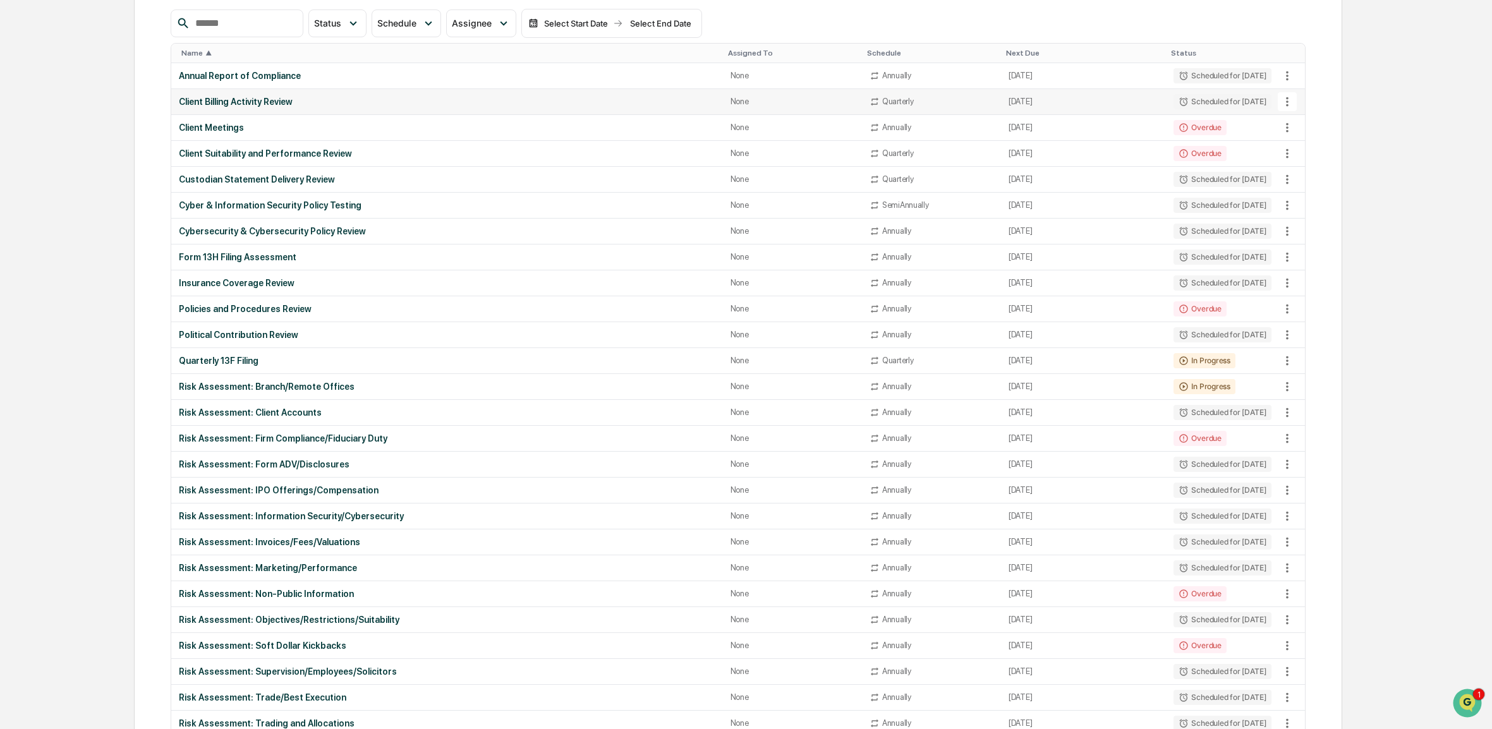
click at [273, 108] on td "Client Billing Activity Review" at bounding box center [447, 102] width 552 height 26
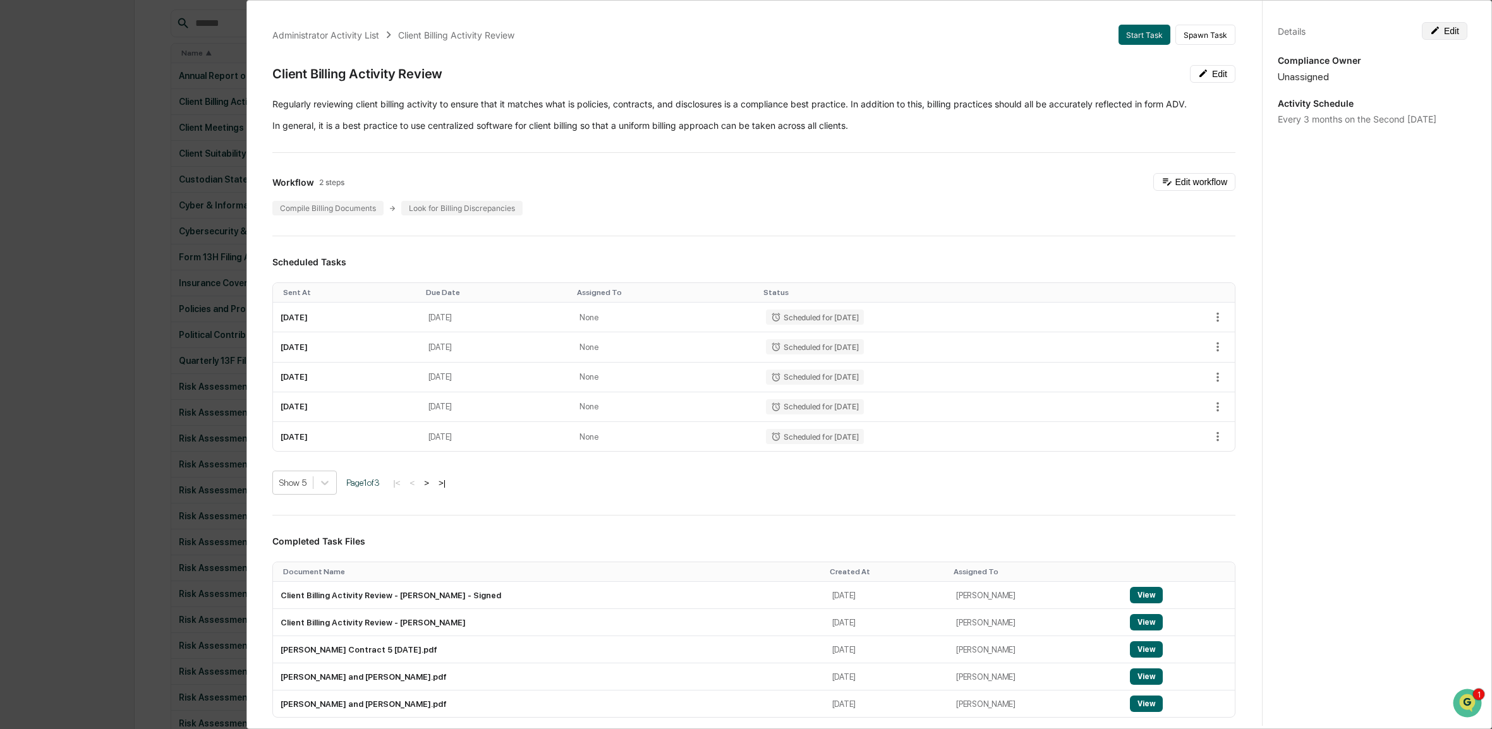
click at [1438, 28] on button "Edit" at bounding box center [1444, 31] width 45 height 18
click at [1310, 134] on textarea "**********" at bounding box center [1372, 132] width 171 height 13
type textarea "**********"
click at [1384, 25] on button "Save" at bounding box center [1396, 31] width 48 height 18
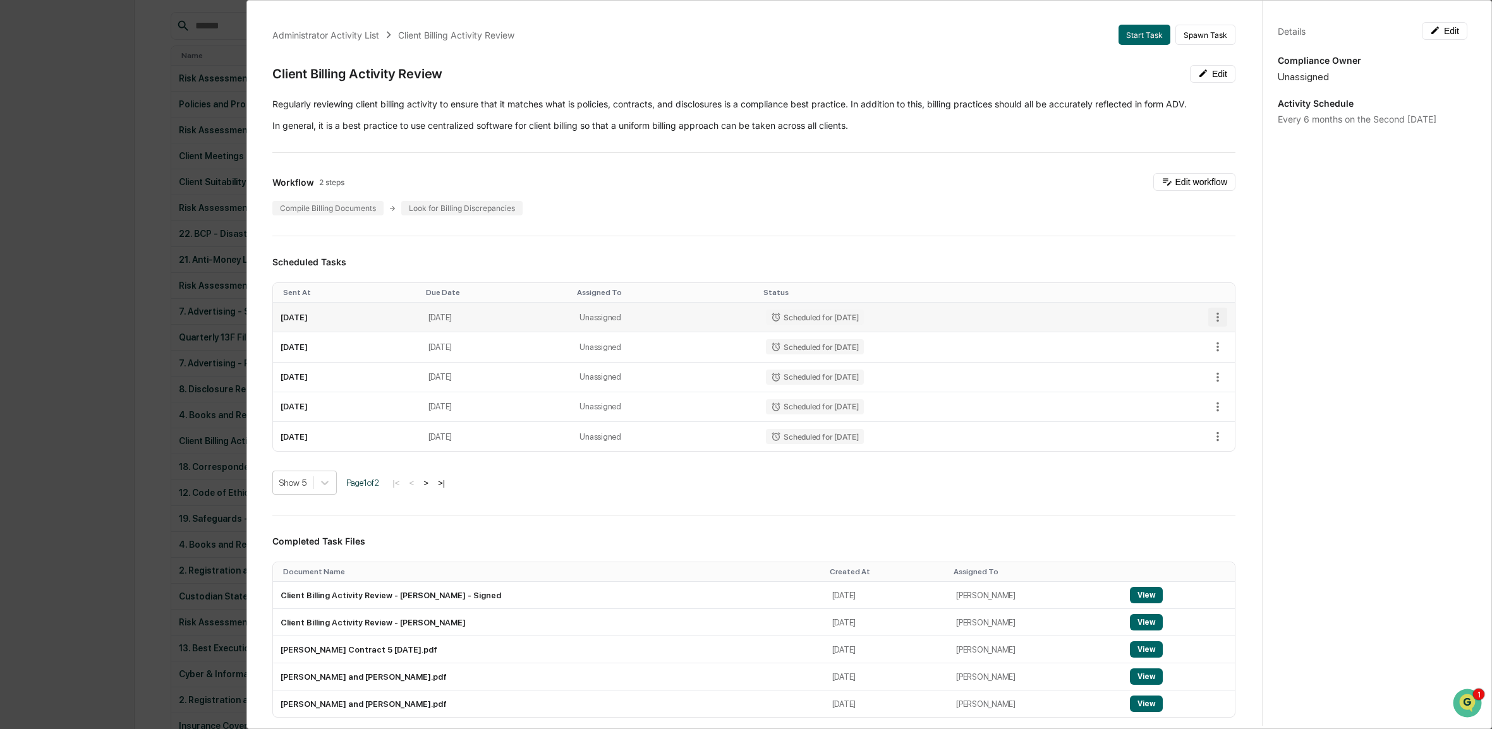
click at [1211, 317] on icon "button" at bounding box center [1218, 317] width 14 height 14
click at [1235, 351] on li "Delete task" at bounding box center [1254, 362] width 104 height 23
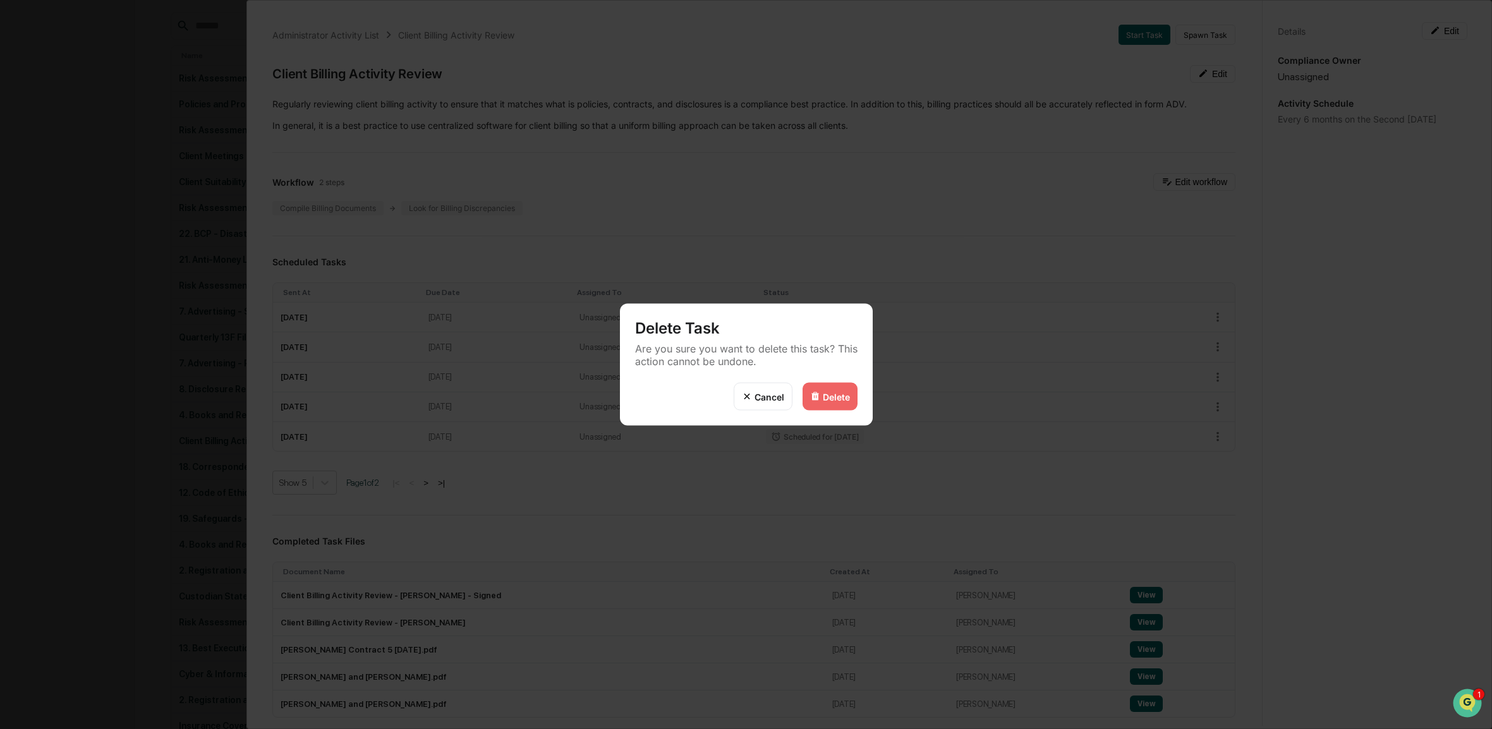
click at [834, 399] on div "Delete" at bounding box center [836, 396] width 27 height 11
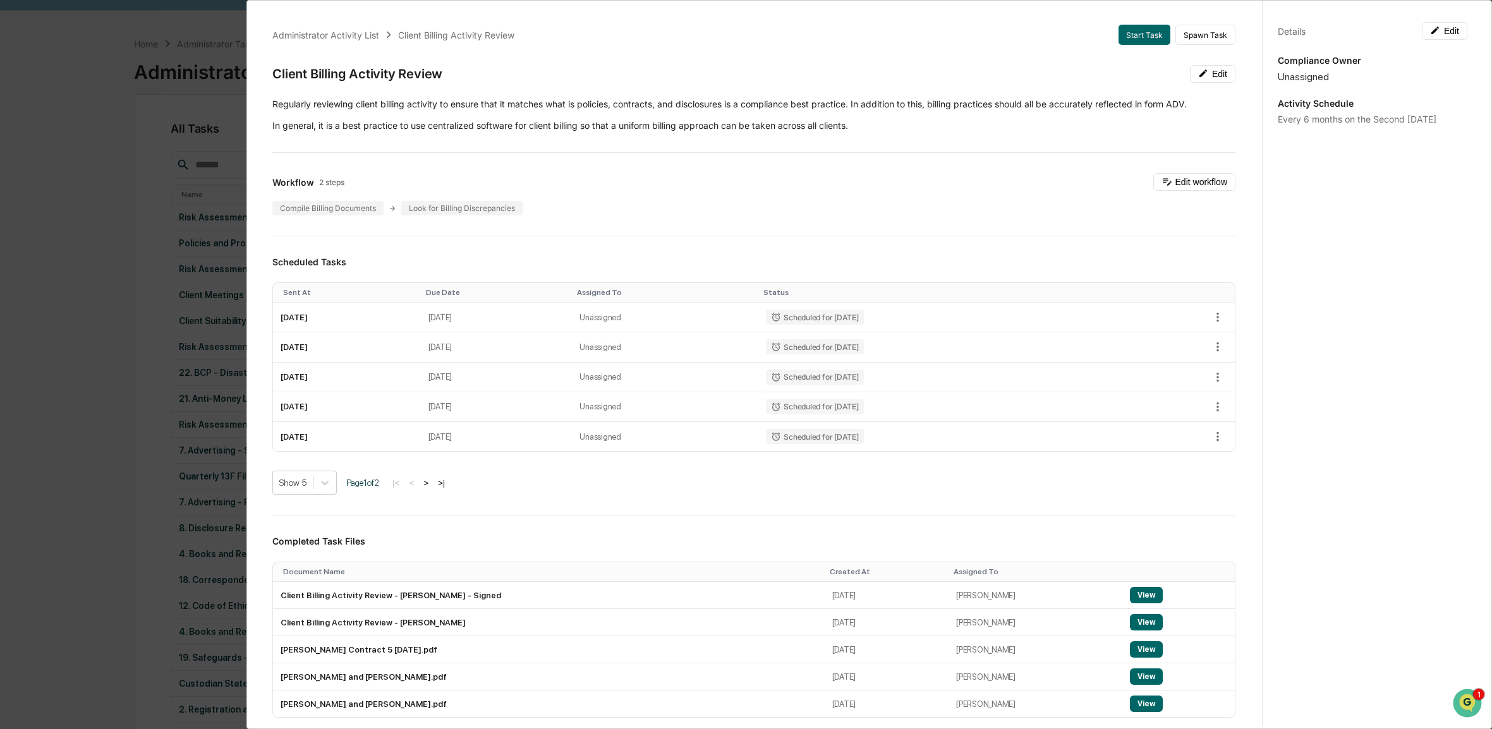
scroll to position [0, 0]
drag, startPoint x: 170, startPoint y: 121, endPoint x: 183, endPoint y: 231, distance: 110.7
click at [171, 121] on div "Administrator Activity List Client Billing Activity Review Start Task Spawn Tas…" at bounding box center [746, 364] width 1492 height 729
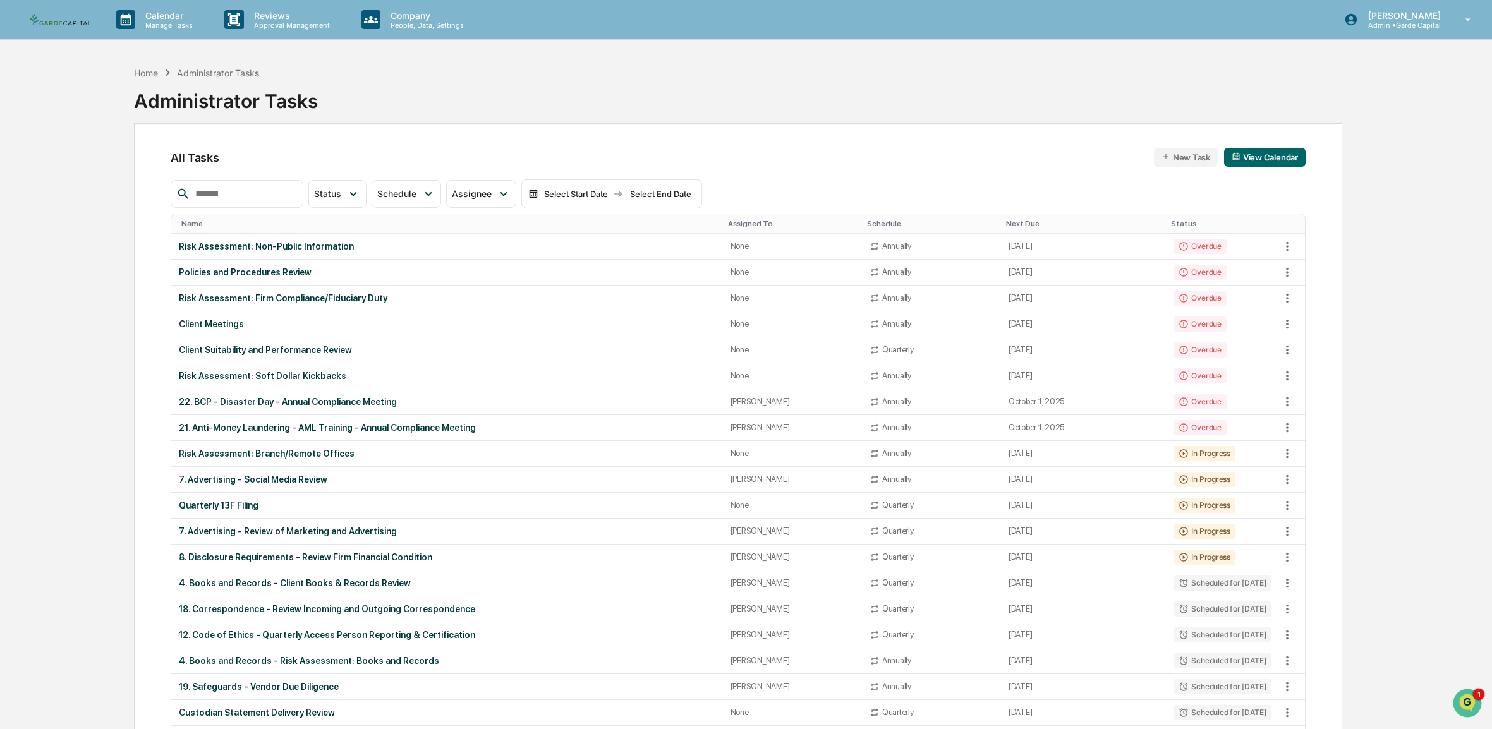
click at [277, 224] on div "Name" at bounding box center [449, 223] width 536 height 9
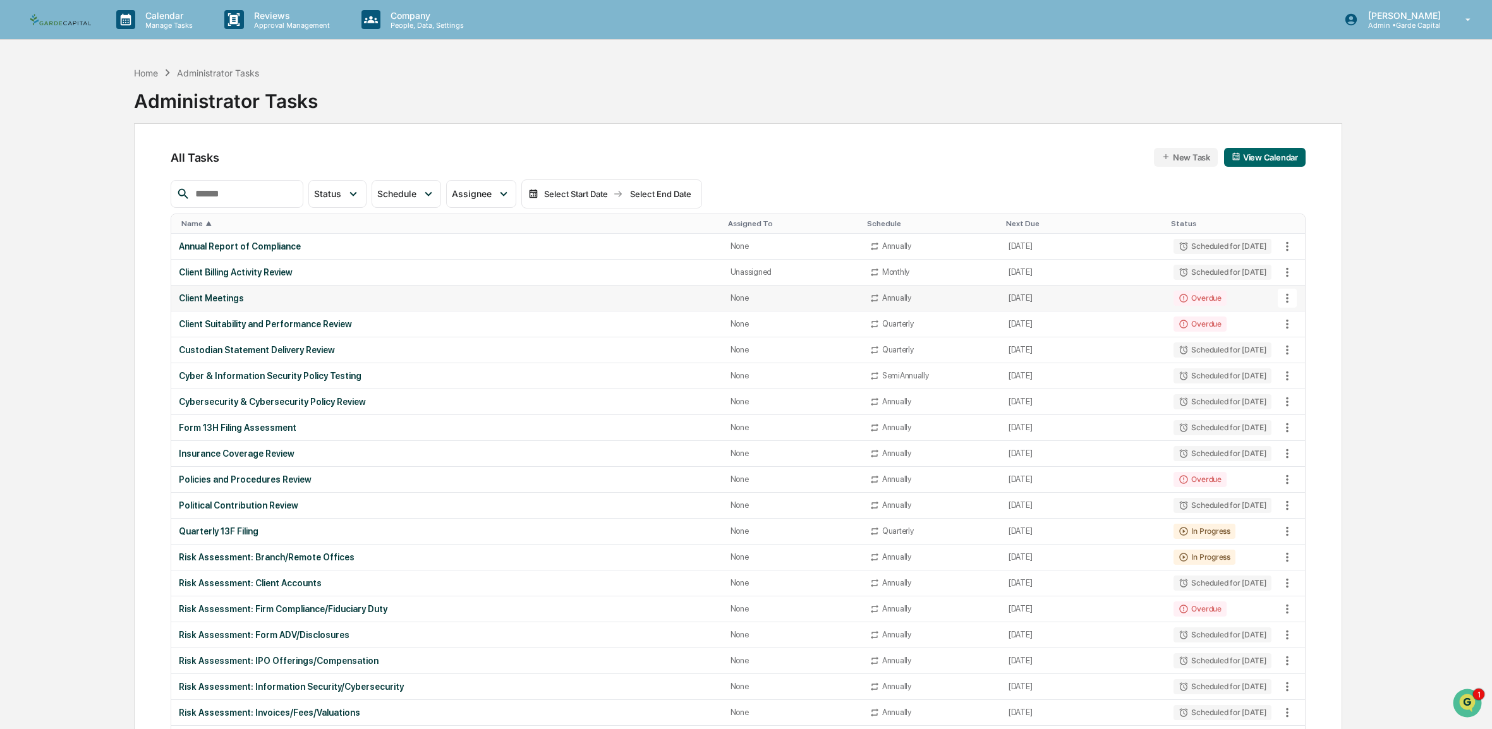
click at [226, 298] on div "Client Meetings" at bounding box center [447, 298] width 536 height 10
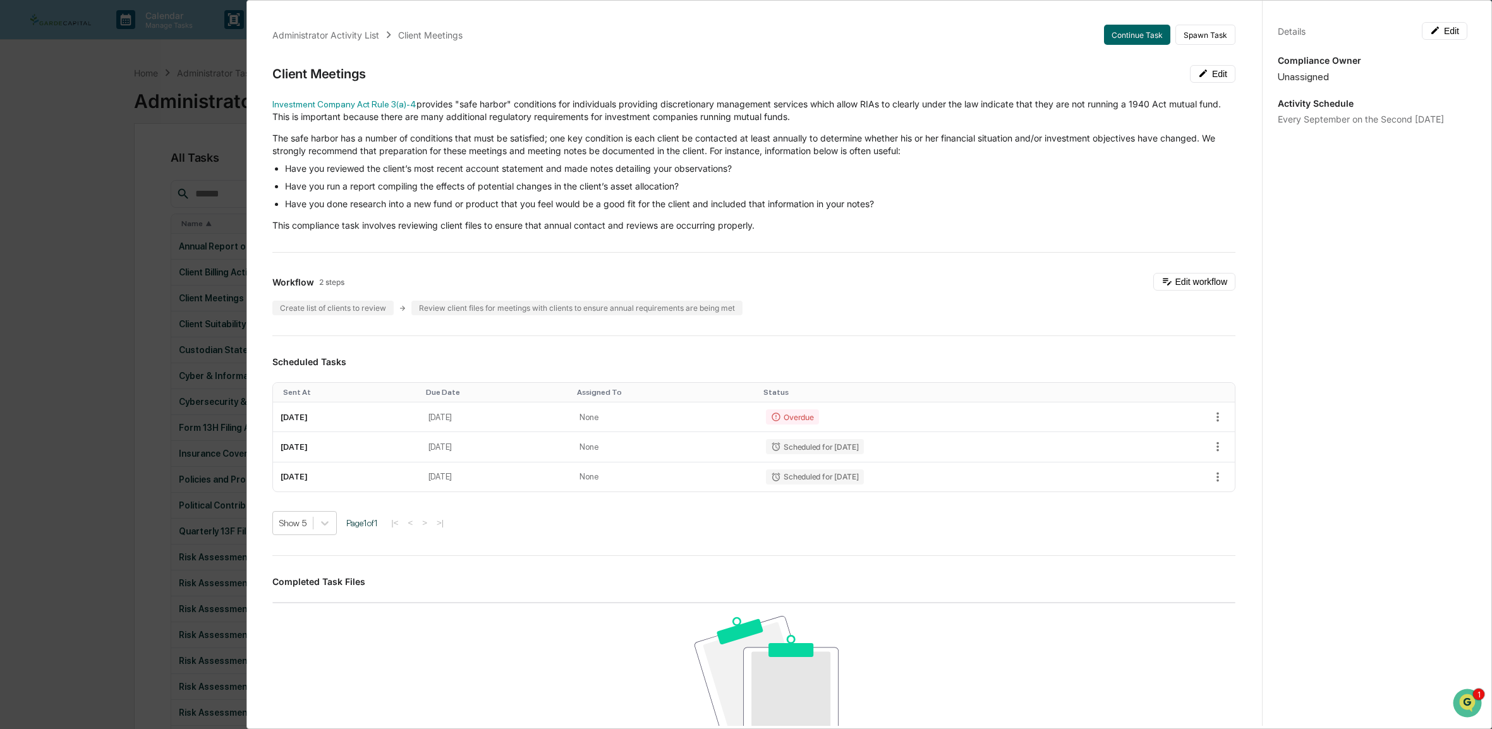
click at [172, 83] on div "Administrator Activity List Client Meetings Continue Task Spawn Task Client Mee…" at bounding box center [746, 364] width 1492 height 729
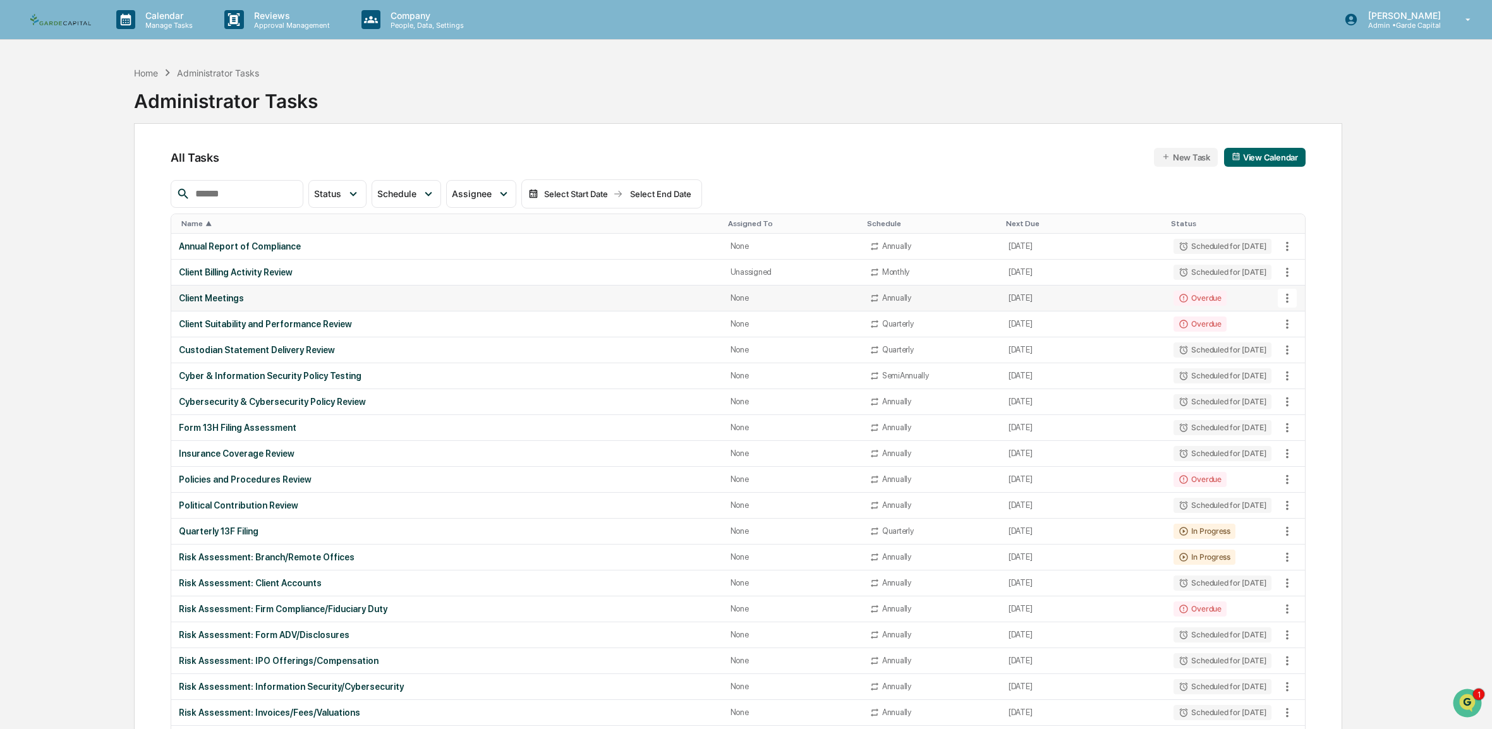
click at [226, 299] on div "Client Meetings" at bounding box center [447, 298] width 536 height 10
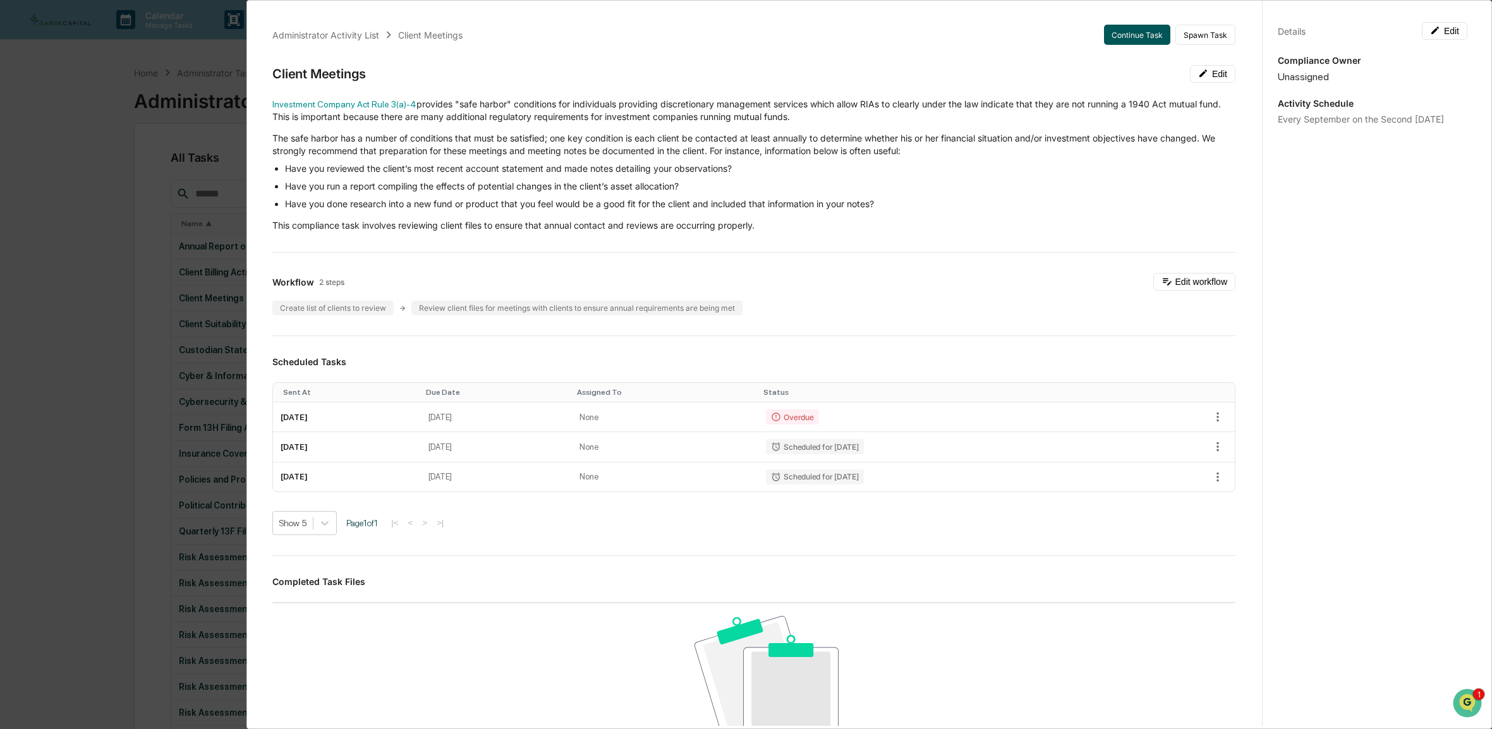
click at [1118, 36] on button "Continue Task" at bounding box center [1137, 35] width 66 height 20
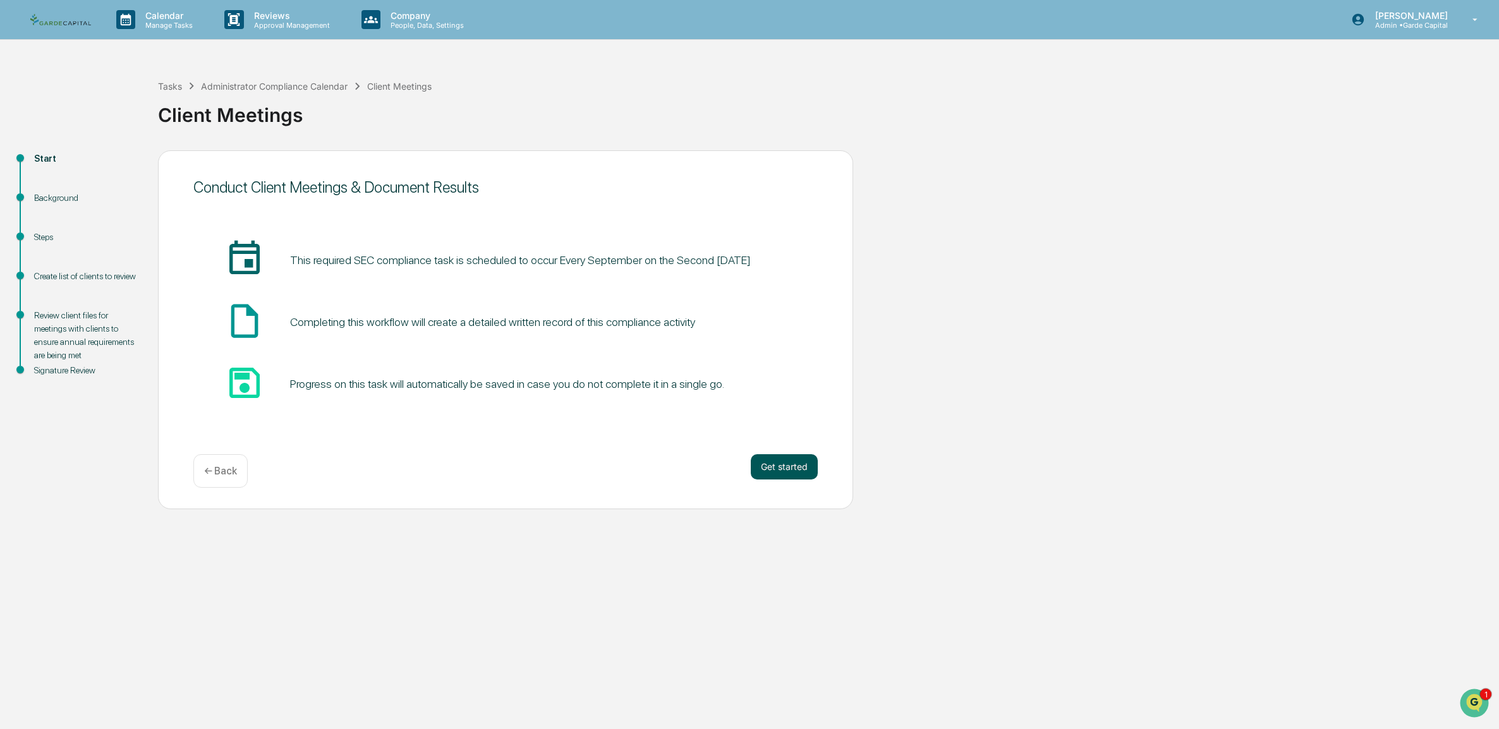
click at [775, 464] on button "Get started" at bounding box center [784, 466] width 67 height 25
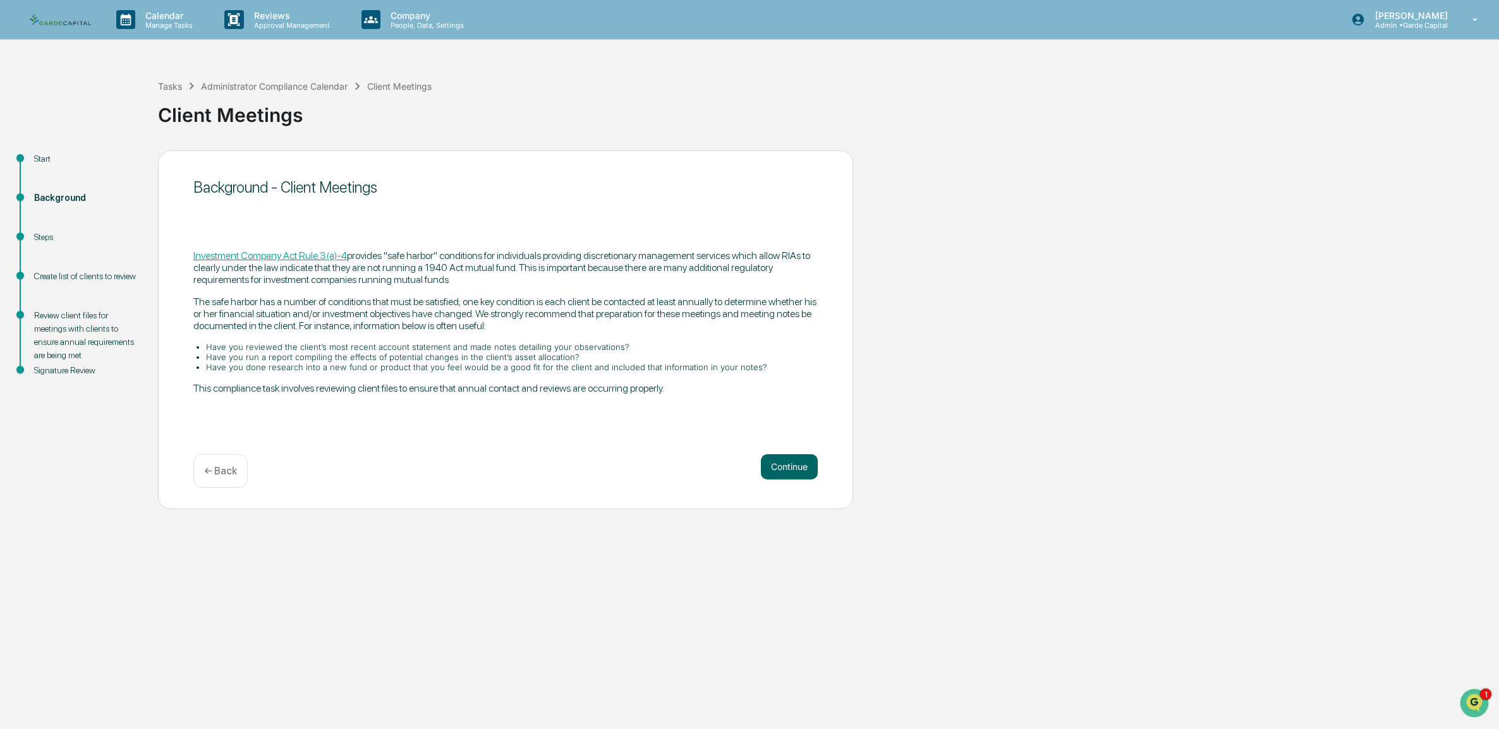
click at [232, 469] on p "← Back" at bounding box center [220, 471] width 33 height 12
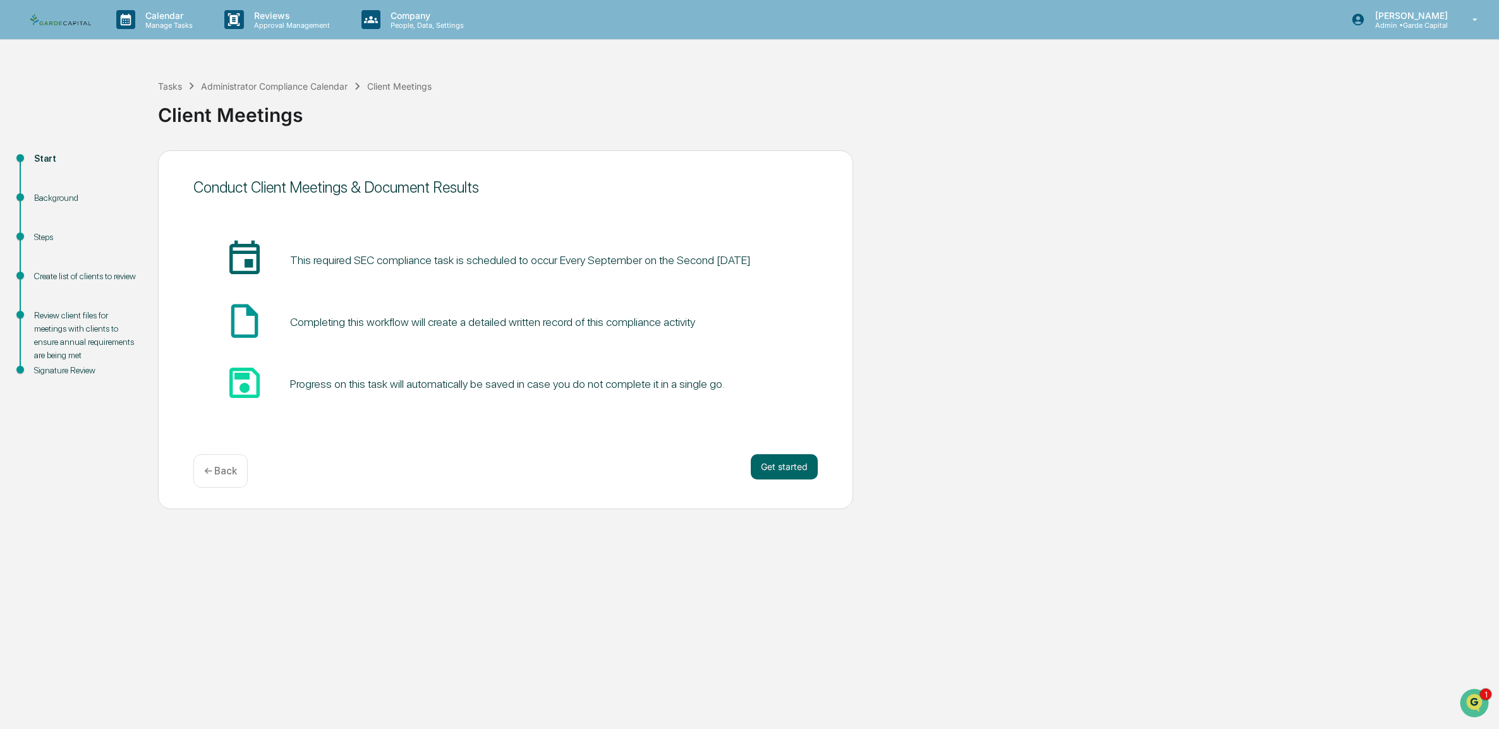
click at [231, 466] on p "← Back" at bounding box center [220, 471] width 33 height 12
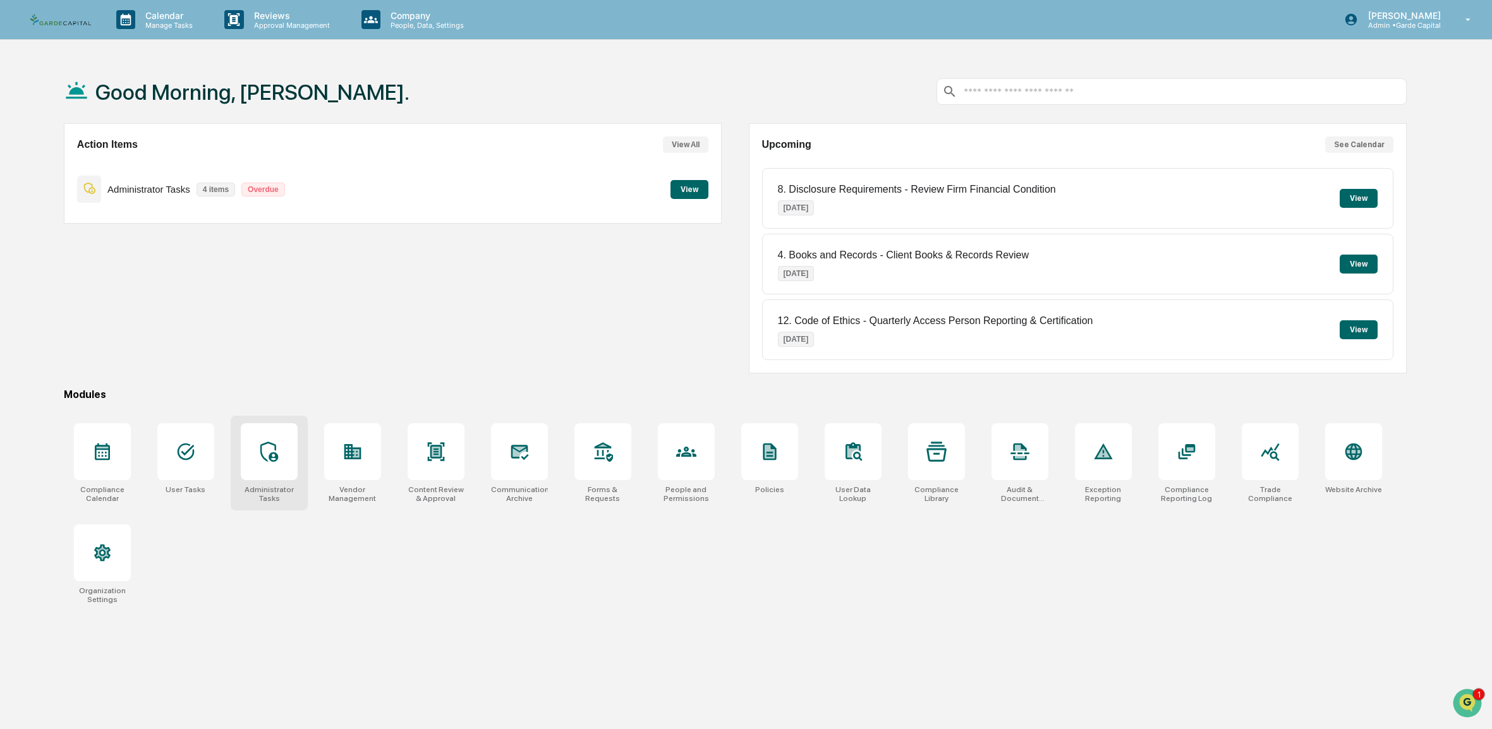
click at [276, 450] on icon at bounding box center [269, 452] width 20 height 20
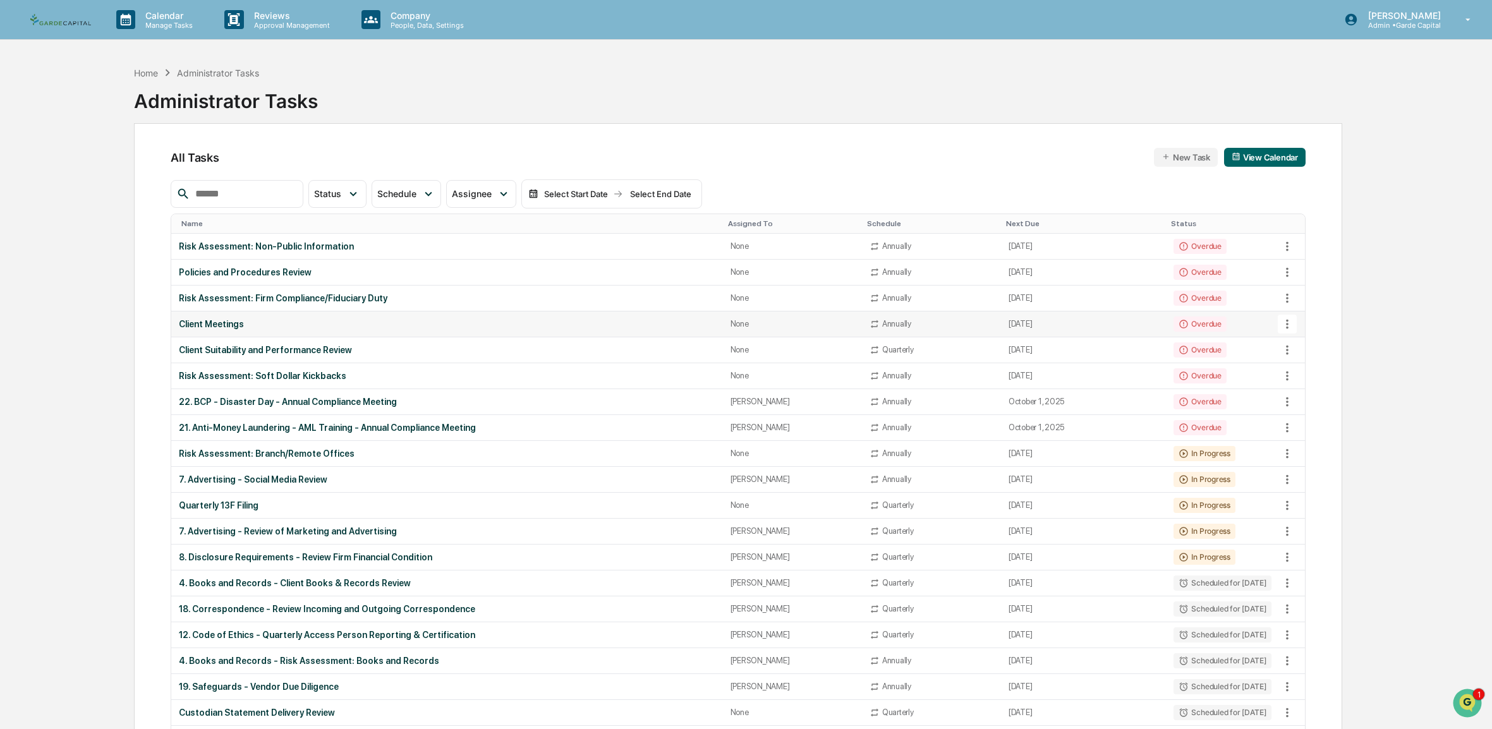
click at [233, 320] on div "Client Meetings" at bounding box center [447, 324] width 536 height 10
